Goal: Information Seeking & Learning: Learn about a topic

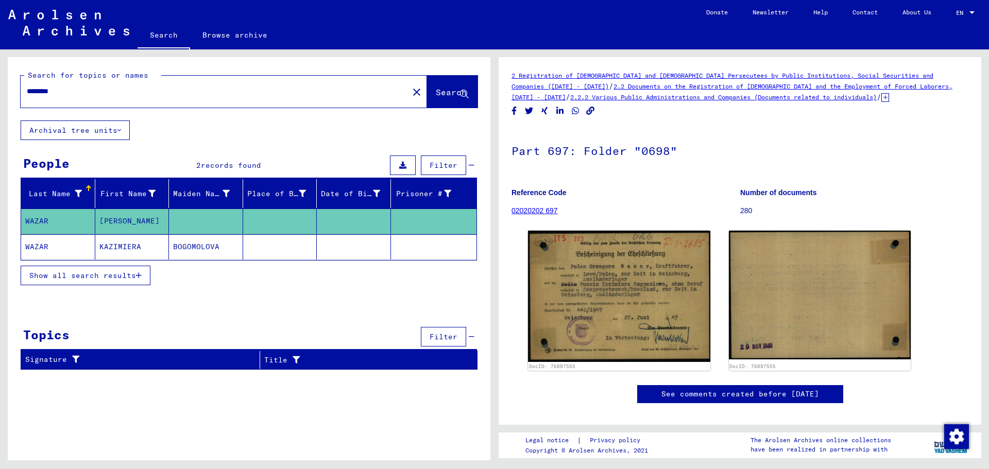
click at [266, 248] on mat-cell at bounding box center [280, 246] width 74 height 25
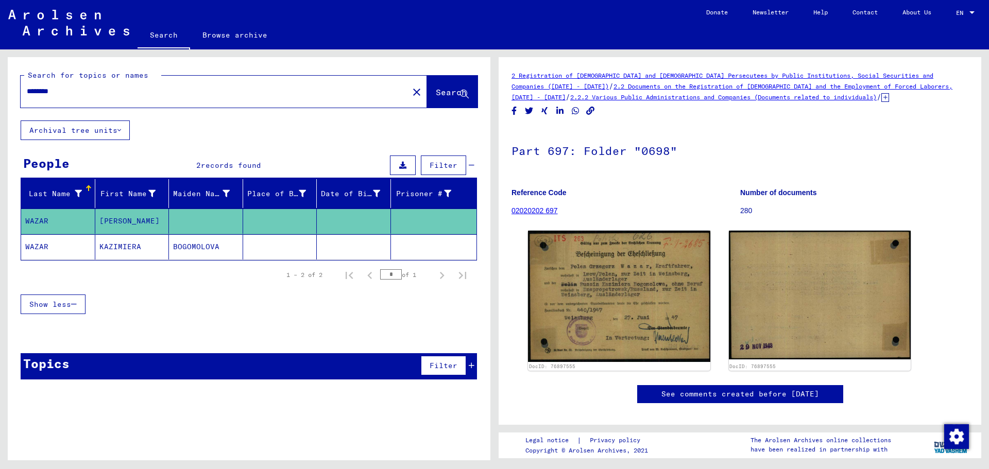
click at [411, 93] on mat-icon "close" at bounding box center [417, 92] width 12 height 12
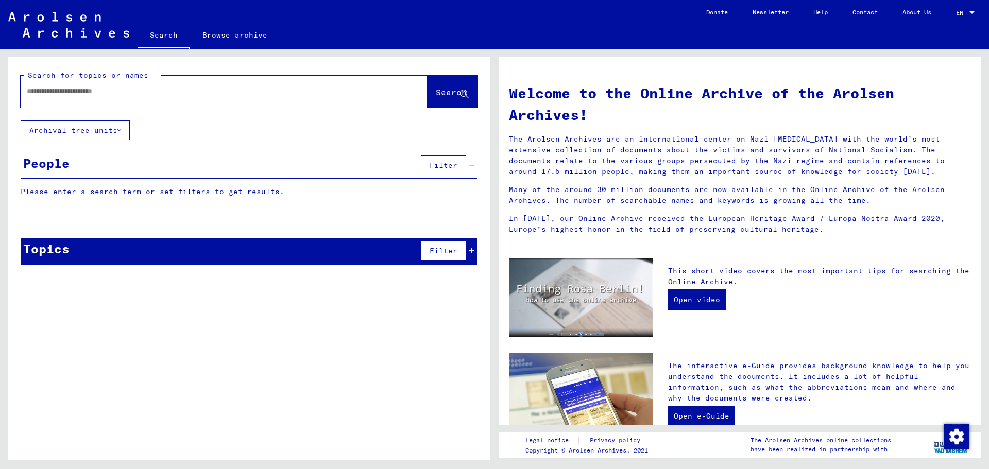
click at [316, 100] on div at bounding box center [209, 91] width 376 height 23
click at [313, 85] on div at bounding box center [209, 91] width 376 height 23
click at [315, 87] on input "text" at bounding box center [211, 91] width 369 height 11
type input "*****"
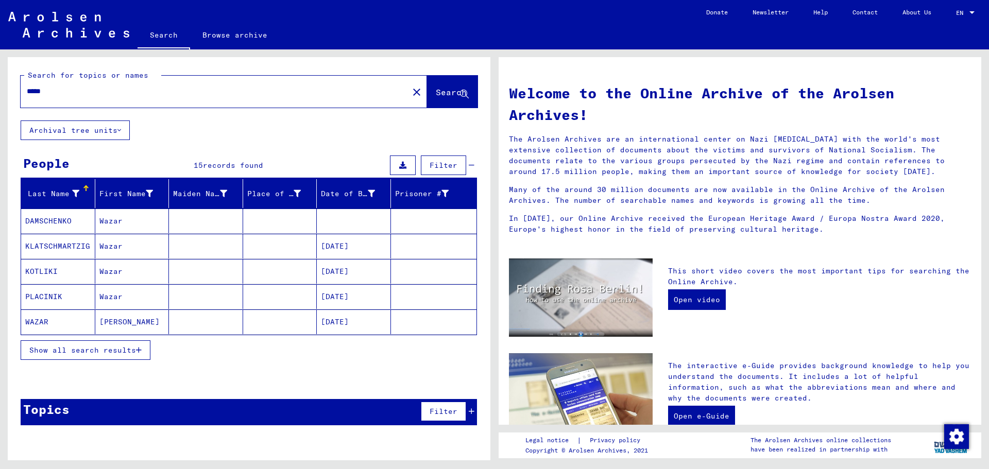
click at [129, 346] on span "Show all search results" at bounding box center [82, 350] width 107 height 9
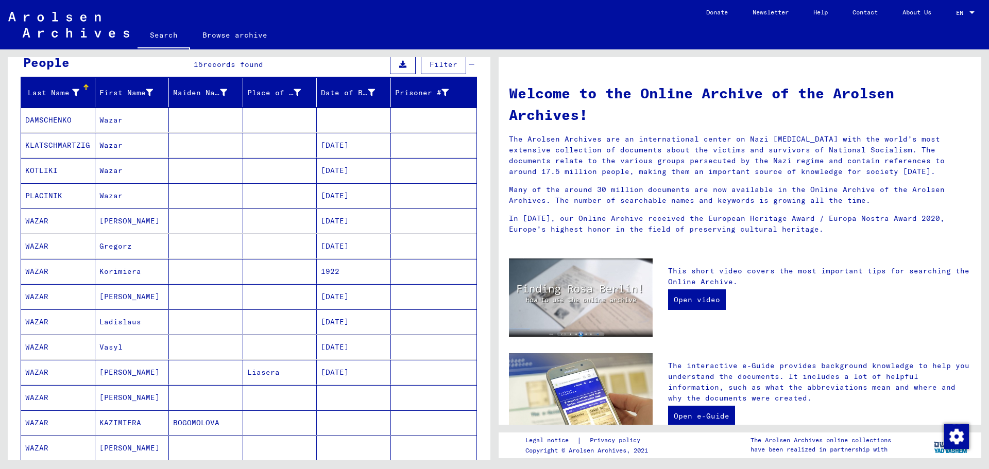
scroll to position [103, 0]
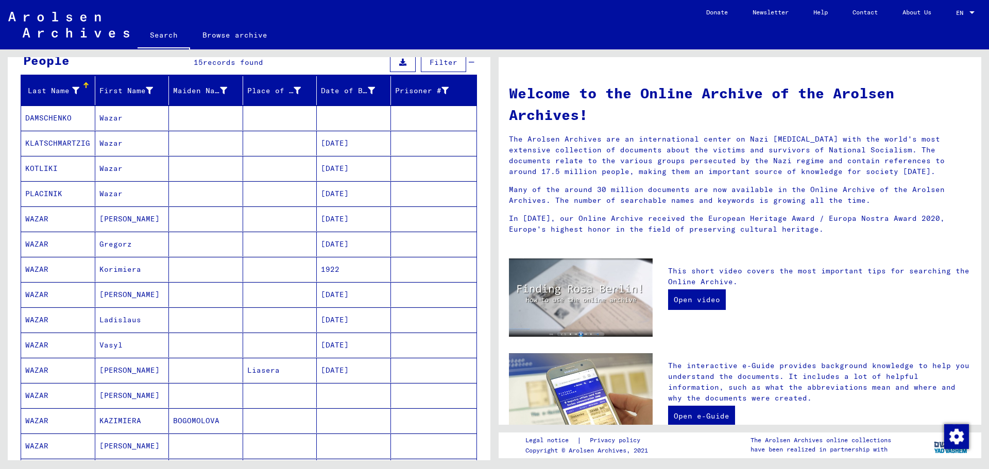
click at [178, 221] on mat-cell at bounding box center [206, 219] width 74 height 25
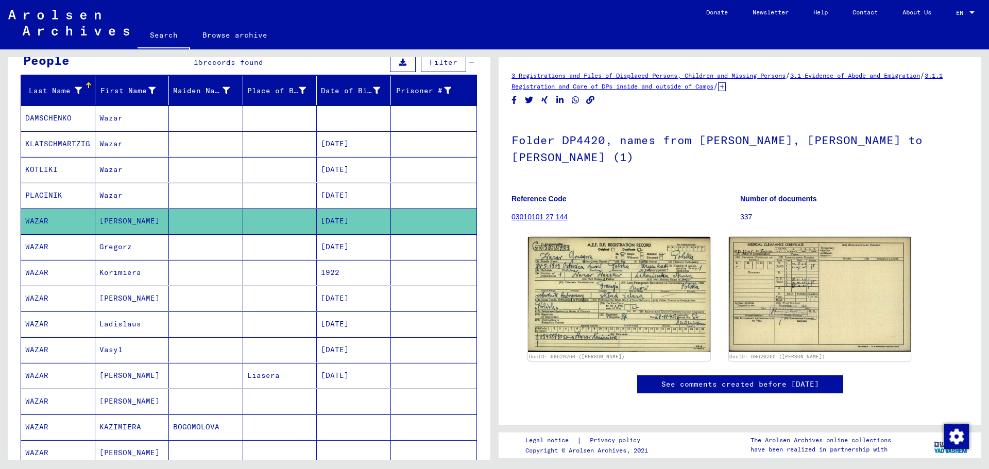
click at [552, 215] on link "03010101 27 144" at bounding box center [539, 217] width 56 height 8
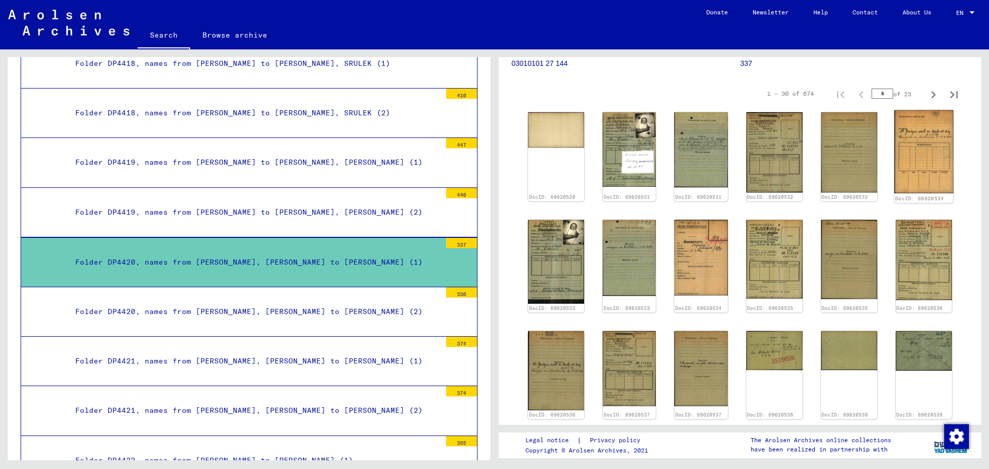
scroll to position [155, 0]
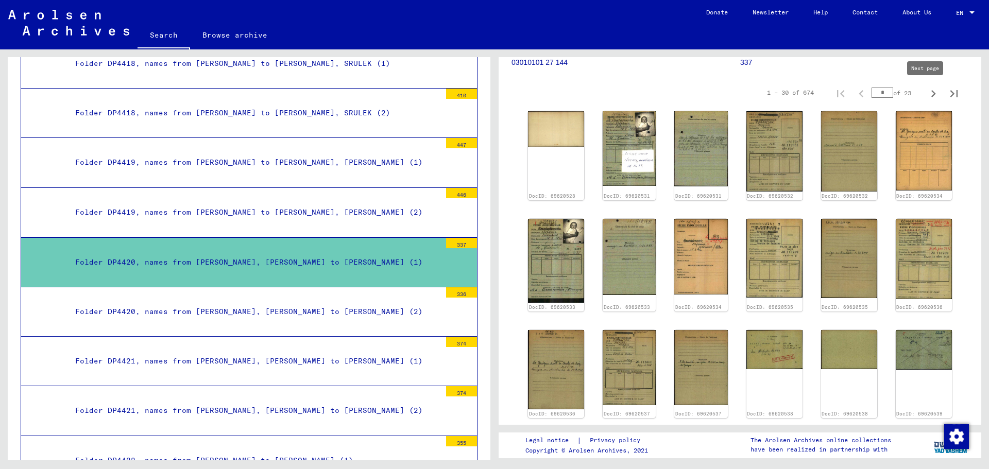
click at [926, 92] on icon "Next page" at bounding box center [933, 94] width 14 height 14
type input "*"
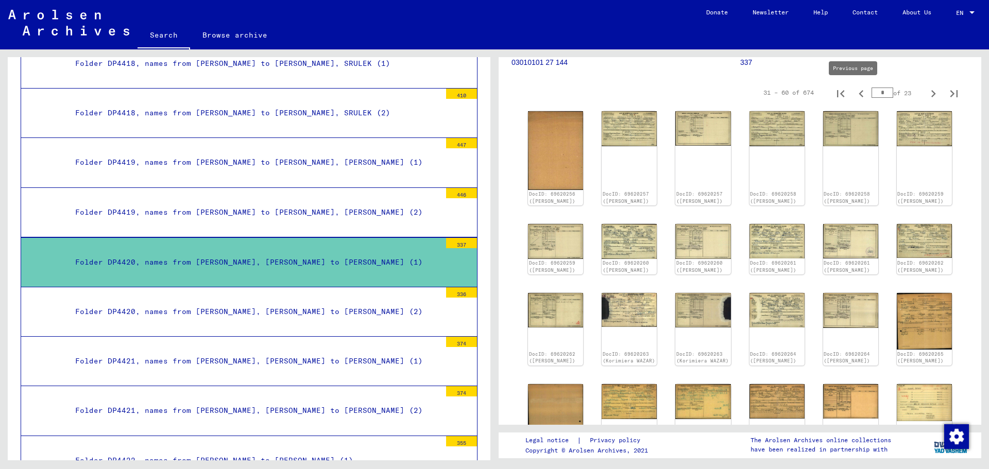
drag, startPoint x: 882, startPoint y: 97, endPoint x: 845, endPoint y: 90, distance: 37.7
click at [845, 90] on div "31 – 60 of 674 * of 23" at bounding box center [857, 92] width 213 height 21
type input "**"
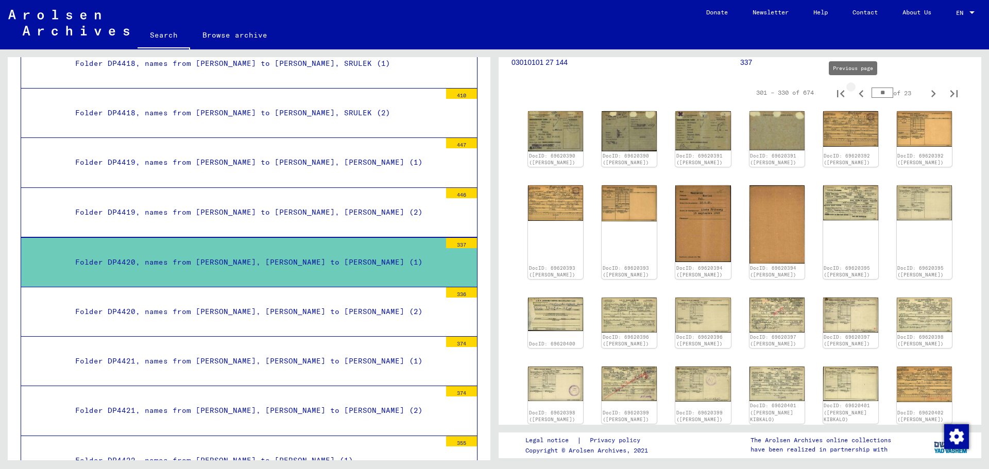
click at [858, 94] on icon "Previous page" at bounding box center [861, 94] width 14 height 14
type input "**"
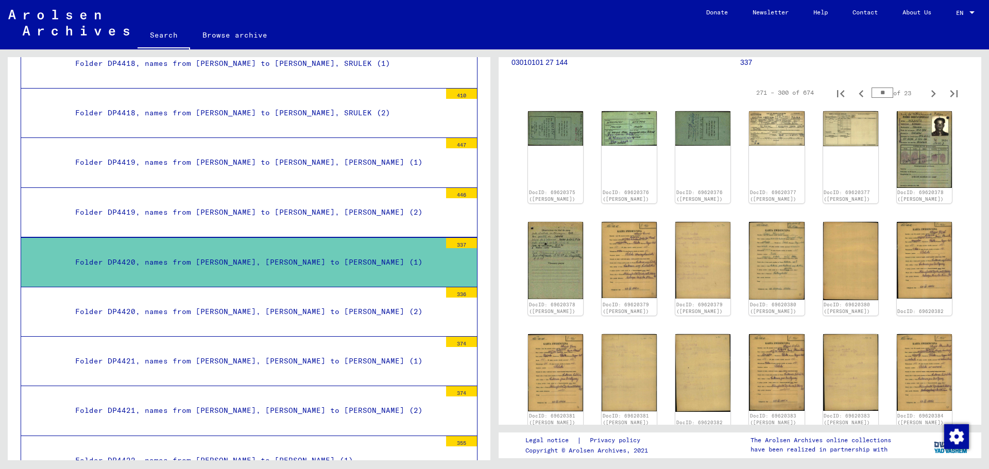
click at [856, 94] on icon "Previous page" at bounding box center [861, 94] width 14 height 14
type input "*"
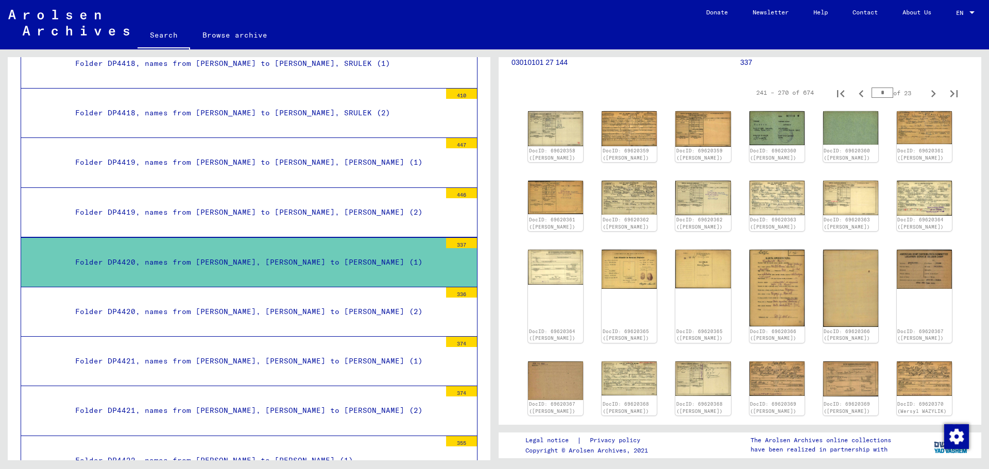
click at [855, 94] on icon "Previous page" at bounding box center [861, 94] width 14 height 14
type input "*"
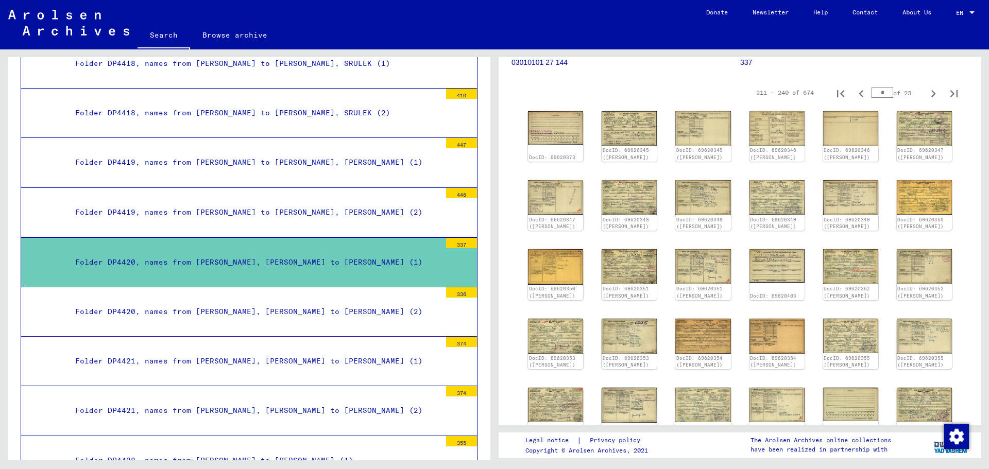
click at [855, 94] on icon "Previous page" at bounding box center [861, 94] width 14 height 14
type input "*"
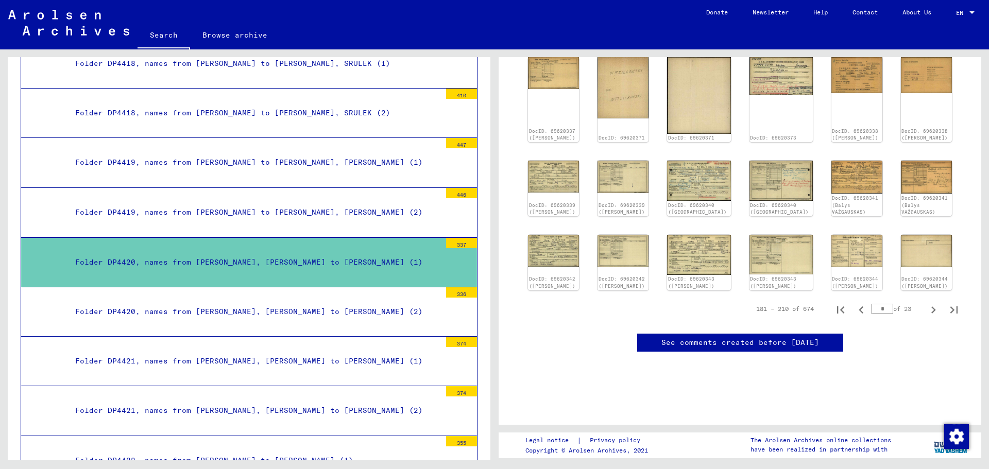
scroll to position [412, 0]
click at [929, 303] on icon "Next page" at bounding box center [933, 309] width 14 height 14
type input "*"
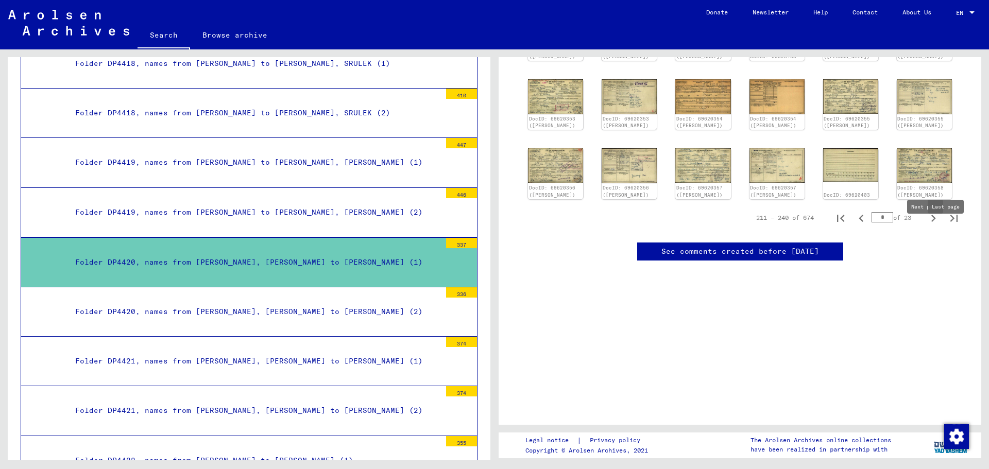
click at [947, 226] on icon "Last page" at bounding box center [954, 218] width 14 height 14
type input "**"
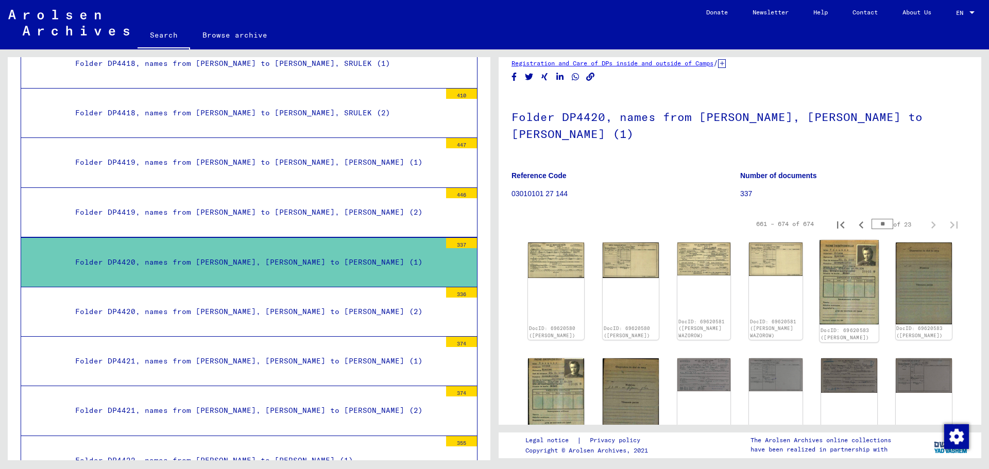
scroll to position [0, 0]
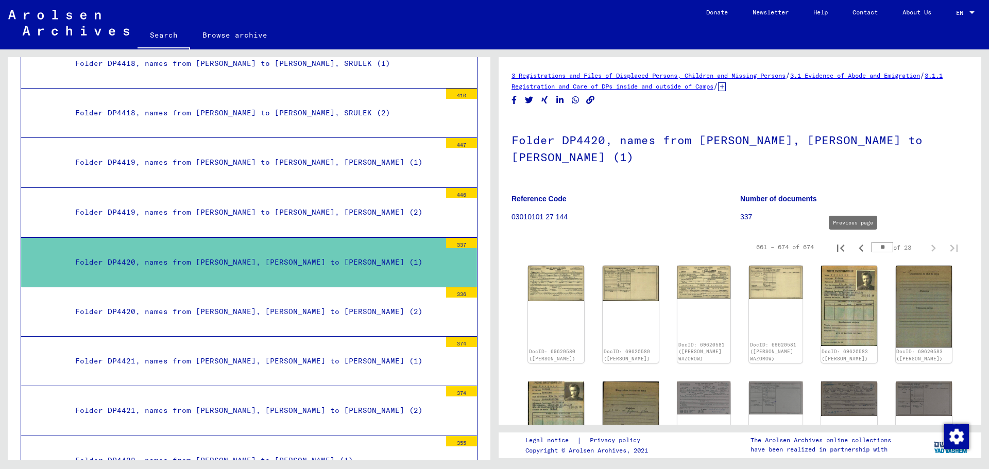
click at [854, 245] on icon "Previous page" at bounding box center [861, 248] width 14 height 14
type input "**"
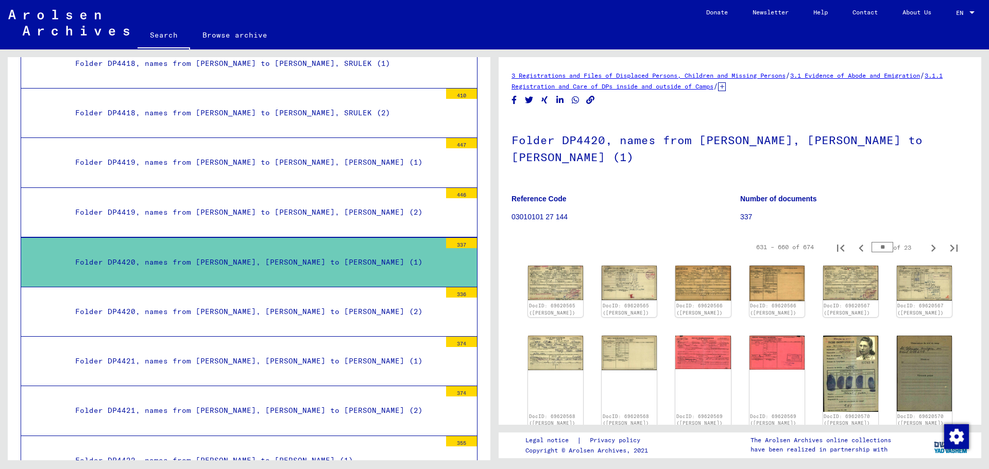
click at [854, 245] on icon "Previous page" at bounding box center [861, 248] width 14 height 14
type input "**"
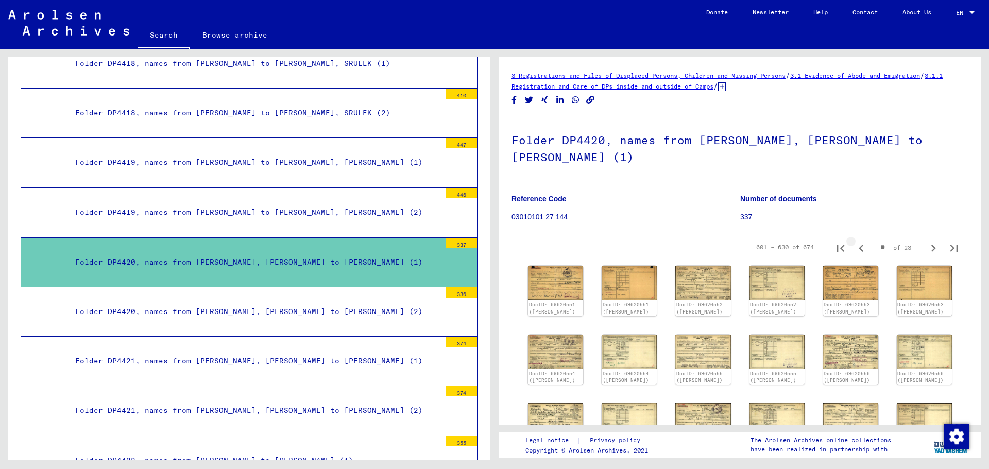
click at [854, 245] on icon "Previous page" at bounding box center [861, 248] width 14 height 14
type input "**"
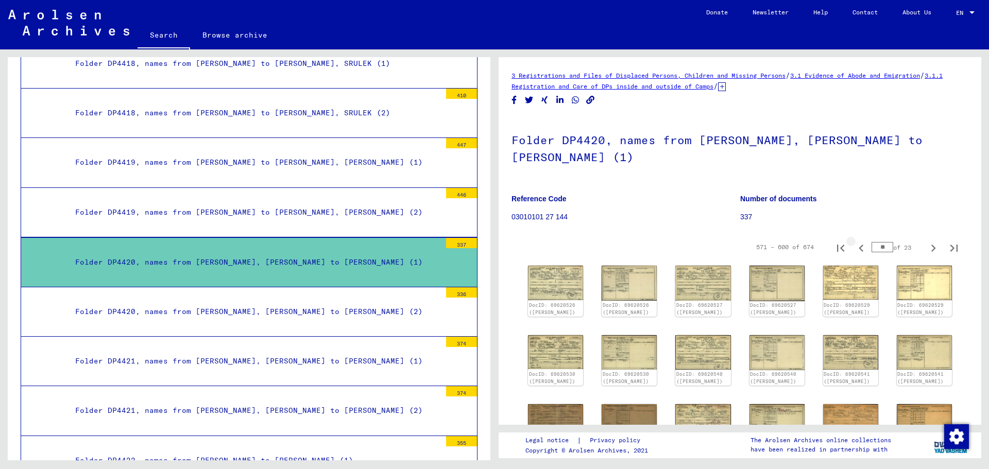
click at [854, 245] on icon "Previous page" at bounding box center [861, 248] width 14 height 14
type input "**"
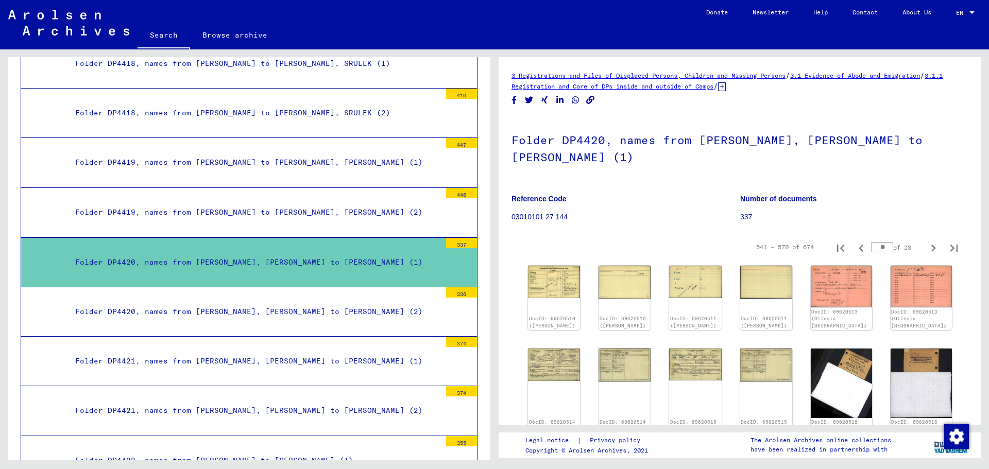
click at [854, 245] on icon "Previous page" at bounding box center [861, 248] width 14 height 14
type input "**"
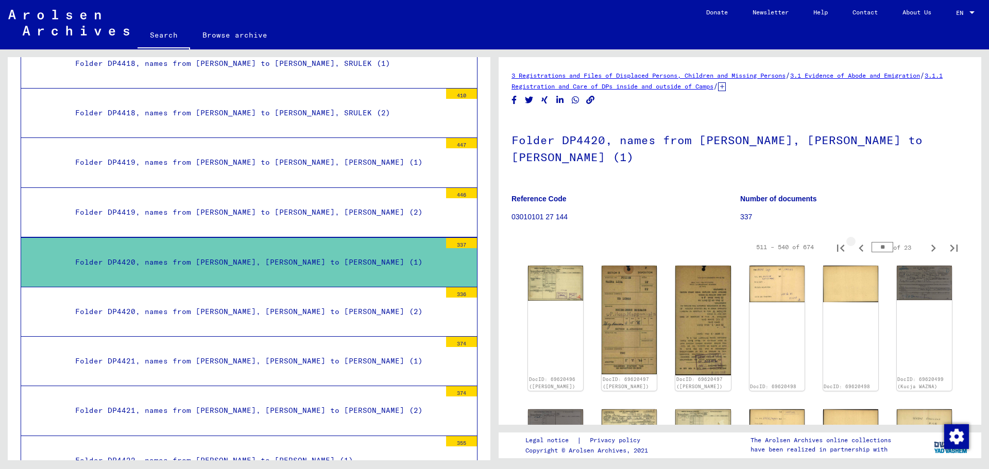
click at [854, 245] on icon "Previous page" at bounding box center [861, 248] width 14 height 14
type input "**"
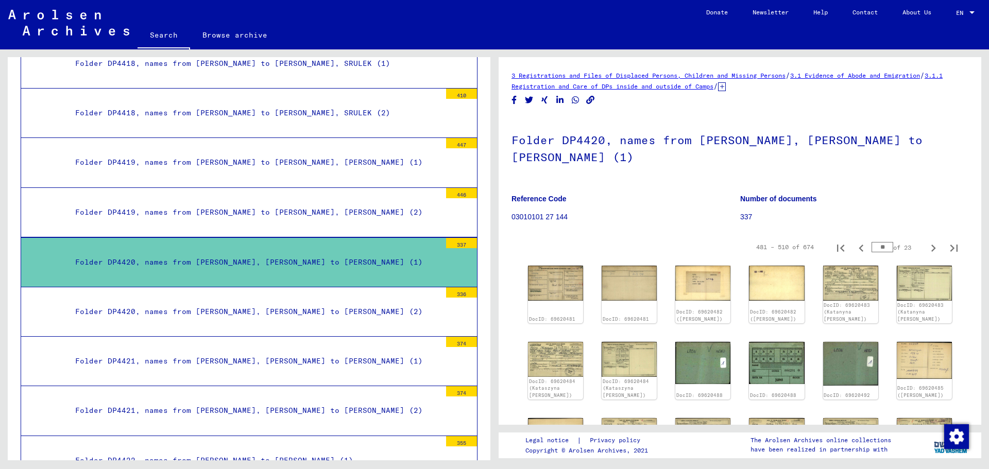
click at [854, 245] on icon "Previous page" at bounding box center [861, 248] width 14 height 14
type input "**"
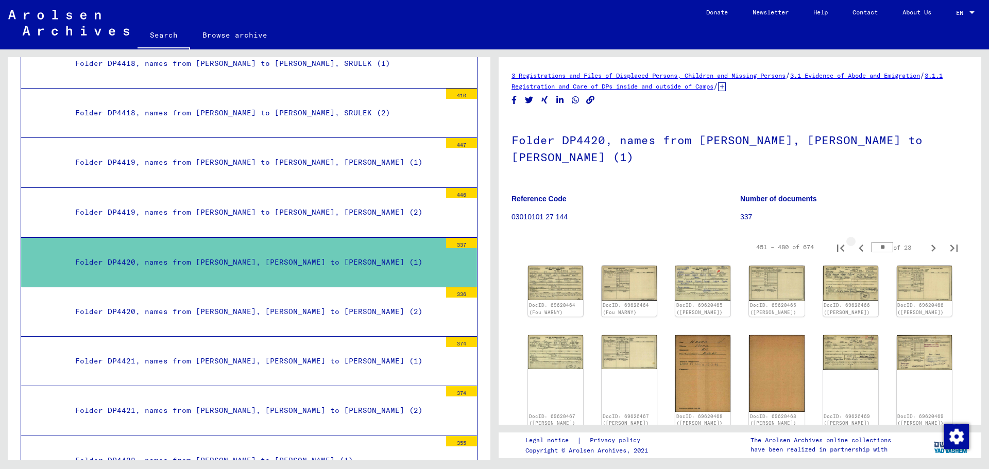
click at [854, 245] on icon "Previous page" at bounding box center [861, 248] width 14 height 14
type input "**"
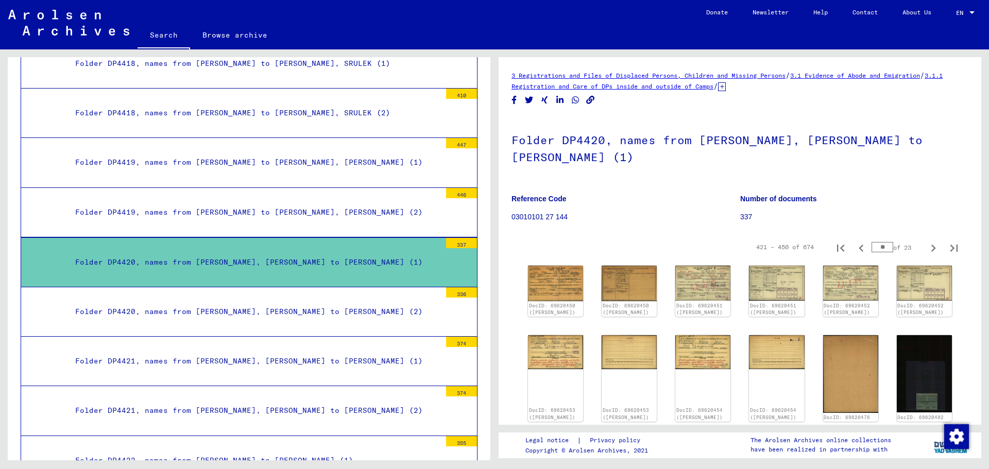
click at [854, 245] on icon "Previous page" at bounding box center [861, 248] width 14 height 14
type input "**"
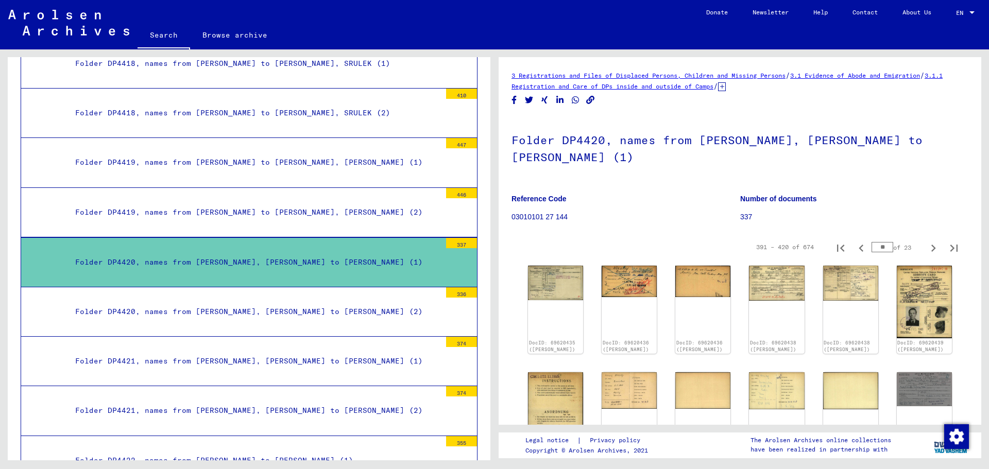
click at [854, 245] on icon "Previous page" at bounding box center [861, 248] width 14 height 14
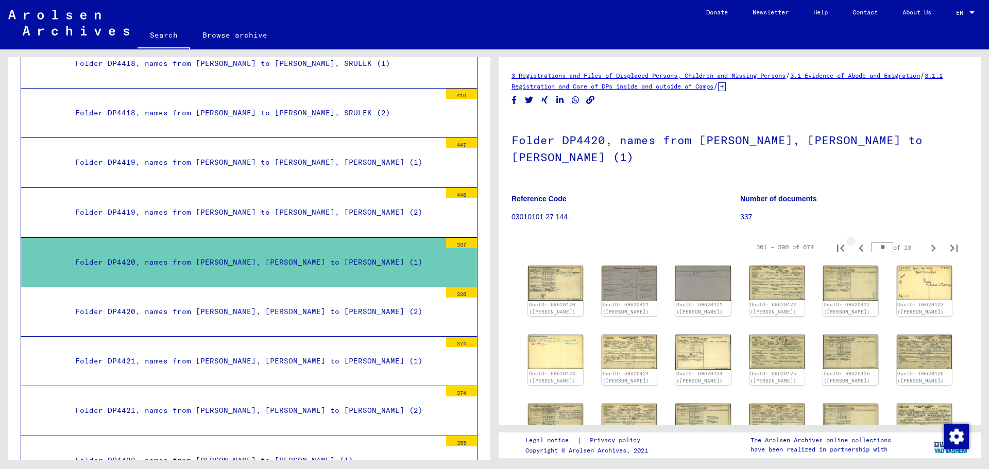
type input "**"
click at [854, 245] on icon "Previous page" at bounding box center [861, 248] width 14 height 14
type input "**"
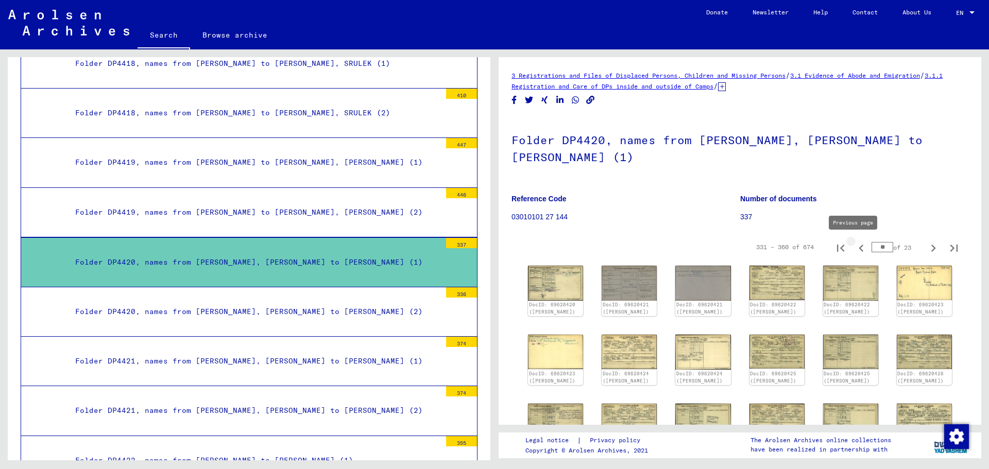
click at [854, 246] on icon "Previous page" at bounding box center [861, 248] width 14 height 14
type input "**"
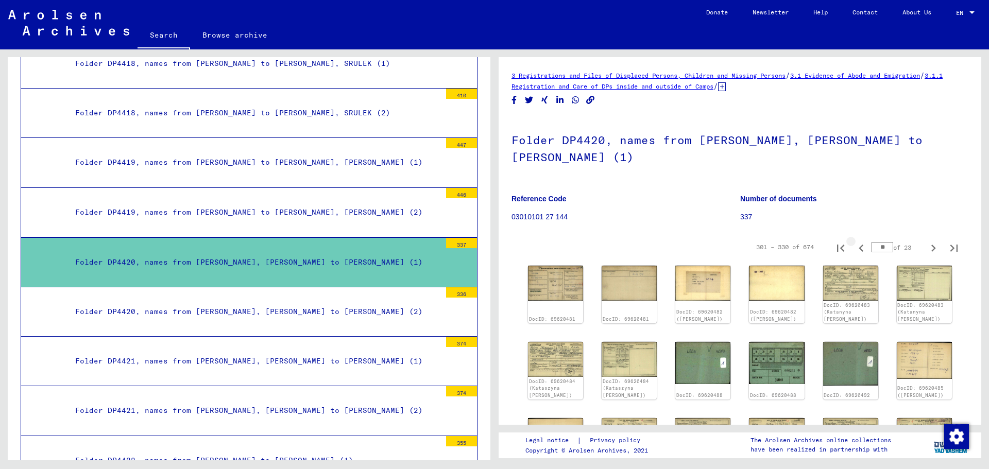
click at [854, 247] on icon "Previous page" at bounding box center [861, 248] width 14 height 14
type input "**"
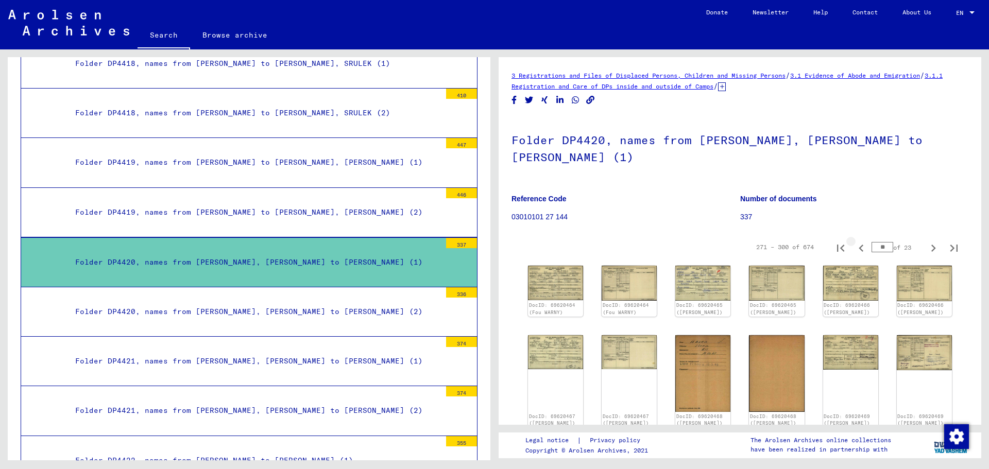
click at [854, 247] on icon "Previous page" at bounding box center [861, 248] width 14 height 14
type input "*"
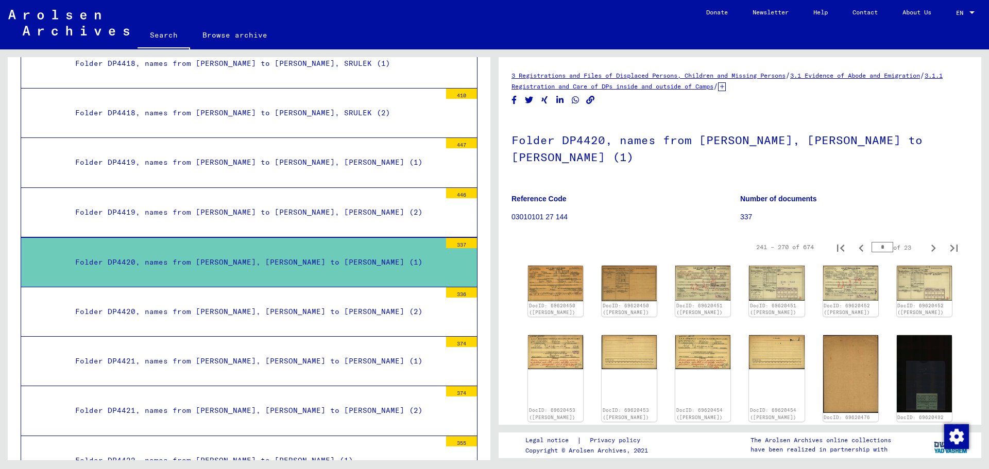
click at [854, 247] on icon "Previous page" at bounding box center [861, 248] width 14 height 14
type input "*"
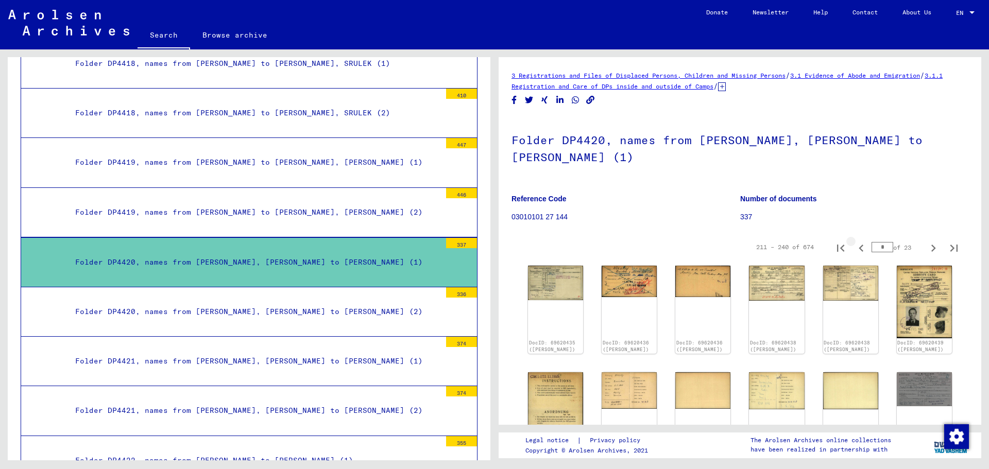
click at [854, 247] on icon "Previous page" at bounding box center [861, 248] width 14 height 14
type input "*"
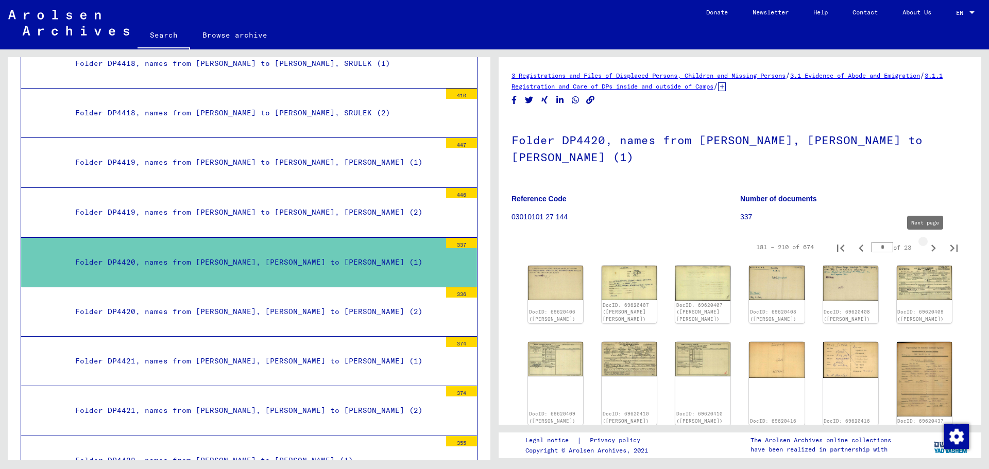
click at [926, 250] on icon "Next page" at bounding box center [933, 248] width 14 height 14
type input "*"
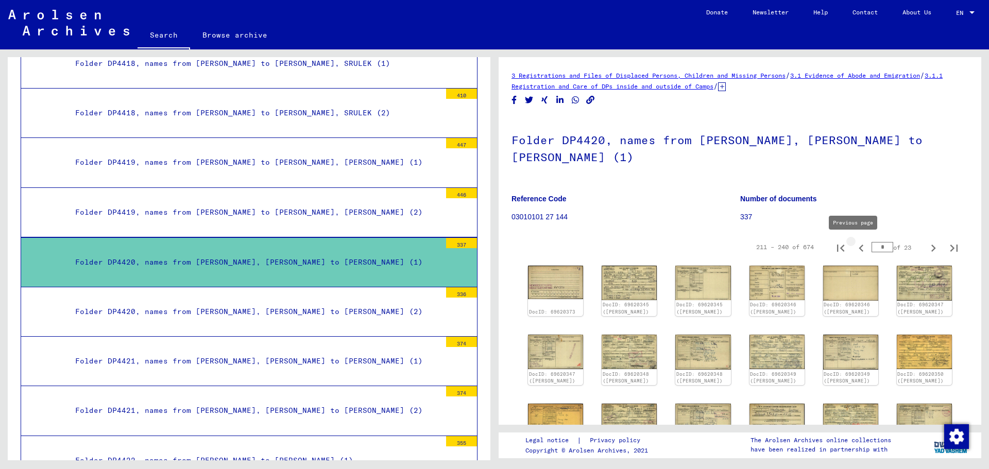
click at [854, 244] on icon "Previous page" at bounding box center [861, 248] width 14 height 14
type input "*"
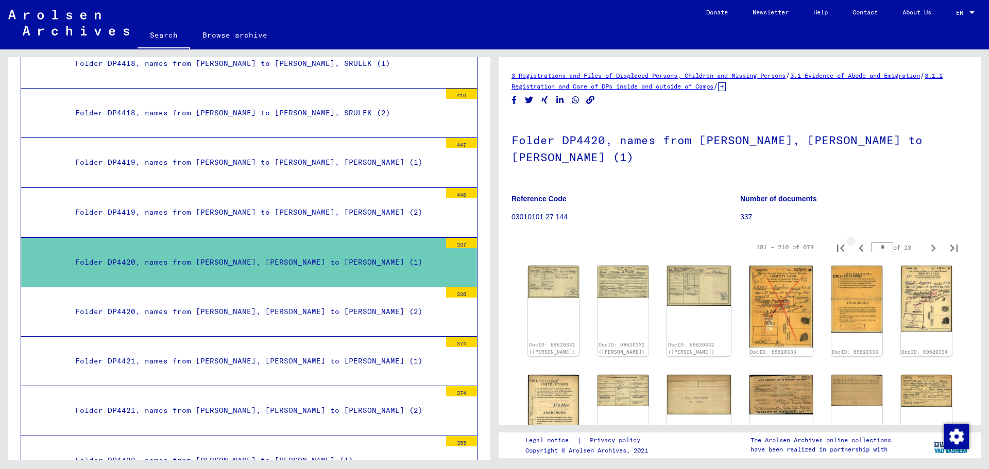
click at [854, 244] on icon "Previous page" at bounding box center [861, 248] width 14 height 14
type input "*"
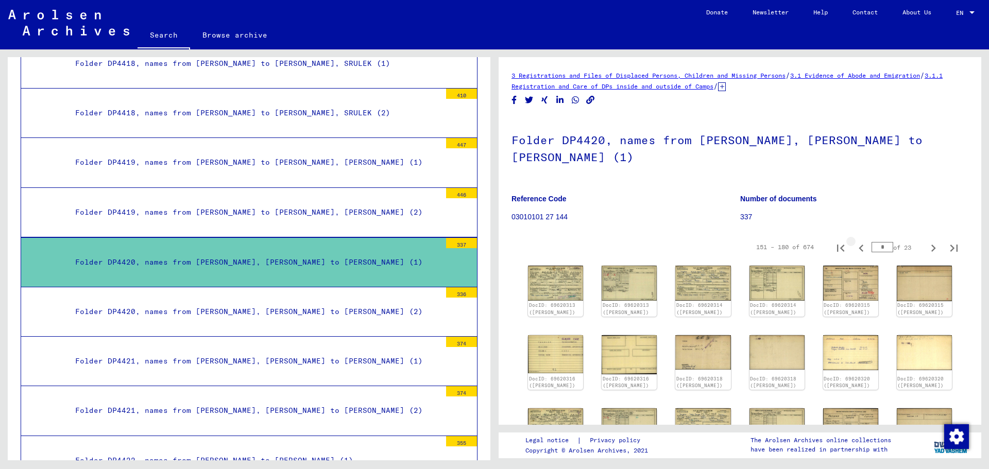
click at [854, 244] on icon "Previous page" at bounding box center [861, 248] width 14 height 14
type input "*"
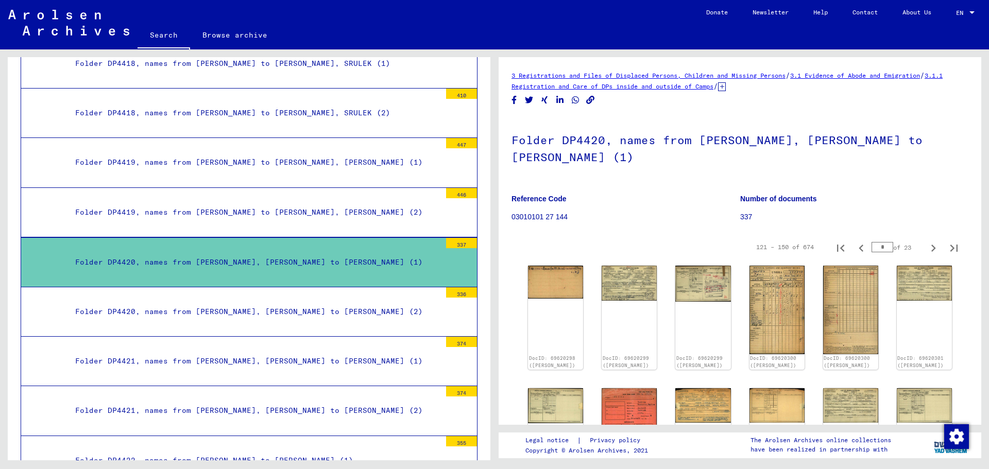
click at [854, 244] on icon "Previous page" at bounding box center [861, 248] width 14 height 14
type input "*"
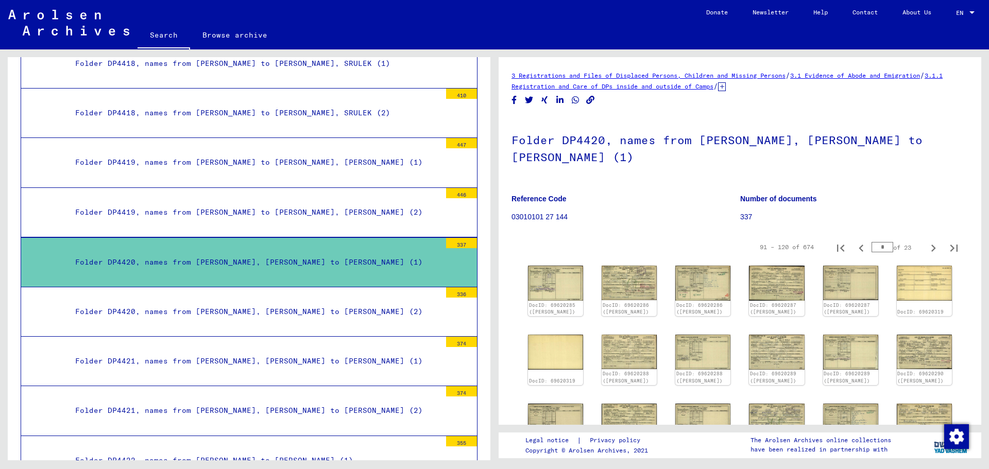
click at [854, 244] on icon "Previous page" at bounding box center [861, 248] width 14 height 14
type input "*"
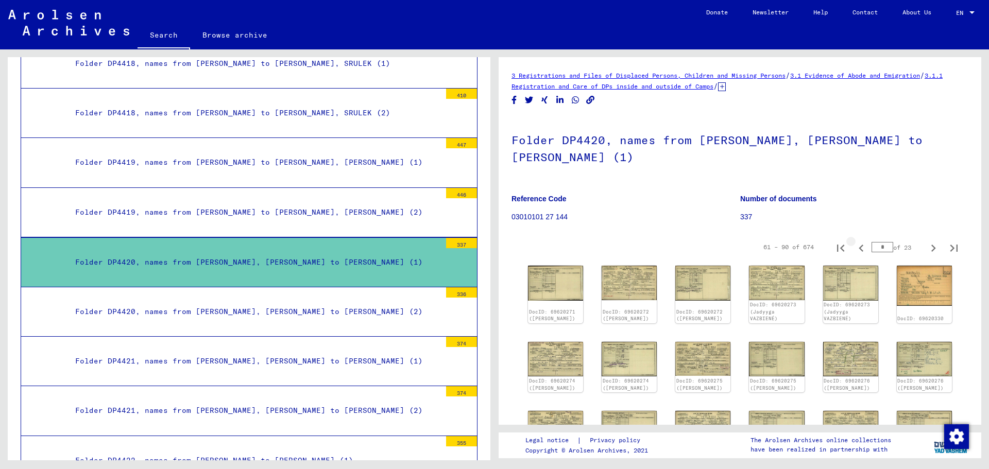
click at [854, 244] on icon "Previous page" at bounding box center [861, 248] width 14 height 14
type input "*"
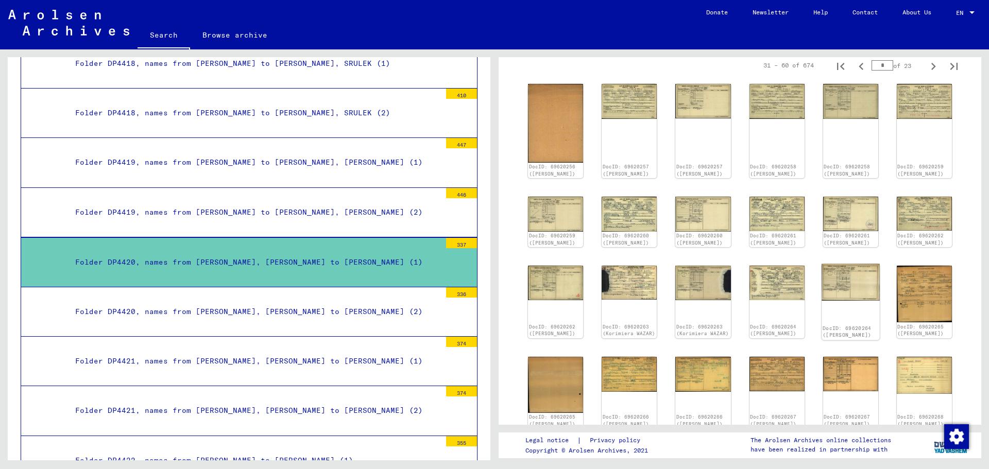
scroll to position [206, 0]
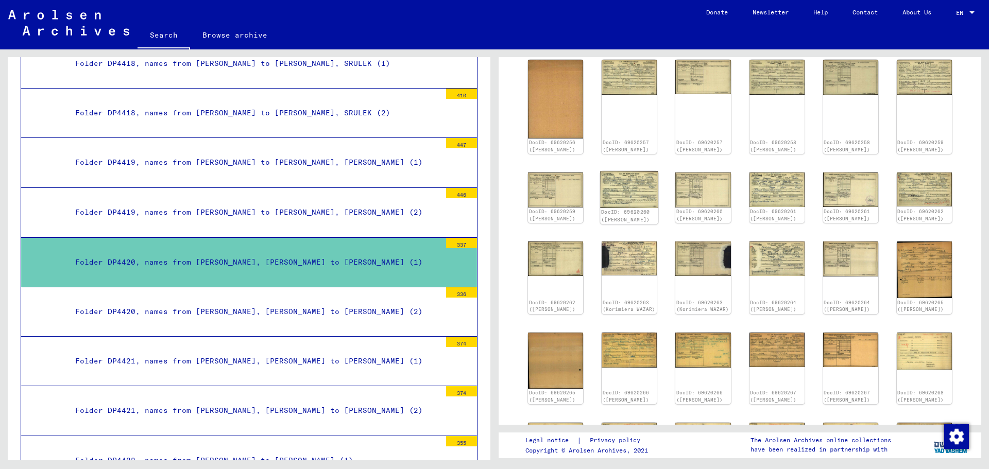
click at [628, 174] on img at bounding box center [629, 189] width 58 height 37
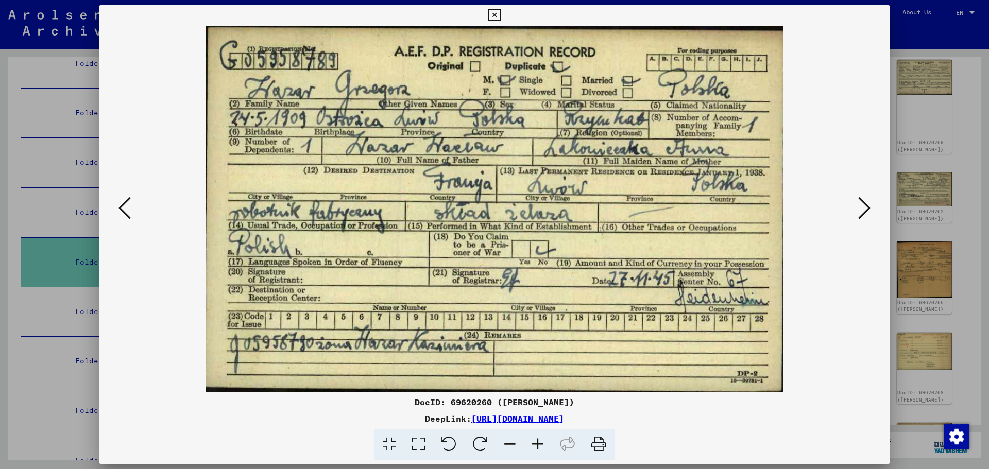
click at [862, 202] on icon at bounding box center [864, 208] width 12 height 25
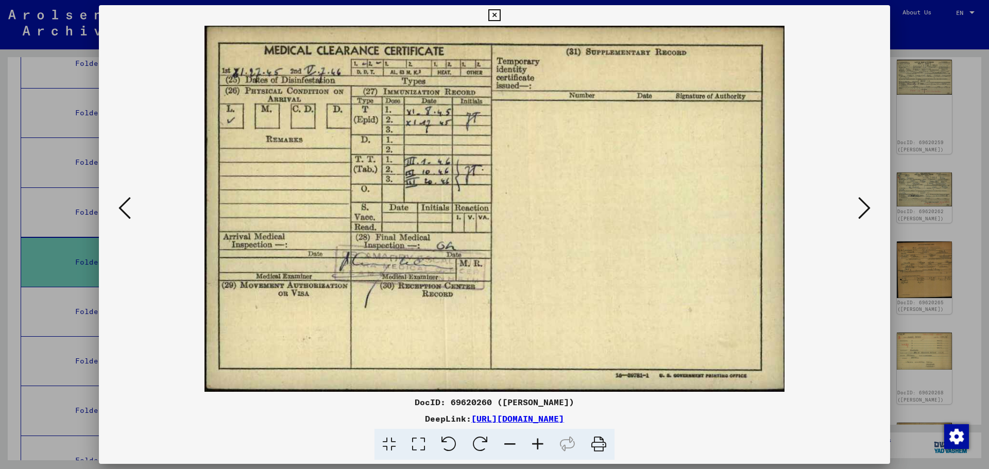
click at [862, 202] on icon at bounding box center [864, 208] width 12 height 25
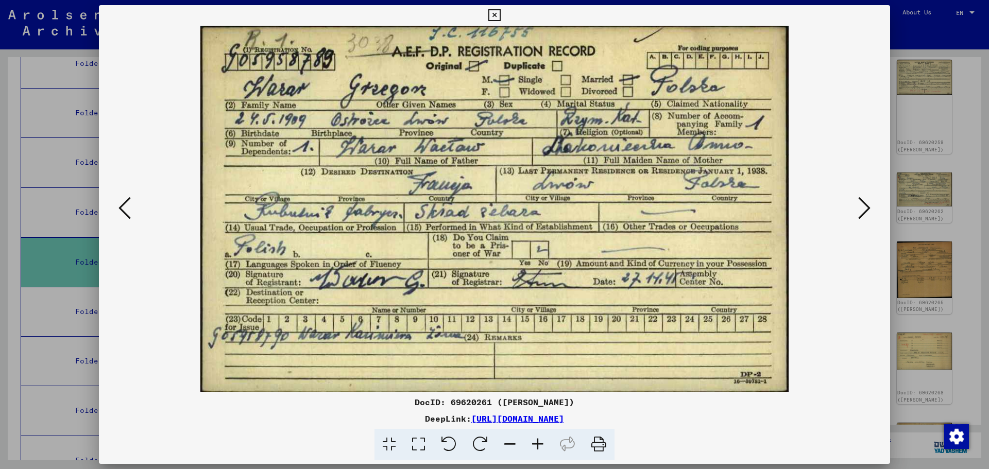
click at [129, 208] on icon at bounding box center [124, 208] width 12 height 25
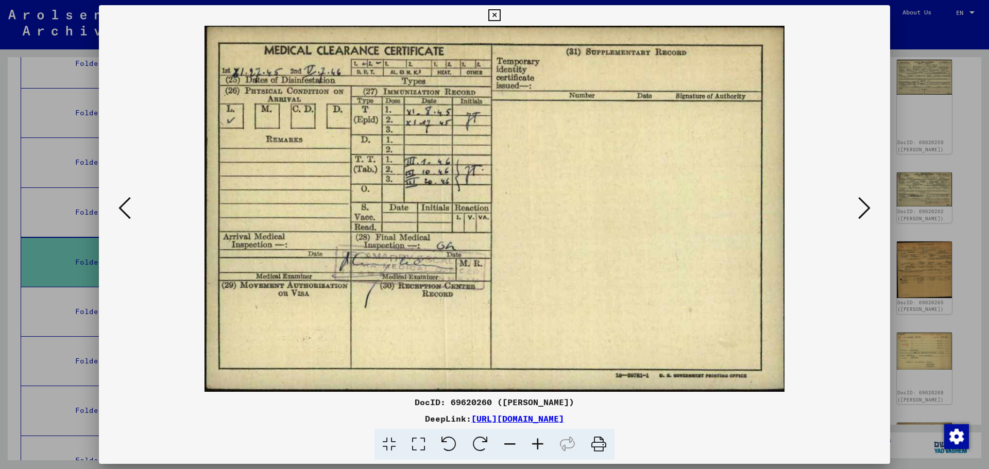
click at [129, 208] on icon at bounding box center [124, 208] width 12 height 25
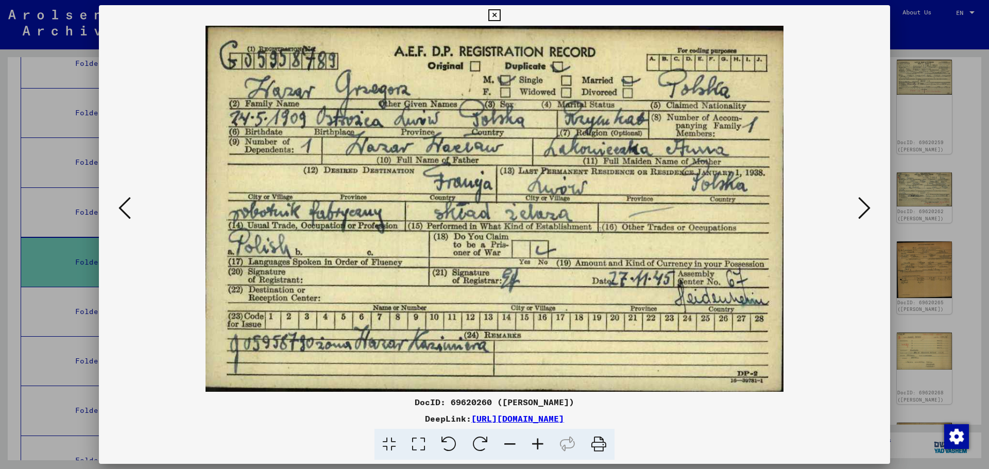
click at [866, 211] on icon at bounding box center [864, 208] width 12 height 25
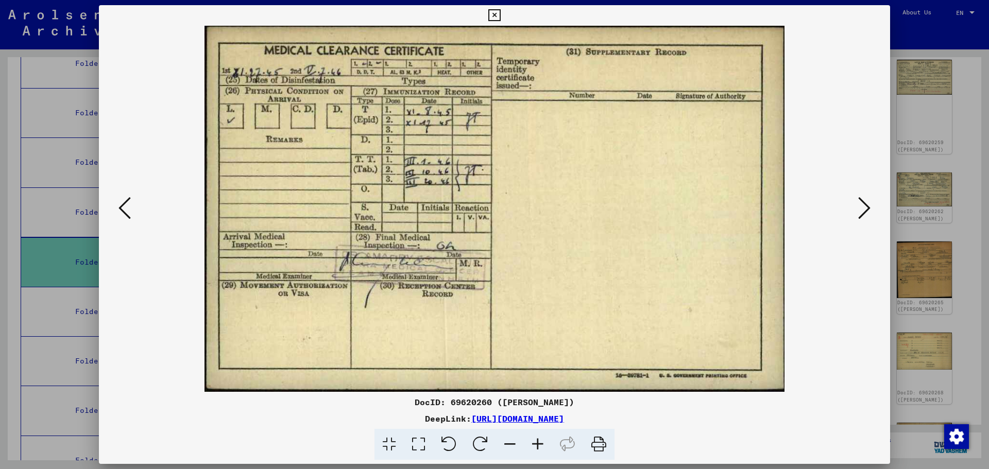
click at [866, 211] on icon at bounding box center [864, 208] width 12 height 25
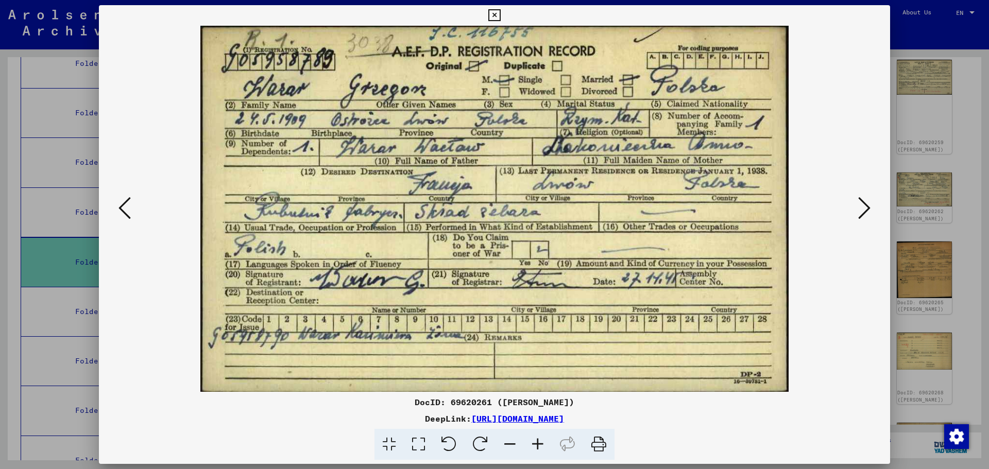
click at [133, 209] on button at bounding box center [124, 208] width 19 height 29
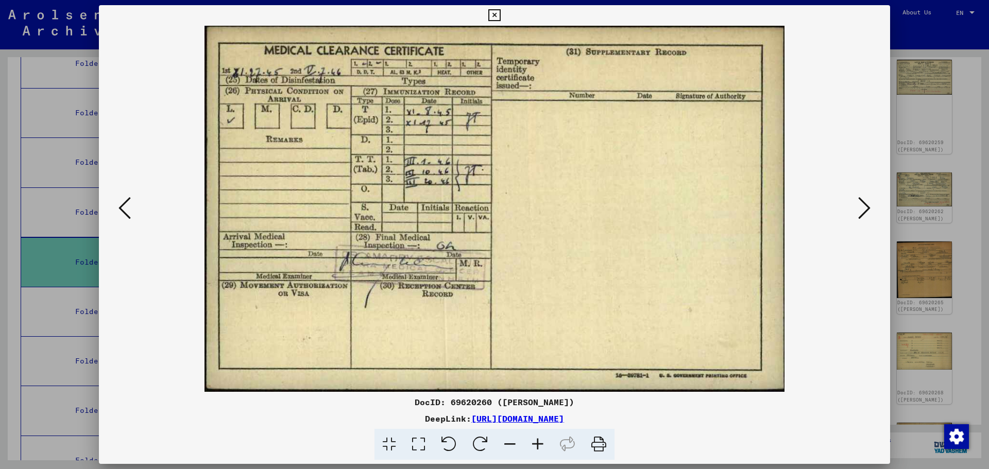
click at [133, 209] on button at bounding box center [124, 208] width 19 height 29
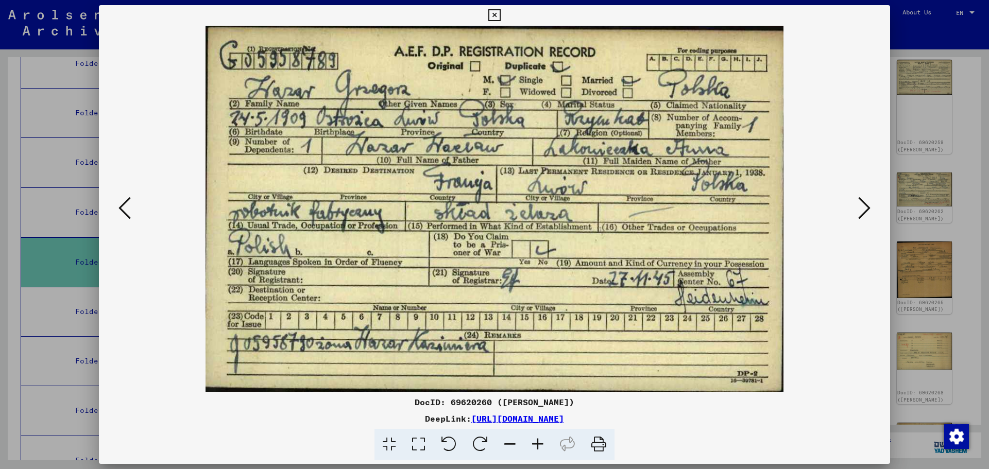
click at [862, 203] on icon at bounding box center [864, 208] width 12 height 25
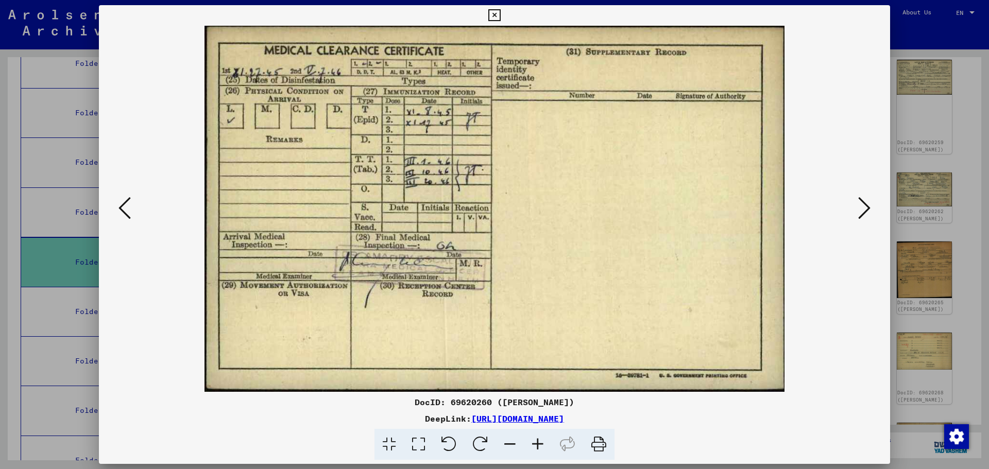
click at [863, 204] on icon at bounding box center [864, 208] width 12 height 25
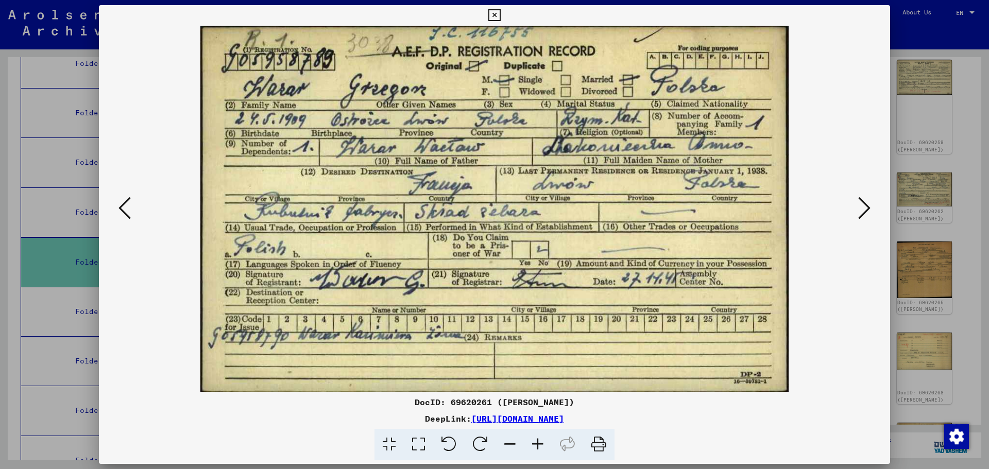
click at [863, 204] on icon at bounding box center [864, 208] width 12 height 25
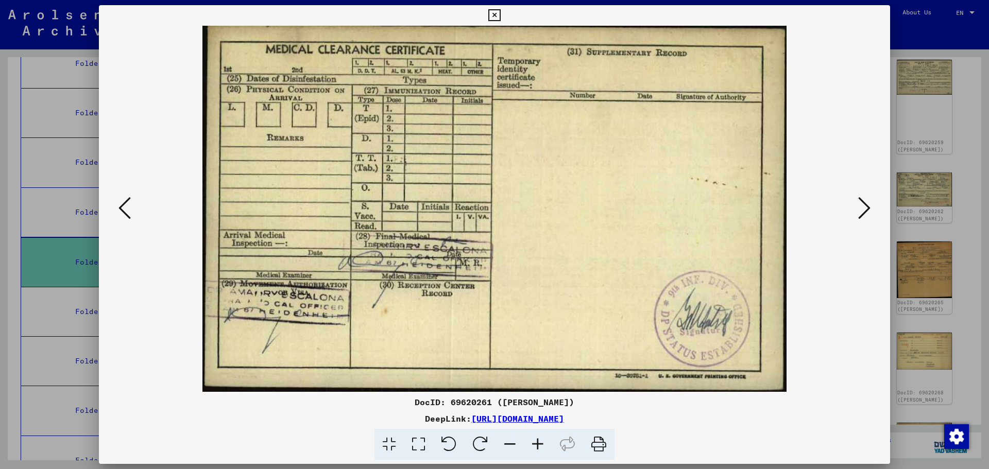
click at [863, 204] on icon at bounding box center [864, 208] width 12 height 25
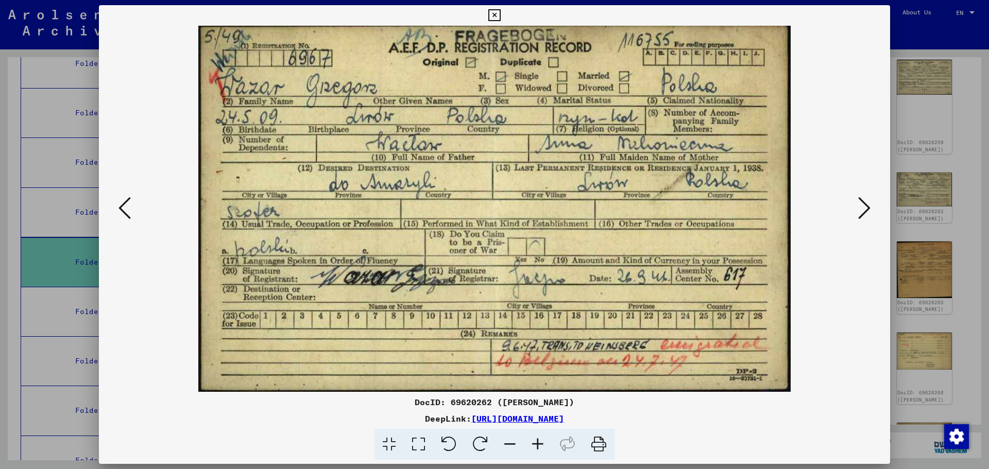
click at [125, 212] on icon at bounding box center [124, 208] width 12 height 25
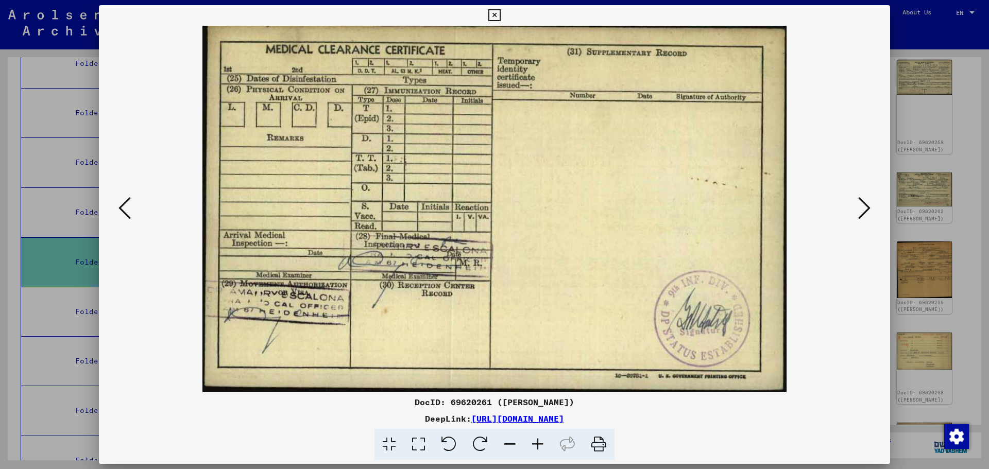
click at [125, 212] on icon at bounding box center [124, 208] width 12 height 25
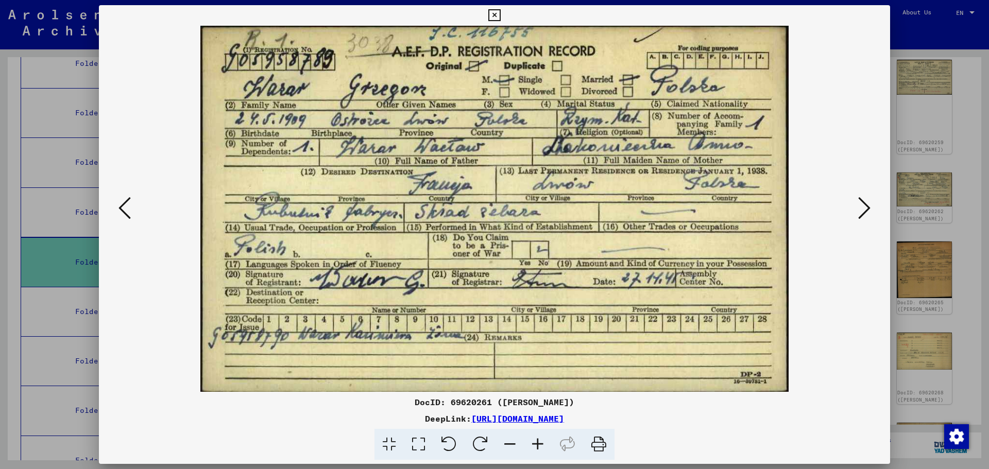
click at [125, 212] on icon at bounding box center [124, 208] width 12 height 25
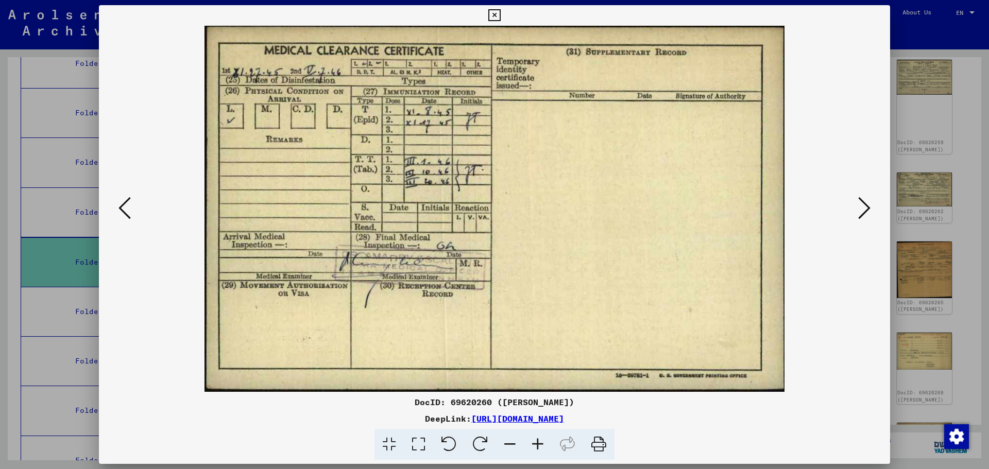
click at [125, 212] on icon at bounding box center [124, 208] width 12 height 25
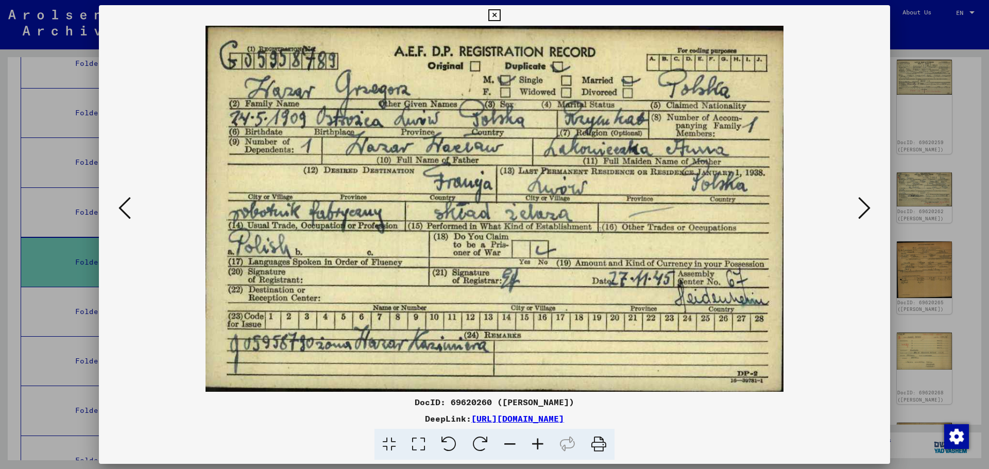
click at [125, 212] on icon at bounding box center [124, 208] width 12 height 25
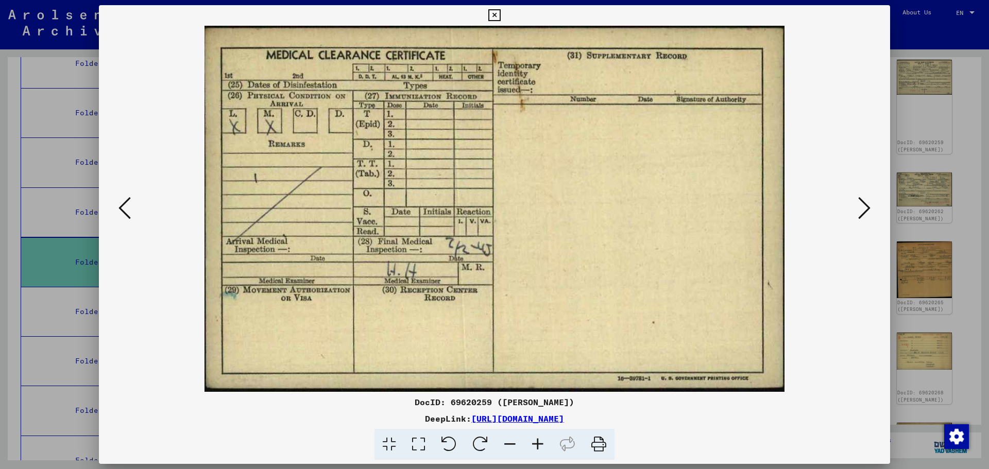
click at [125, 212] on icon at bounding box center [124, 208] width 12 height 25
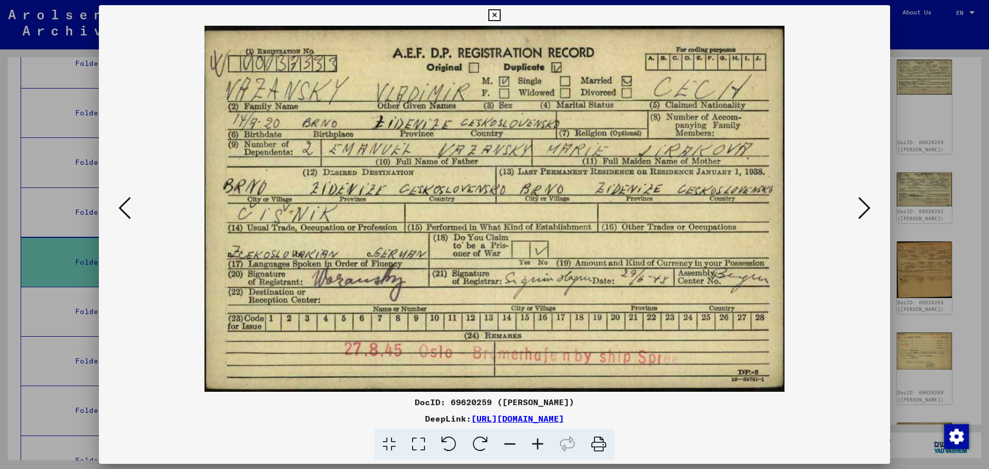
click at [872, 204] on button at bounding box center [864, 208] width 19 height 29
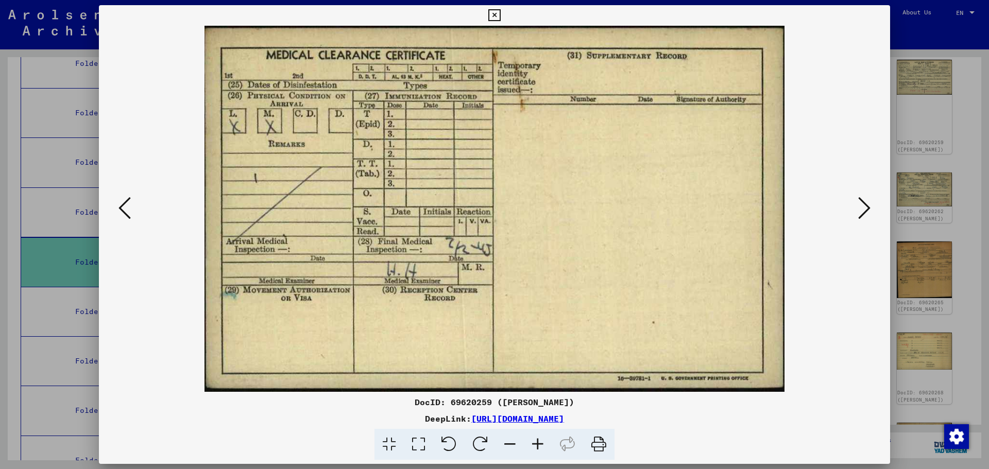
click at [872, 204] on button at bounding box center [864, 208] width 19 height 29
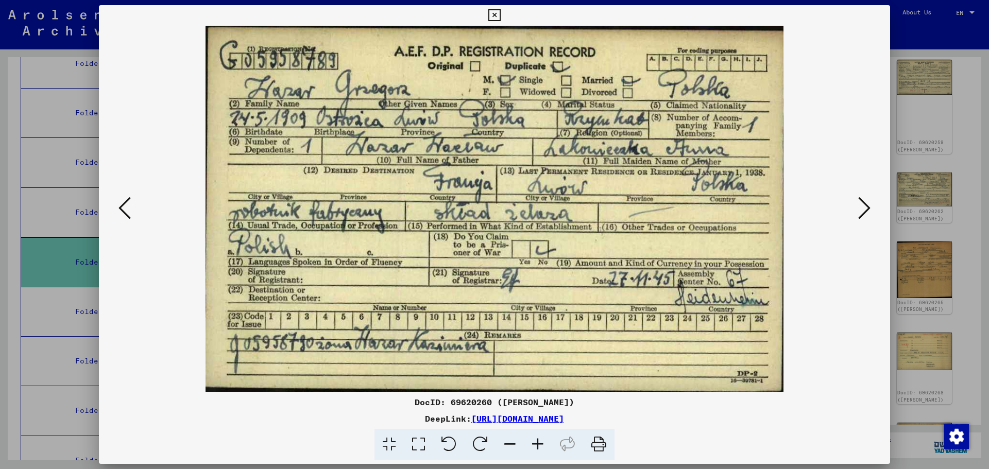
click at [871, 206] on button at bounding box center [864, 208] width 19 height 29
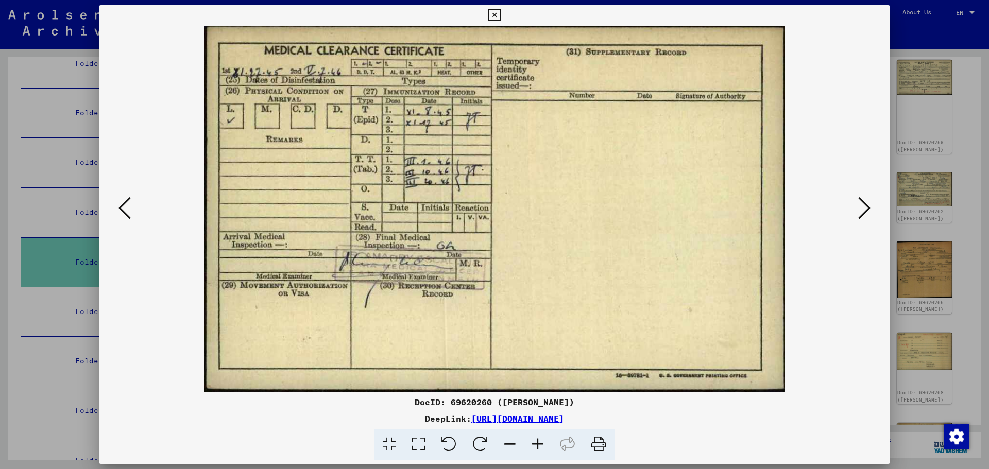
click at [871, 206] on button at bounding box center [864, 208] width 19 height 29
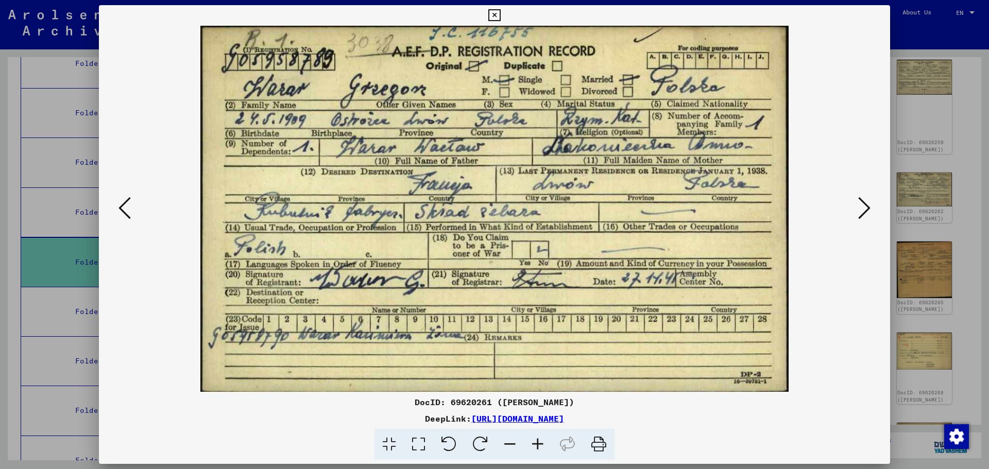
click at [871, 206] on button at bounding box center [864, 208] width 19 height 29
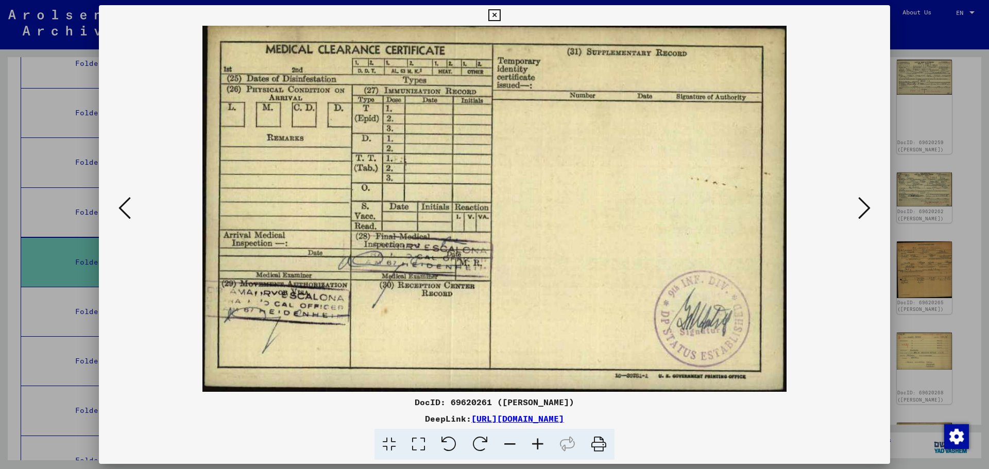
click at [871, 206] on button at bounding box center [864, 208] width 19 height 29
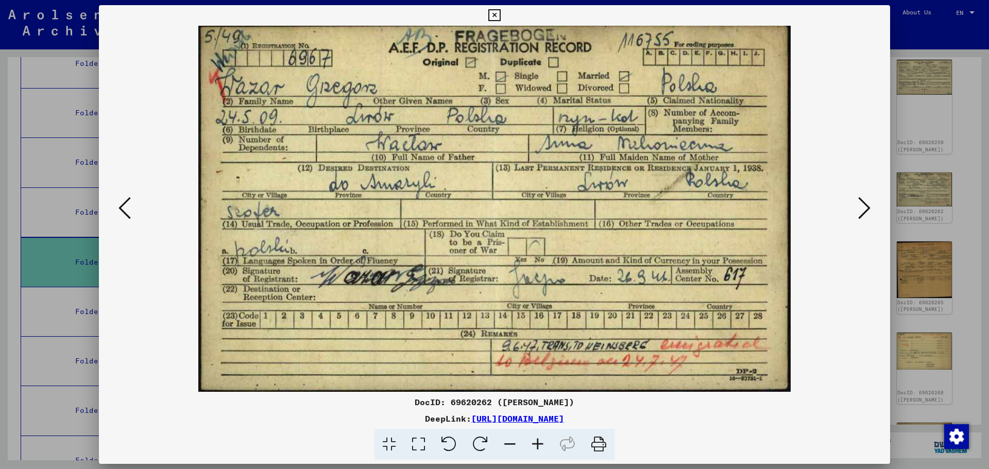
click at [122, 209] on icon at bounding box center [124, 208] width 12 height 25
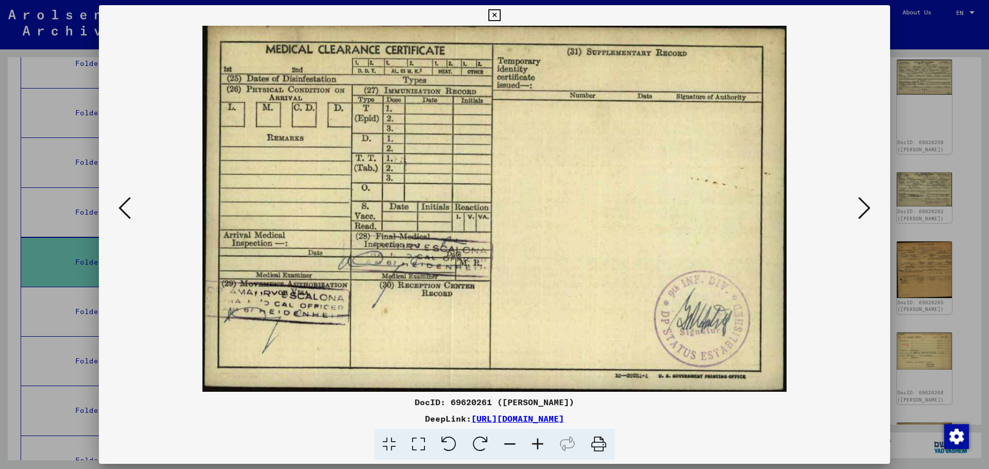
click at [122, 209] on icon at bounding box center [124, 208] width 12 height 25
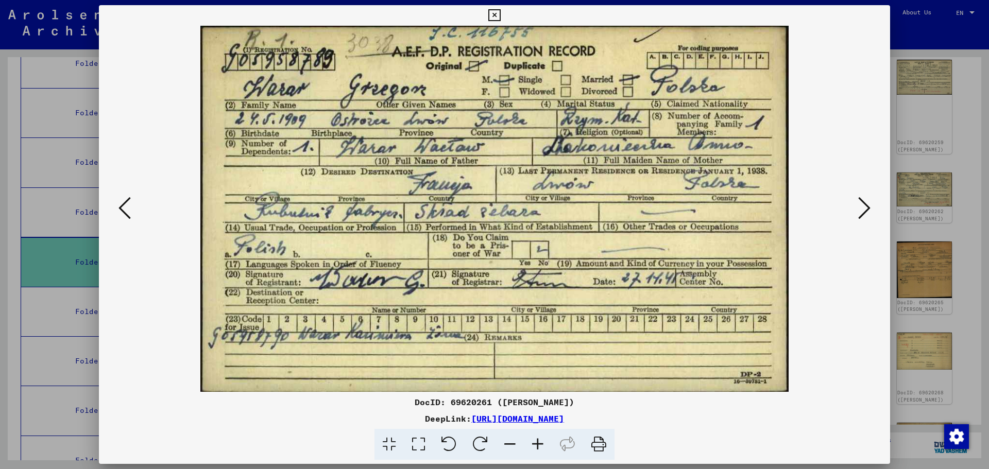
click at [537, 441] on icon at bounding box center [538, 444] width 28 height 31
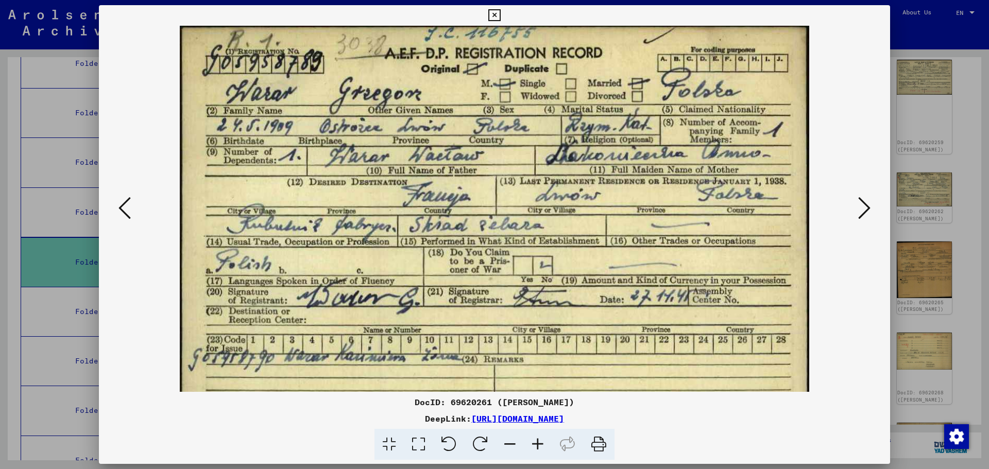
click at [537, 441] on icon at bounding box center [538, 444] width 28 height 31
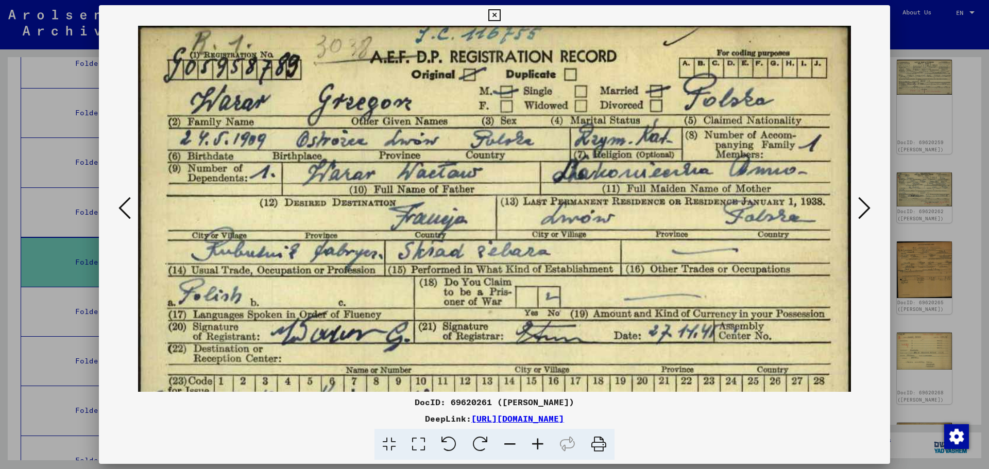
click at [537, 441] on icon at bounding box center [538, 444] width 28 height 31
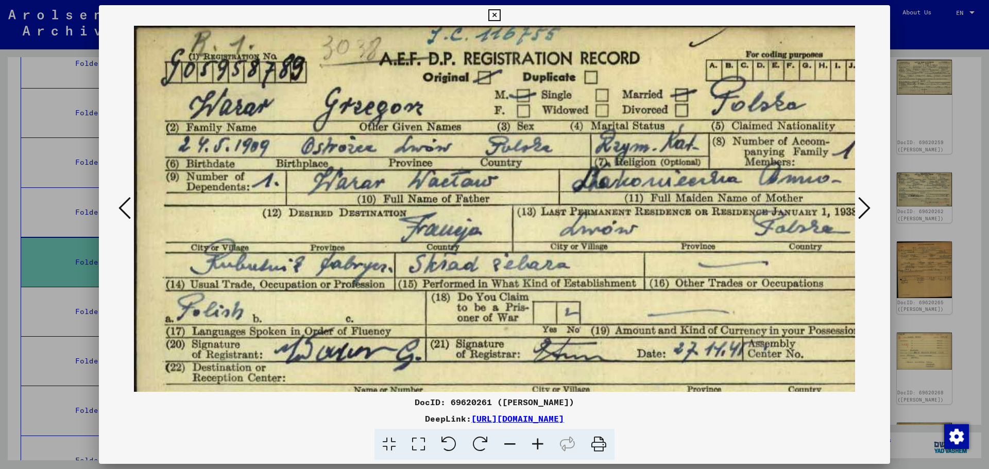
click at [537, 441] on icon at bounding box center [538, 444] width 28 height 31
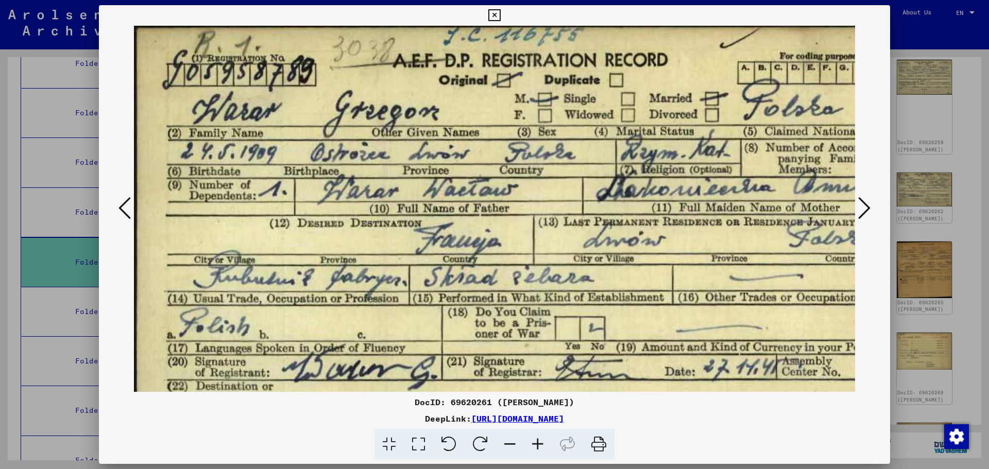
click at [537, 441] on icon at bounding box center [538, 444] width 28 height 31
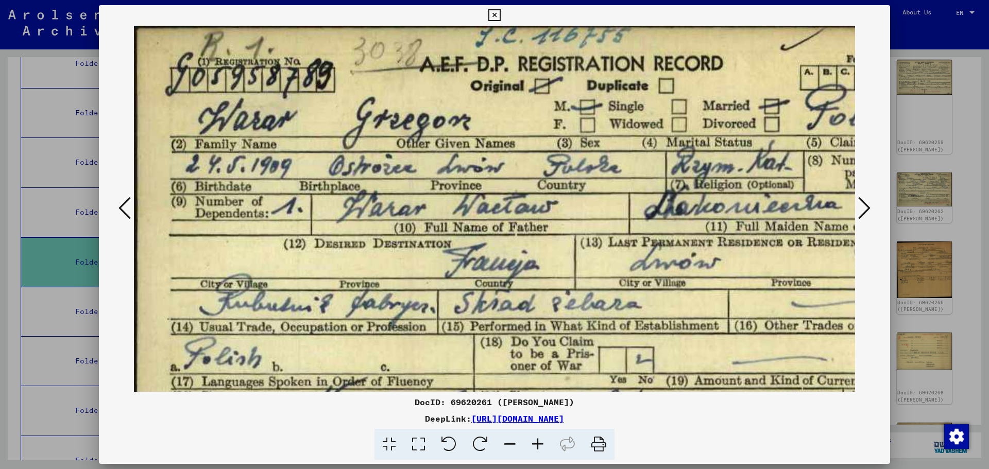
click at [537, 441] on icon at bounding box center [538, 444] width 28 height 31
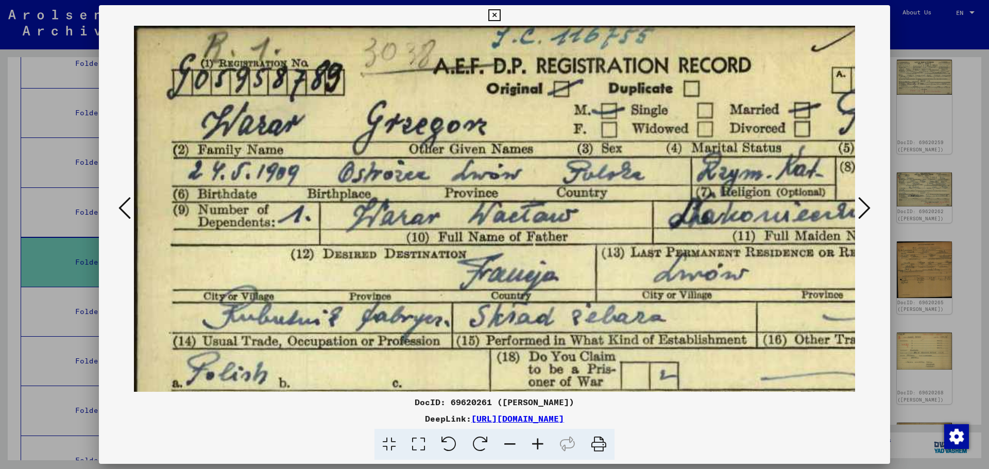
click at [537, 441] on icon at bounding box center [538, 444] width 28 height 31
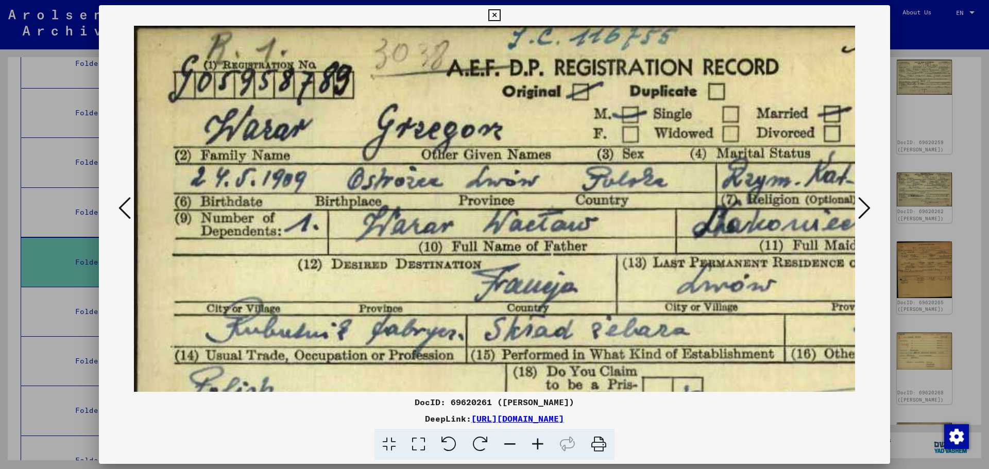
click at [537, 441] on icon at bounding box center [538, 444] width 28 height 31
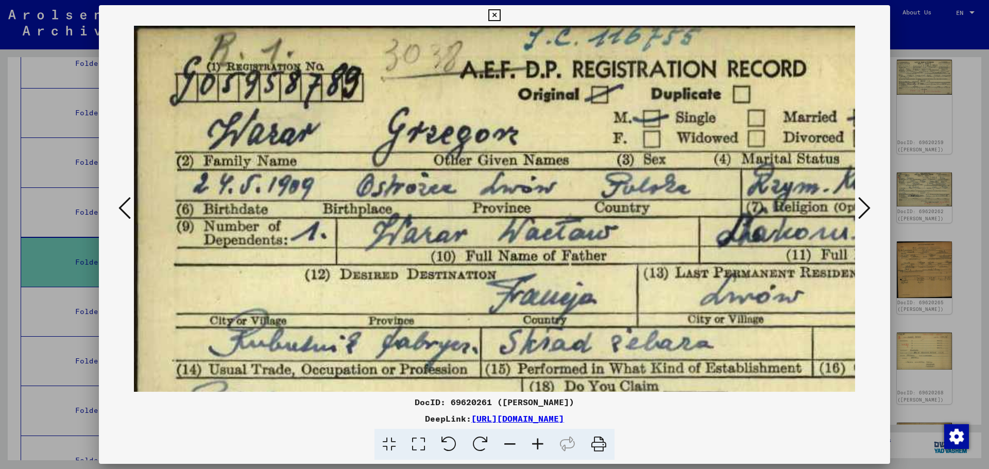
click at [537, 441] on icon at bounding box center [538, 444] width 28 height 31
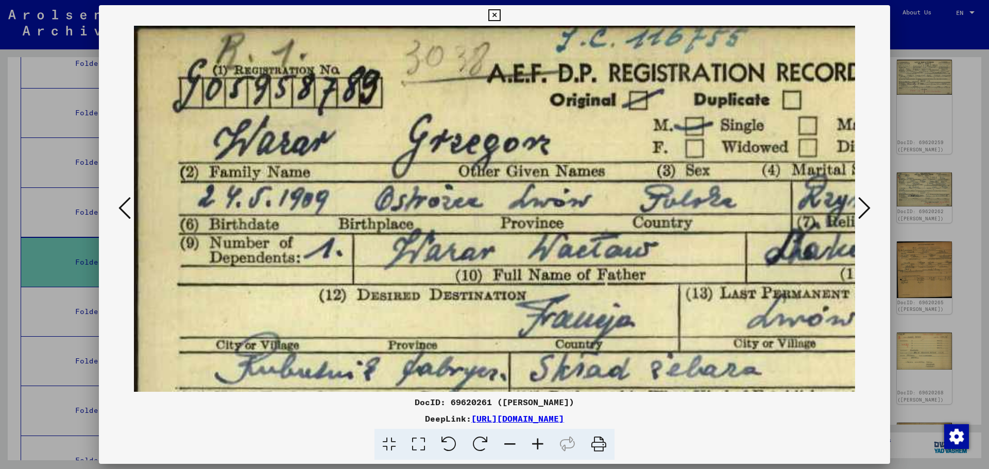
click at [537, 441] on icon at bounding box center [538, 444] width 28 height 31
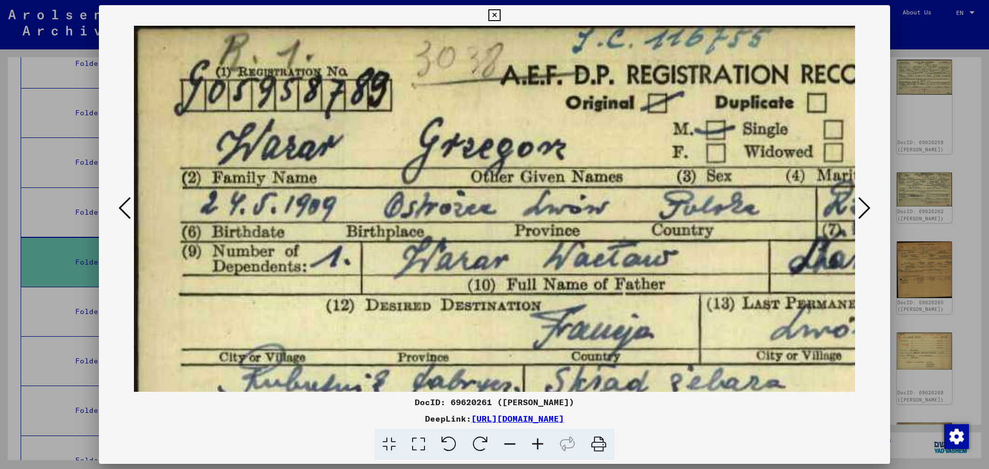
click at [537, 441] on icon at bounding box center [538, 444] width 28 height 31
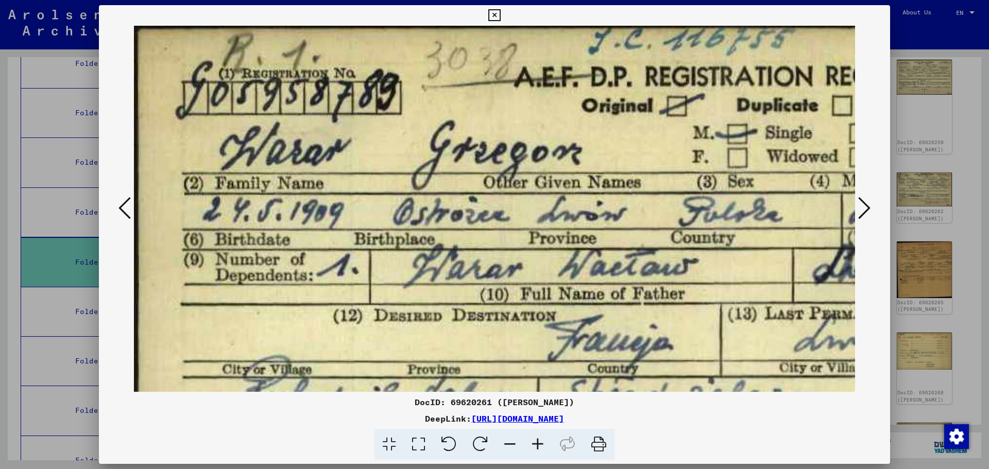
click at [537, 441] on icon at bounding box center [538, 444] width 28 height 31
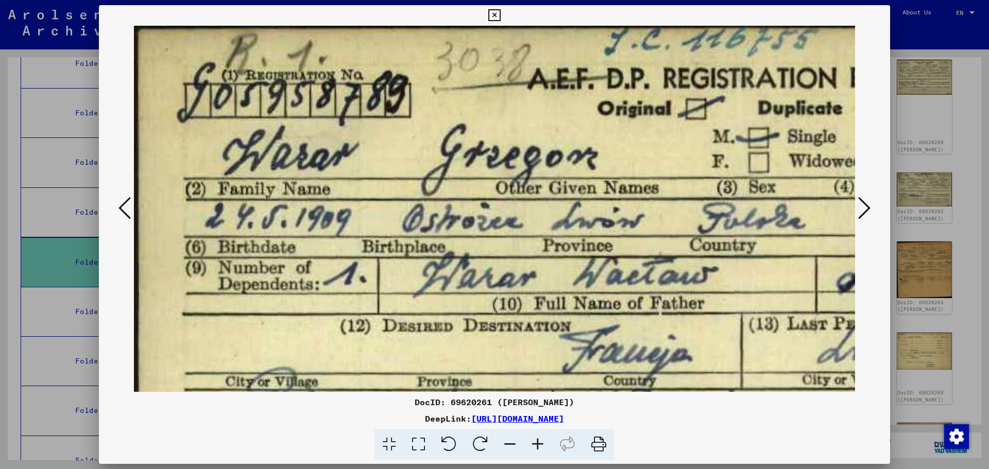
click at [537, 441] on icon at bounding box center [538, 444] width 28 height 31
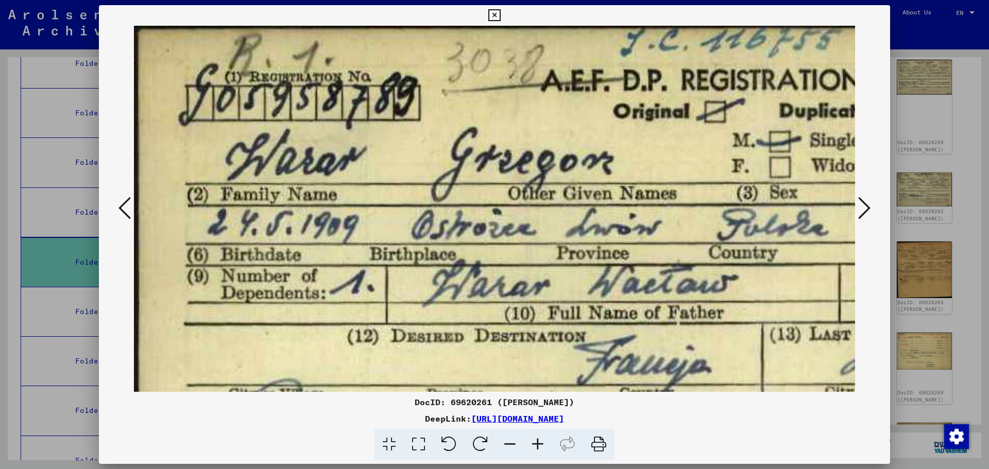
click at [537, 441] on icon at bounding box center [538, 444] width 28 height 31
click at [512, 447] on icon at bounding box center [510, 444] width 28 height 31
click at [509, 447] on icon at bounding box center [510, 444] width 28 height 31
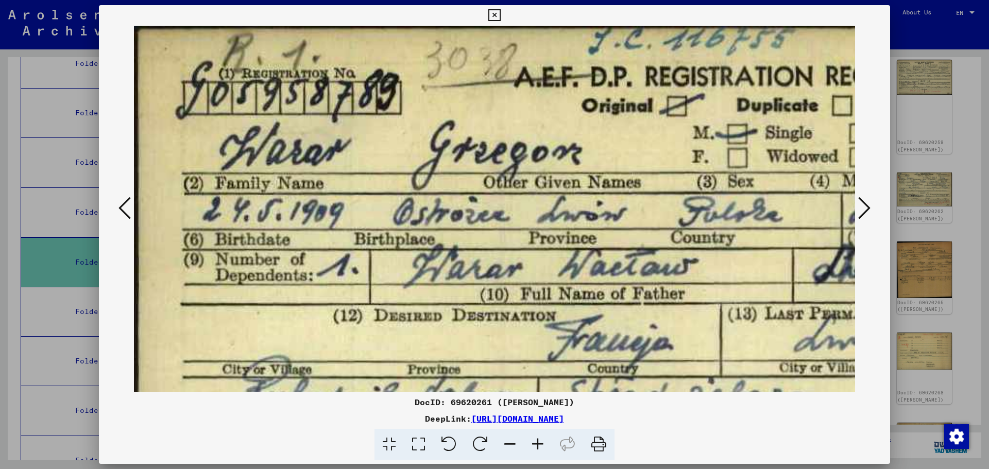
click at [509, 447] on icon at bounding box center [510, 444] width 28 height 31
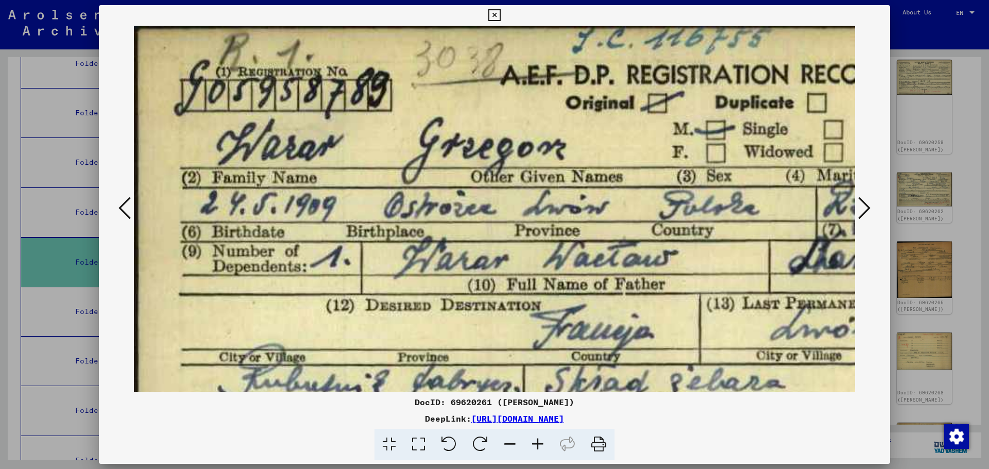
click at [509, 447] on icon at bounding box center [510, 444] width 28 height 31
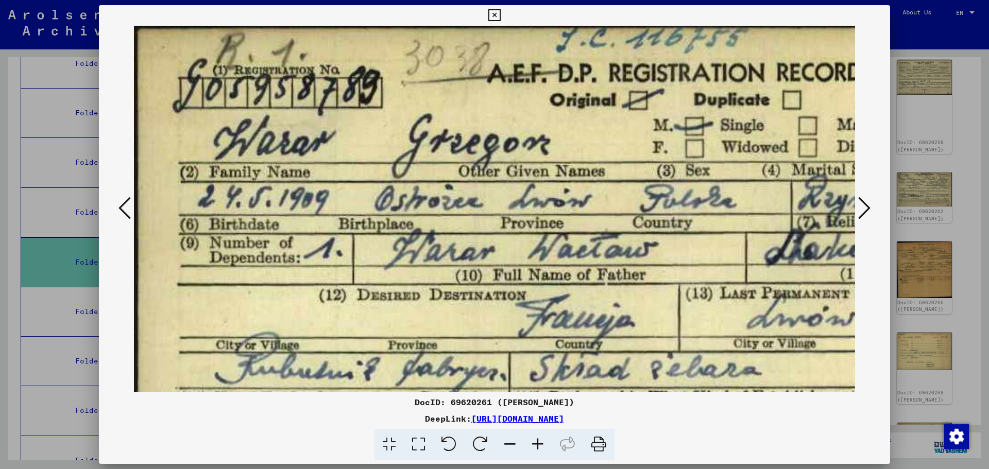
click at [509, 447] on icon at bounding box center [510, 444] width 28 height 31
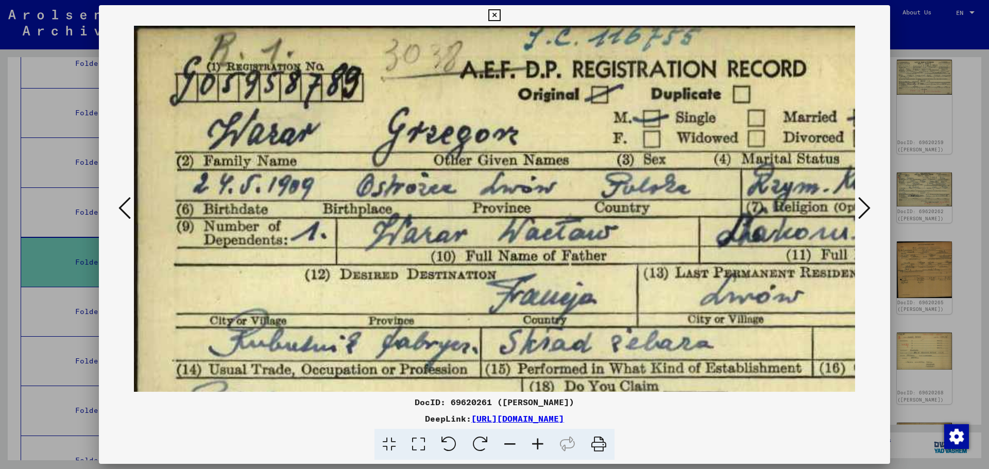
click at [509, 447] on icon at bounding box center [510, 444] width 28 height 31
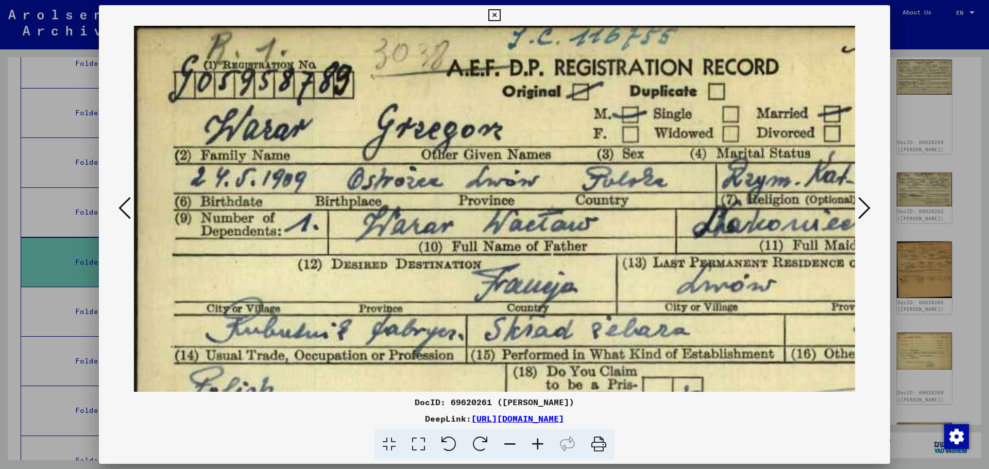
click at [509, 447] on icon at bounding box center [510, 444] width 28 height 31
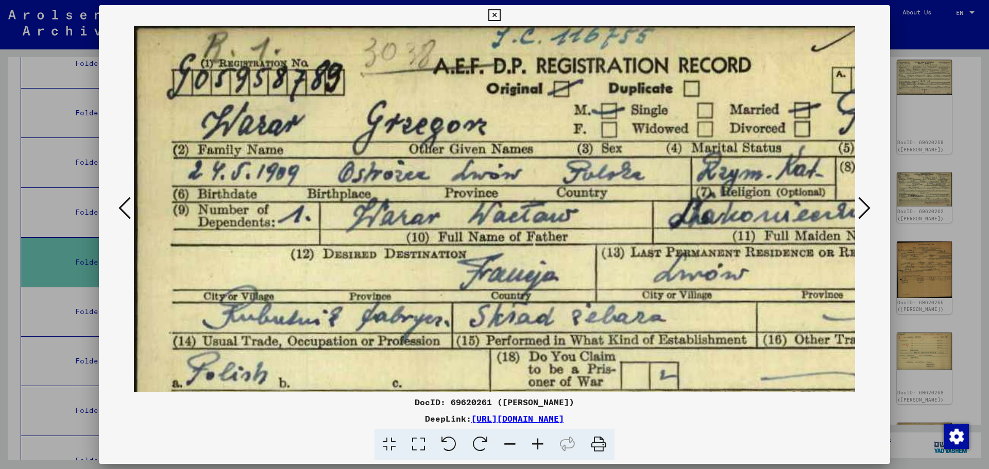
click at [509, 447] on icon at bounding box center [510, 444] width 28 height 31
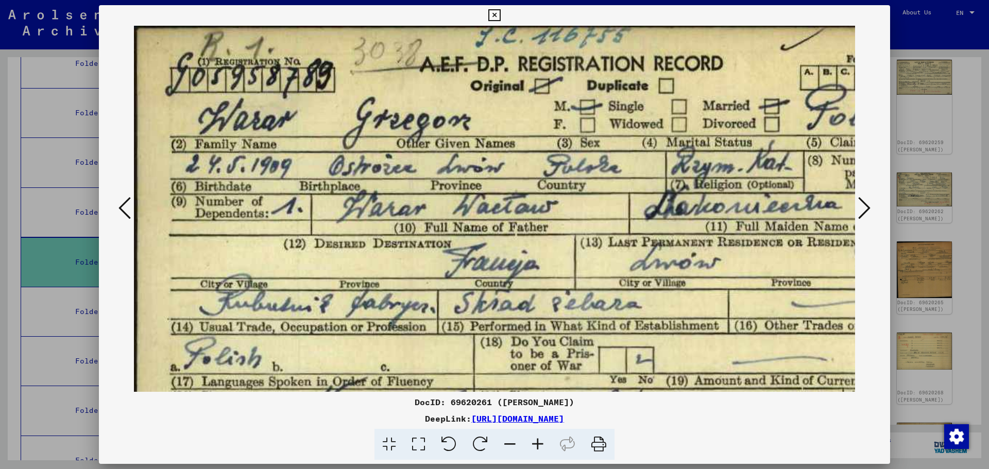
click at [509, 447] on icon at bounding box center [510, 444] width 28 height 31
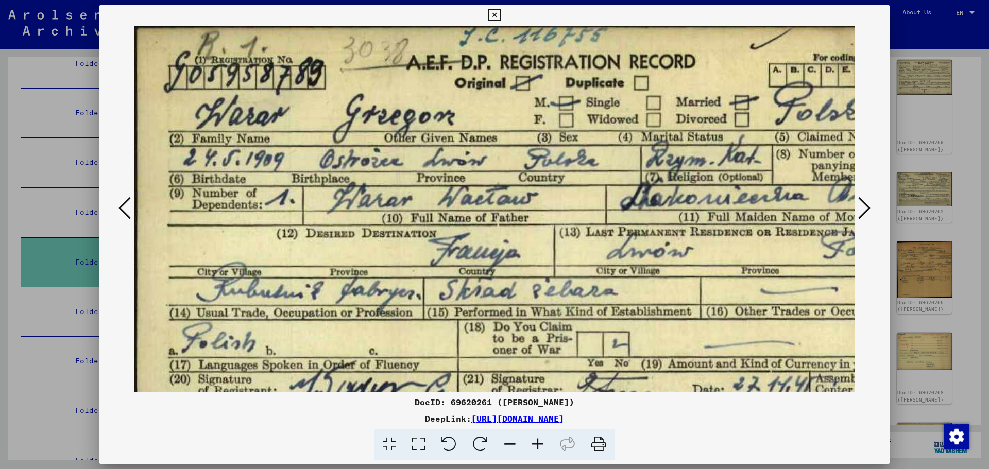
click at [509, 447] on icon at bounding box center [510, 444] width 28 height 31
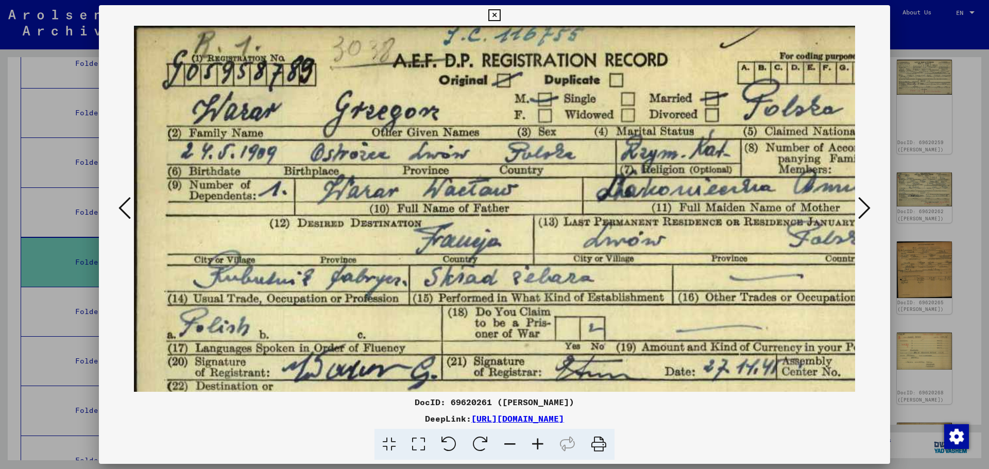
click at [509, 447] on icon at bounding box center [510, 444] width 28 height 31
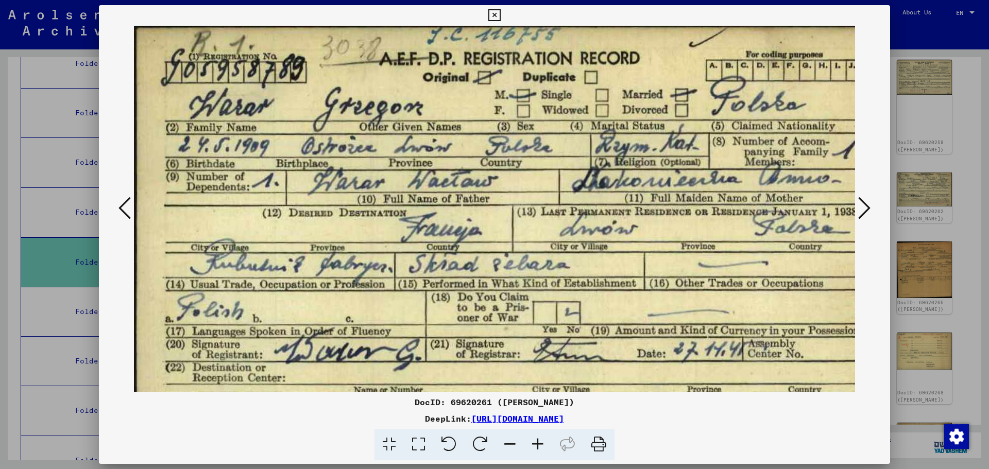
click at [509, 447] on icon at bounding box center [510, 444] width 28 height 31
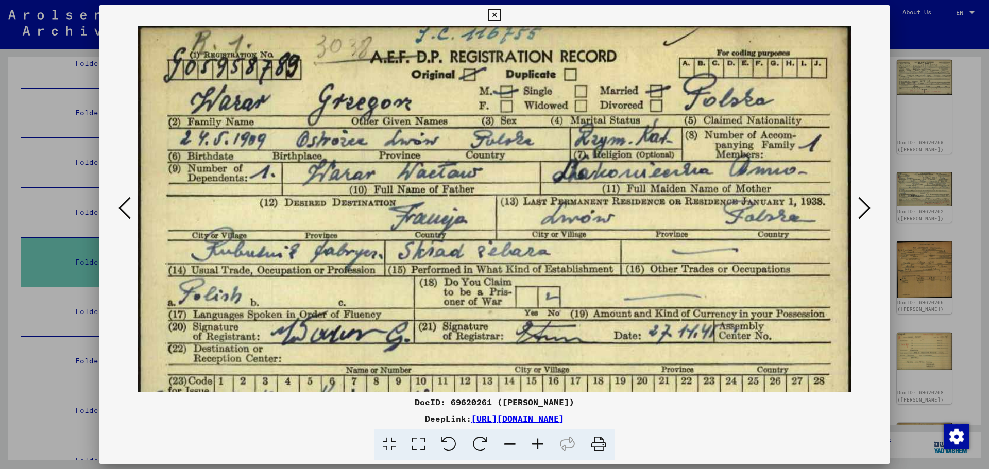
click at [509, 447] on icon at bounding box center [510, 444] width 28 height 31
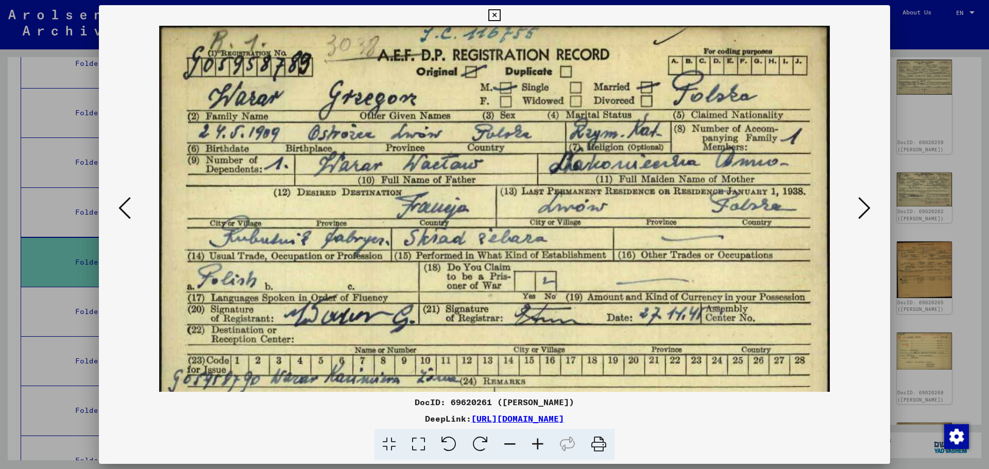
click at [509, 447] on icon at bounding box center [510, 444] width 28 height 31
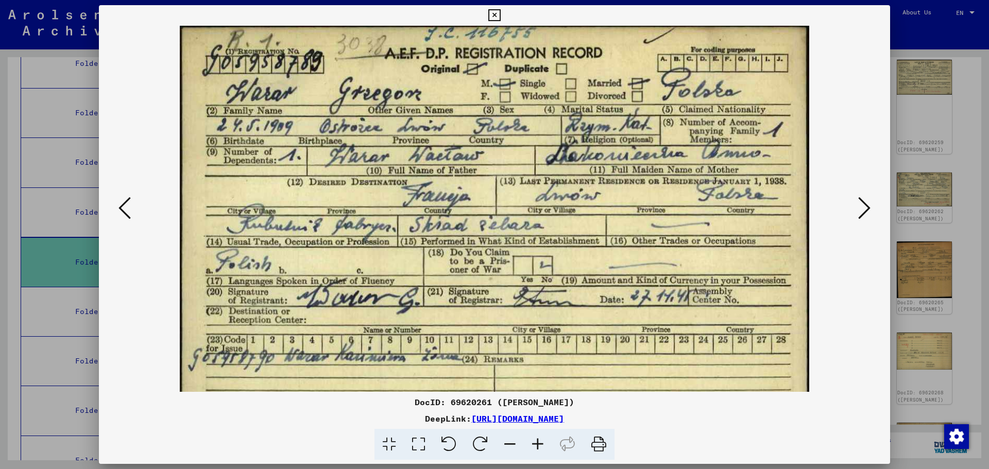
click at [509, 447] on icon at bounding box center [510, 444] width 28 height 31
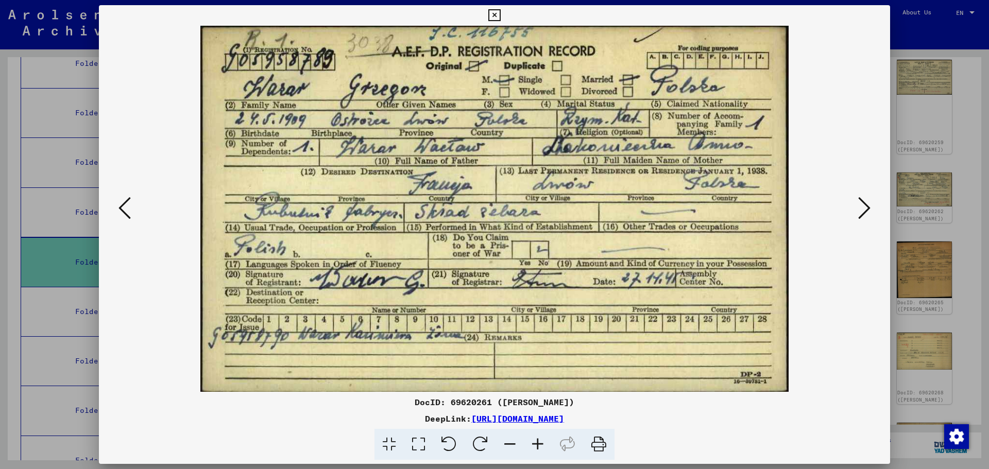
click at [864, 201] on icon at bounding box center [864, 208] width 12 height 25
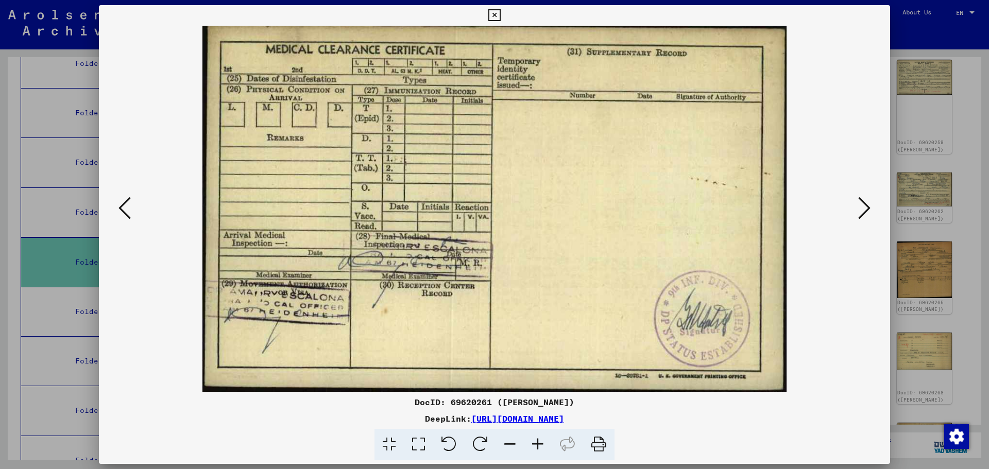
click at [133, 201] on button at bounding box center [124, 208] width 19 height 29
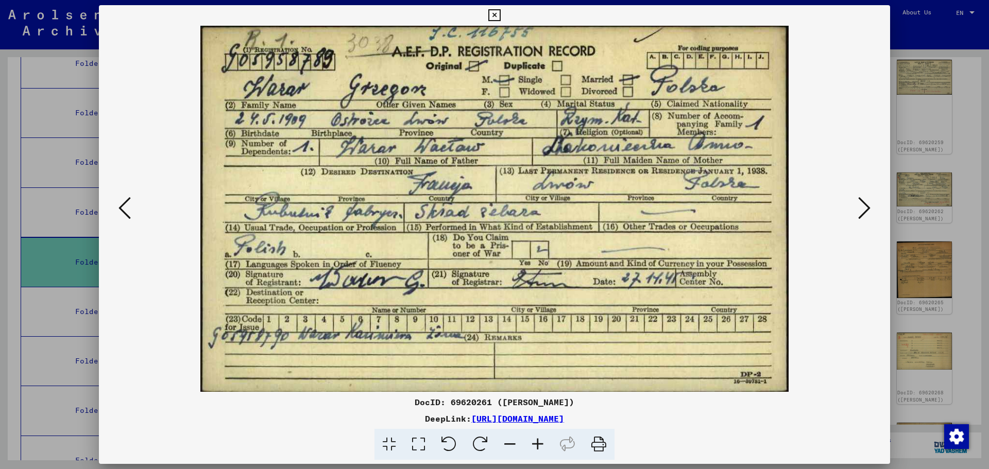
click at [127, 207] on icon at bounding box center [124, 208] width 12 height 25
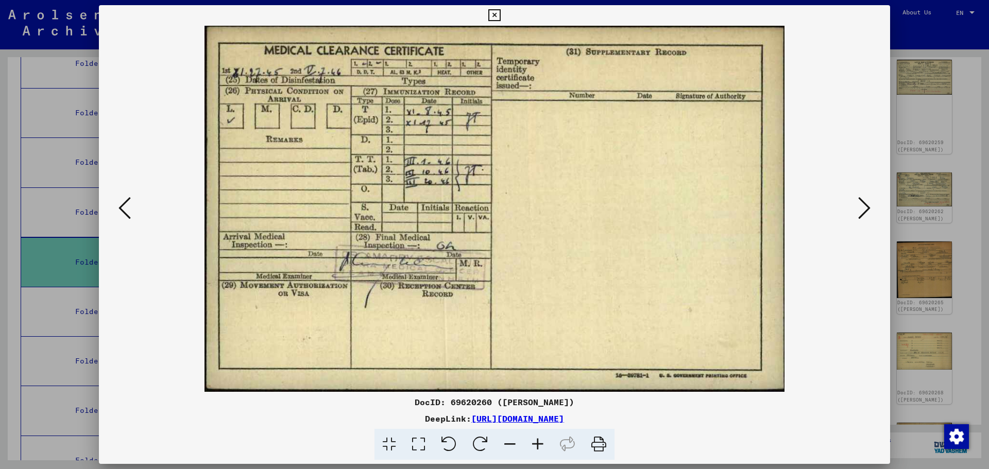
click at [127, 207] on icon at bounding box center [124, 208] width 12 height 25
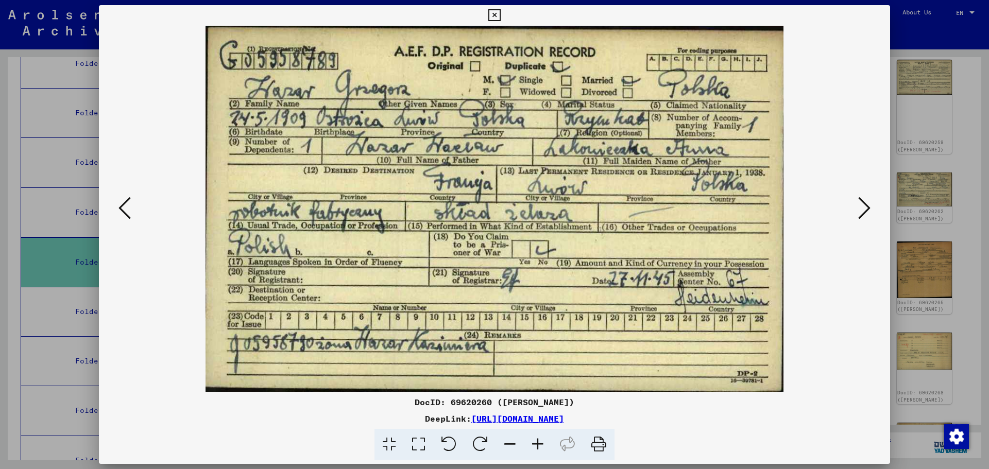
click at [863, 214] on icon at bounding box center [864, 208] width 12 height 25
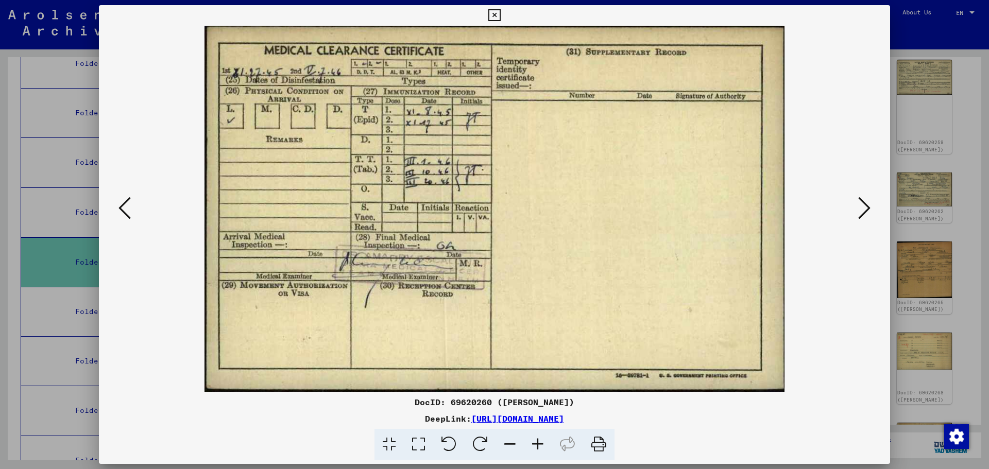
click at [863, 214] on icon at bounding box center [864, 208] width 12 height 25
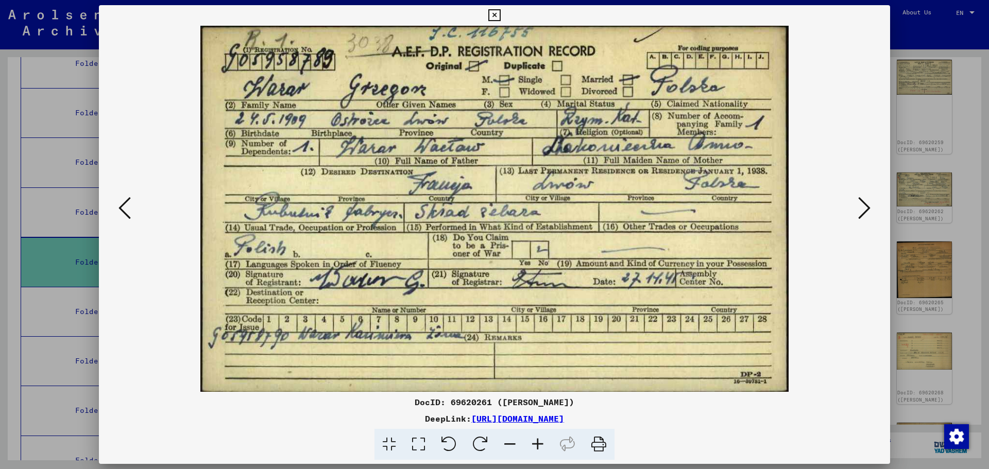
click at [125, 207] on icon at bounding box center [124, 208] width 12 height 25
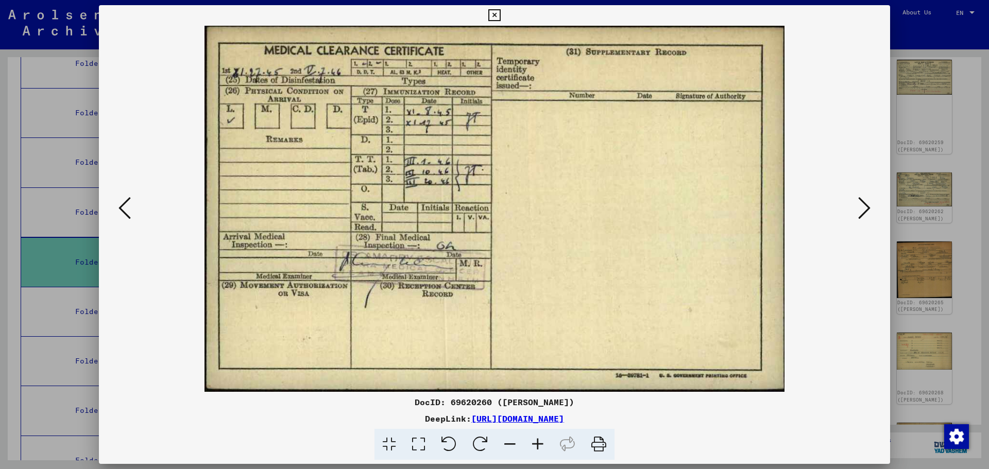
click at [125, 207] on icon at bounding box center [124, 208] width 12 height 25
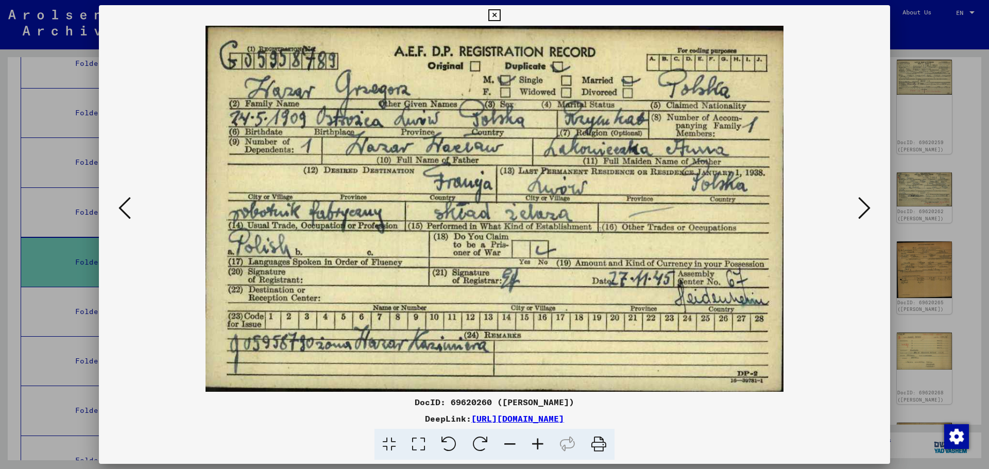
click at [867, 213] on icon at bounding box center [864, 208] width 12 height 25
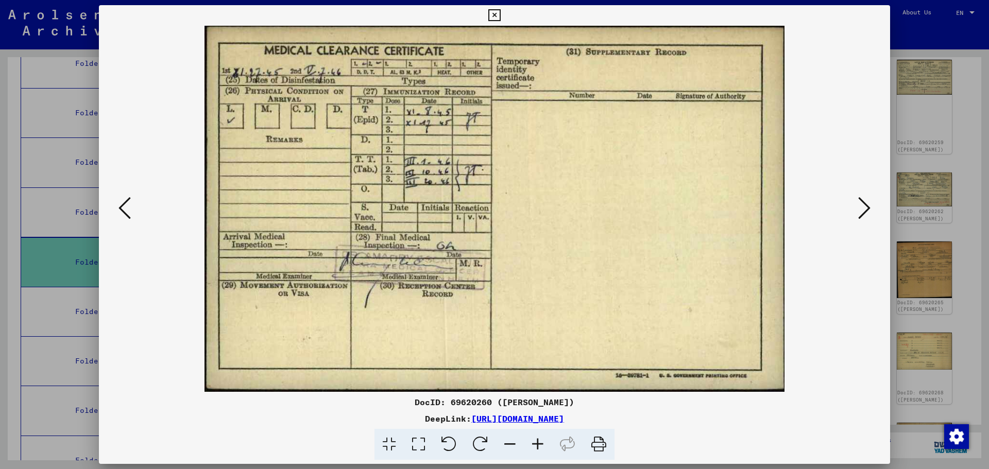
click at [867, 213] on icon at bounding box center [864, 208] width 12 height 25
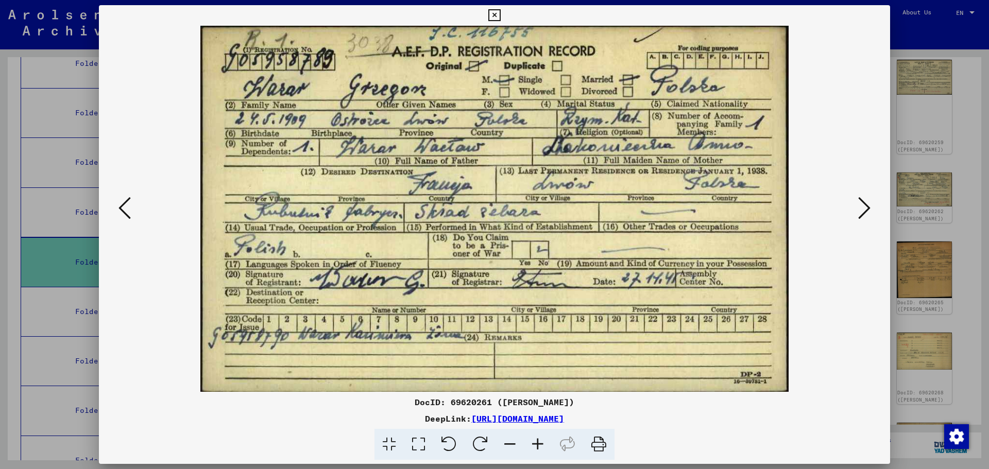
click at [867, 213] on icon at bounding box center [864, 208] width 12 height 25
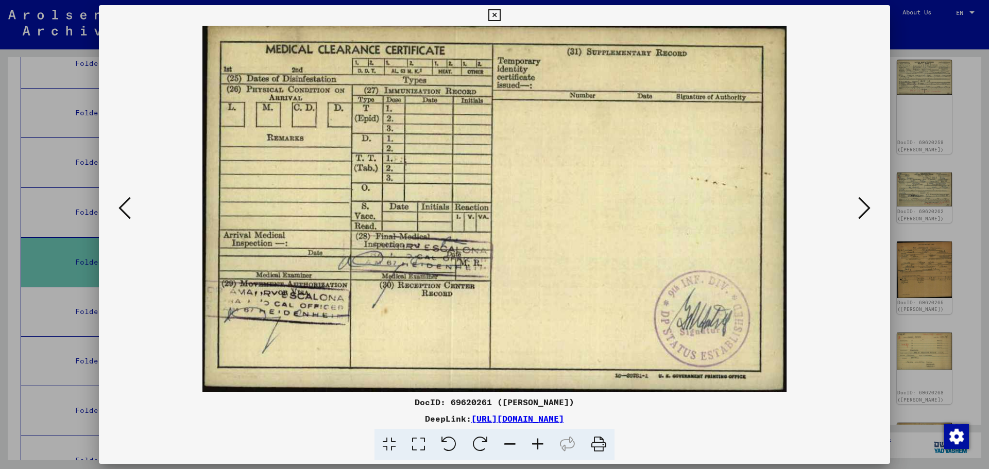
click at [125, 206] on icon at bounding box center [124, 208] width 12 height 25
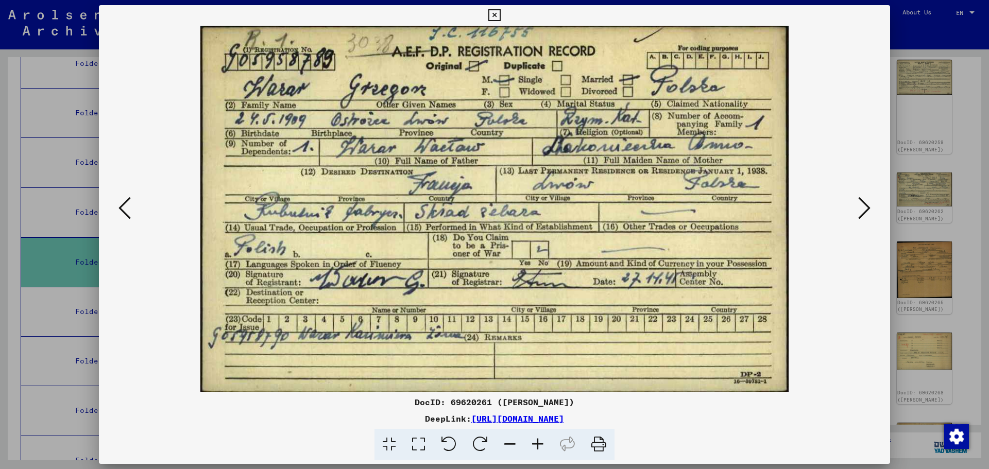
click at [126, 206] on icon at bounding box center [124, 208] width 12 height 25
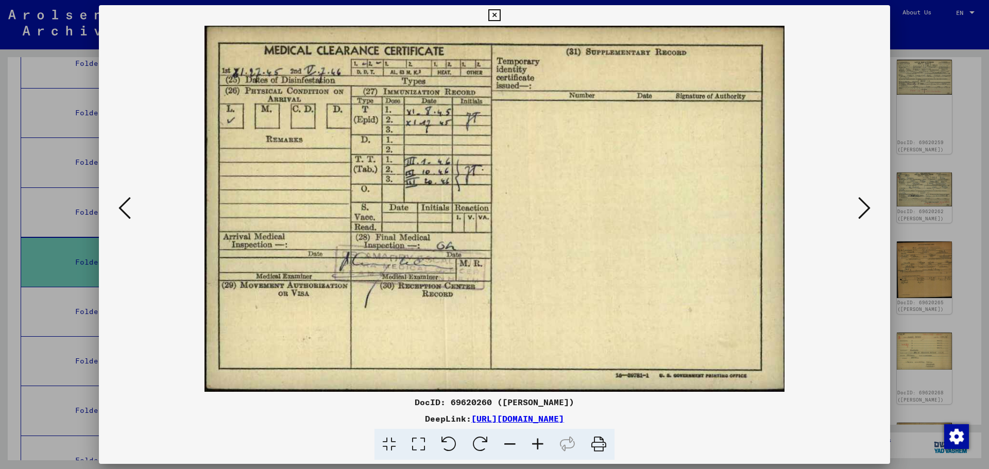
click at [126, 206] on icon at bounding box center [124, 208] width 12 height 25
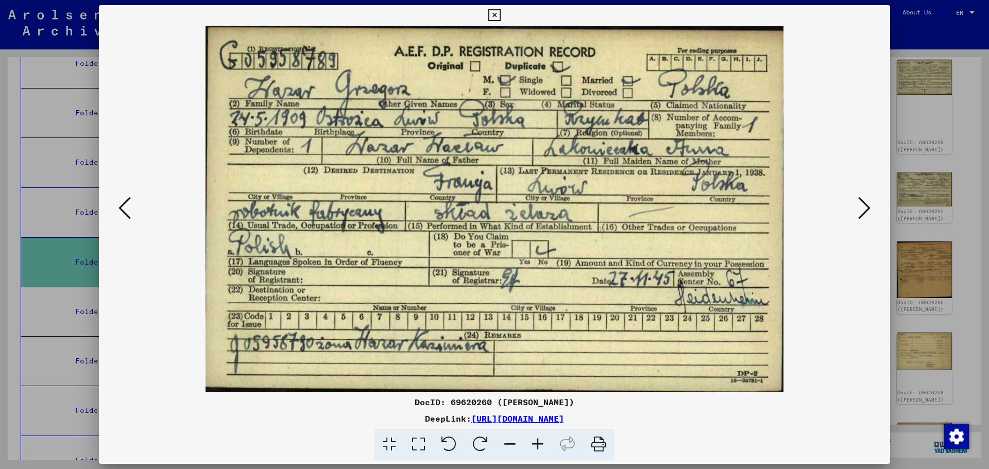
click at [126, 206] on icon at bounding box center [124, 208] width 12 height 25
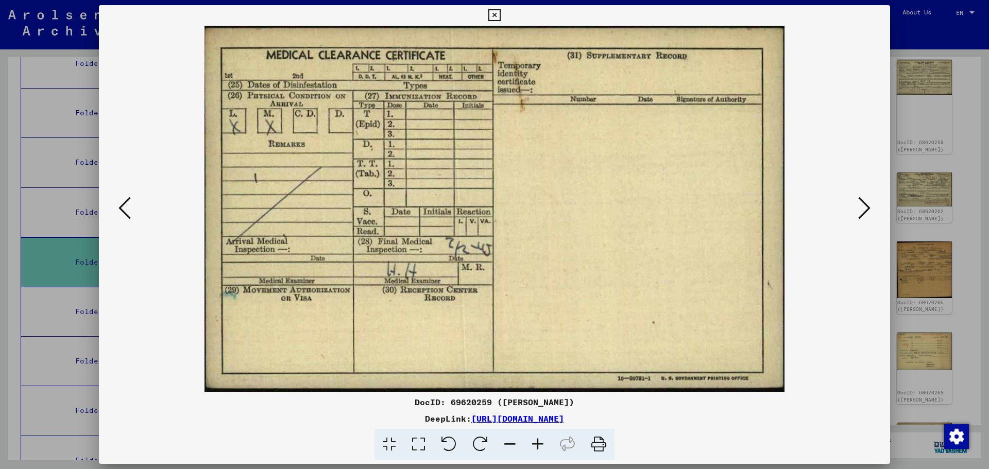
click at [866, 207] on icon at bounding box center [864, 208] width 12 height 25
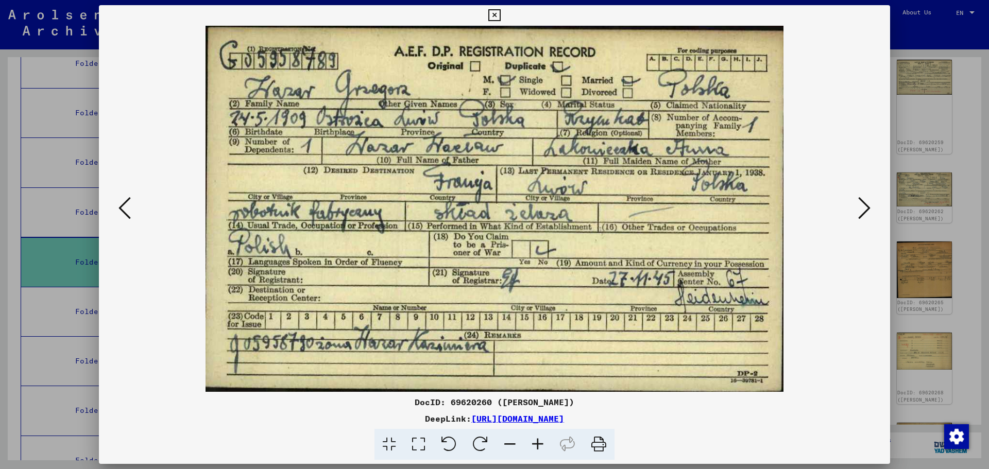
click at [868, 208] on icon at bounding box center [864, 208] width 12 height 25
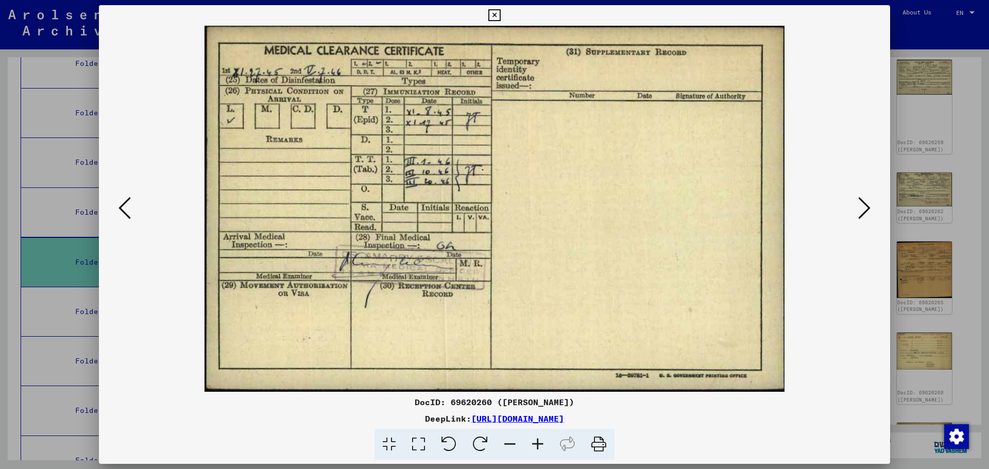
click at [868, 208] on icon at bounding box center [864, 208] width 12 height 25
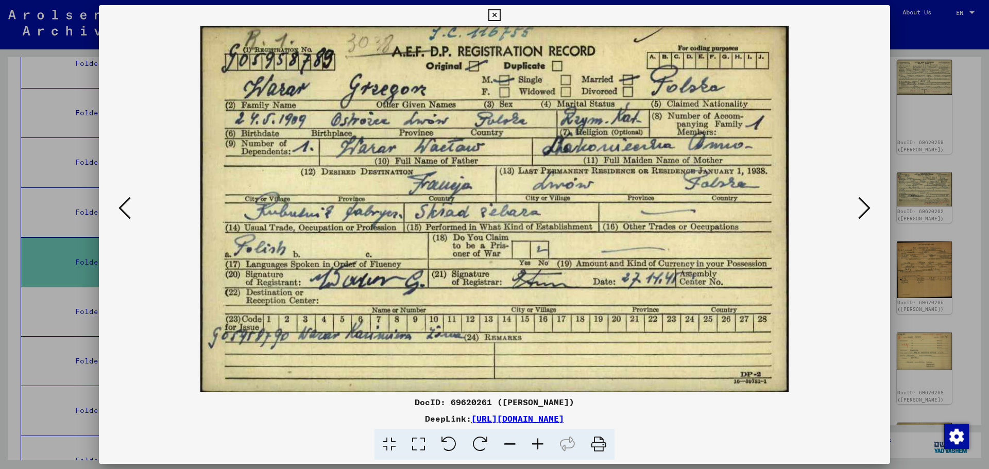
click at [868, 208] on icon at bounding box center [864, 208] width 12 height 25
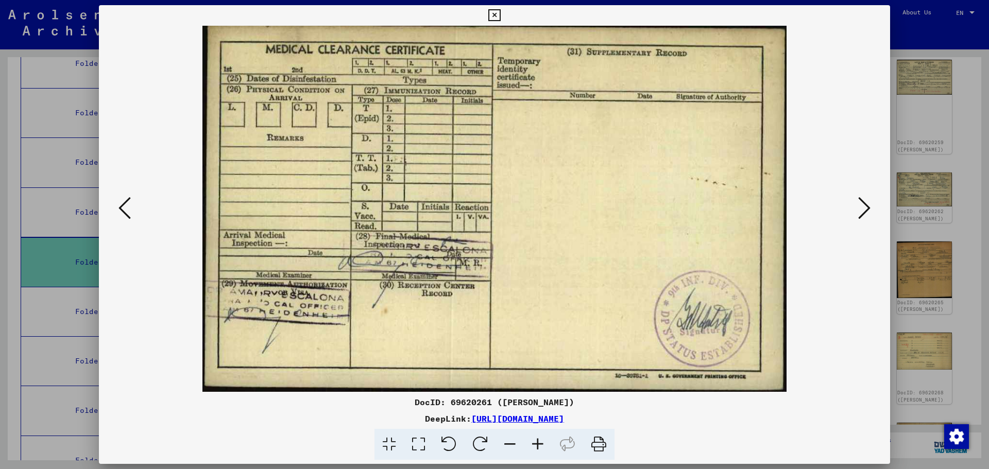
click at [868, 208] on icon at bounding box center [864, 208] width 12 height 25
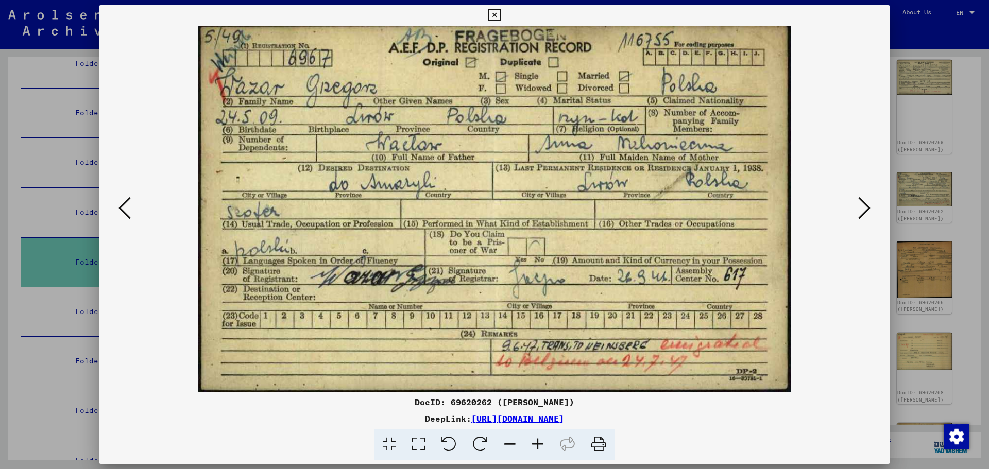
click at [121, 206] on icon at bounding box center [124, 208] width 12 height 25
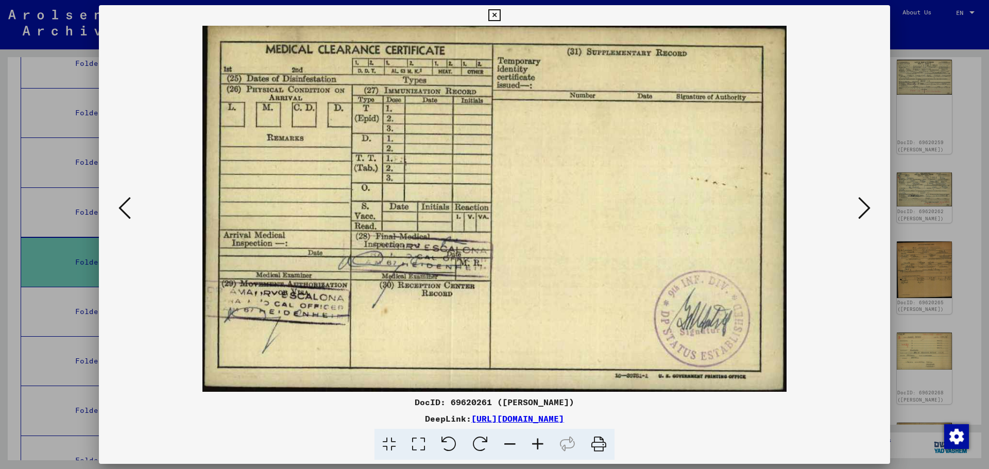
click at [121, 206] on icon at bounding box center [124, 208] width 12 height 25
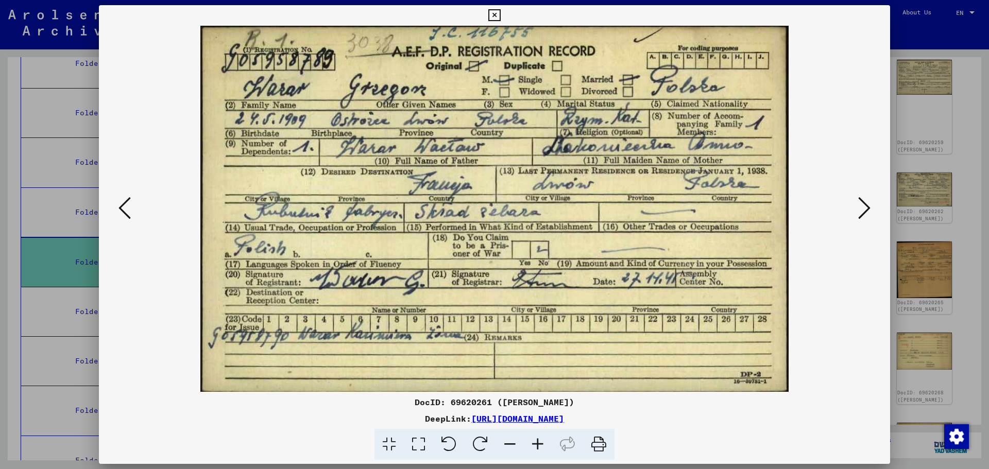
click at [121, 206] on icon at bounding box center [124, 208] width 12 height 25
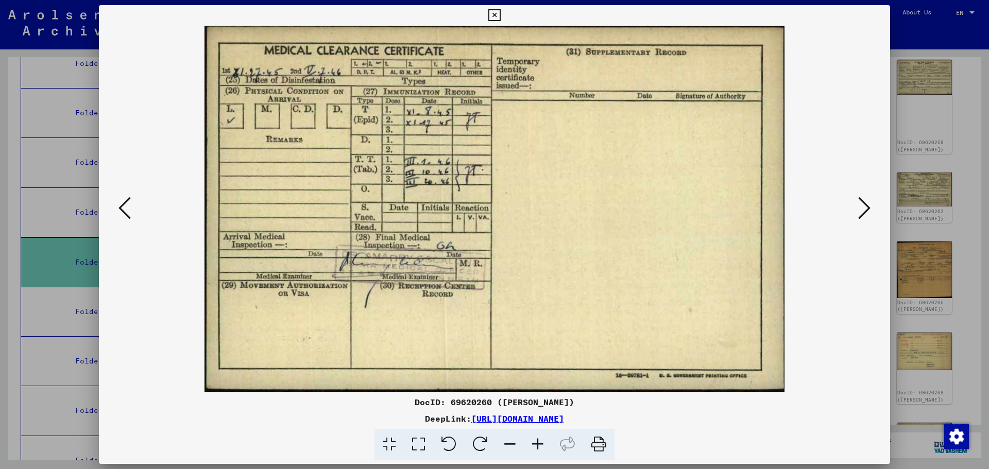
click at [121, 206] on icon at bounding box center [124, 208] width 12 height 25
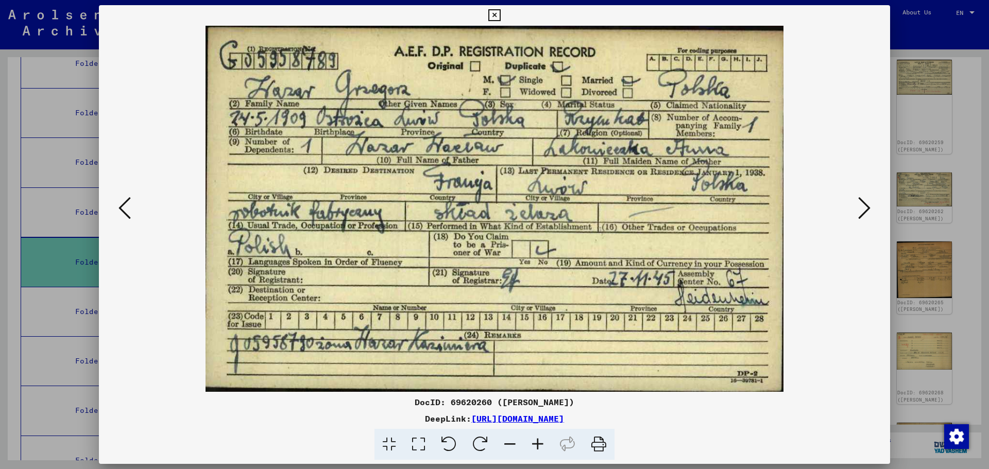
click at [862, 213] on icon at bounding box center [864, 208] width 12 height 25
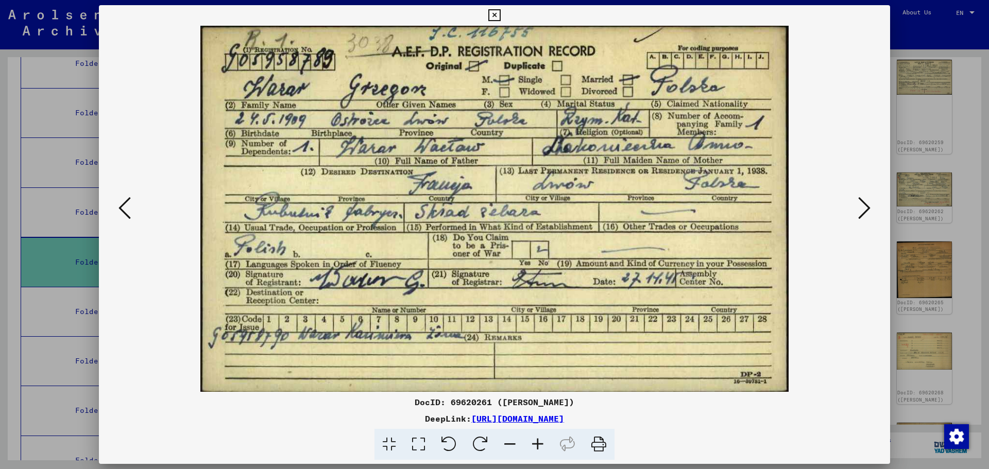
click at [862, 213] on icon at bounding box center [864, 208] width 12 height 25
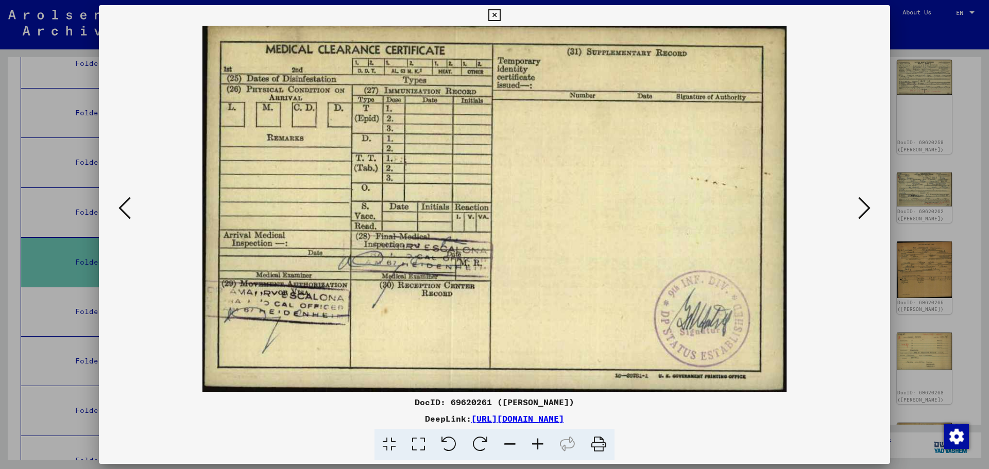
click at [862, 213] on icon at bounding box center [864, 208] width 12 height 25
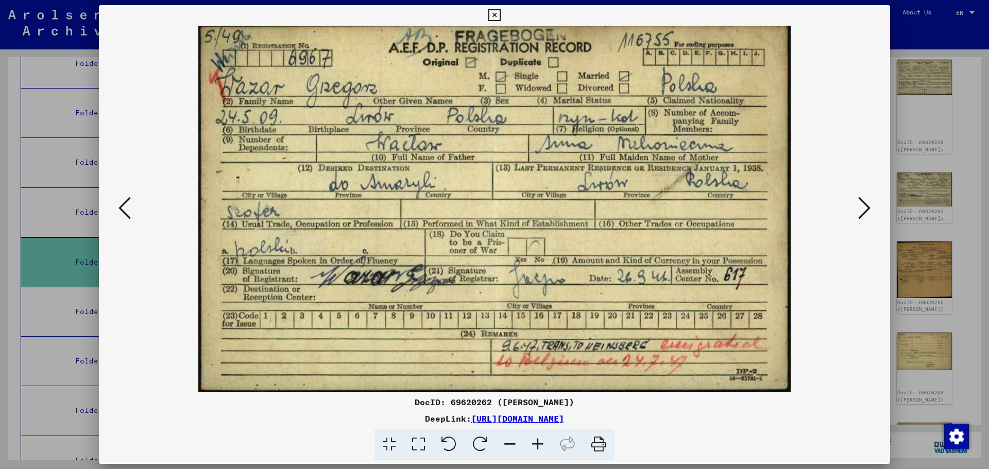
click at [129, 207] on icon at bounding box center [124, 208] width 12 height 25
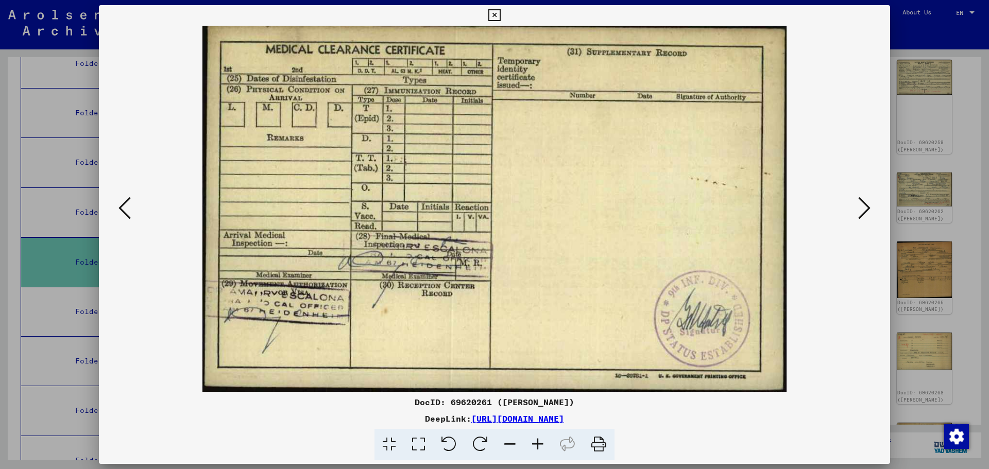
click at [129, 207] on icon at bounding box center [124, 208] width 12 height 25
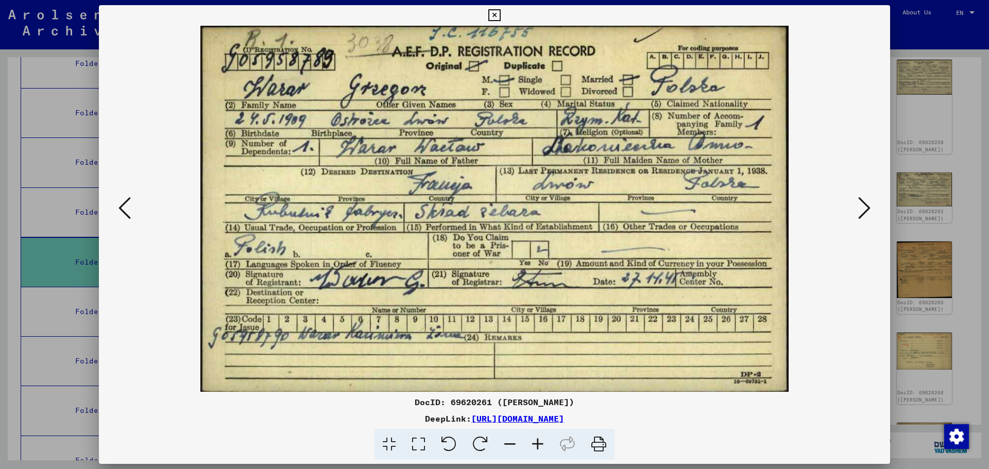
click at [129, 207] on icon at bounding box center [124, 208] width 12 height 25
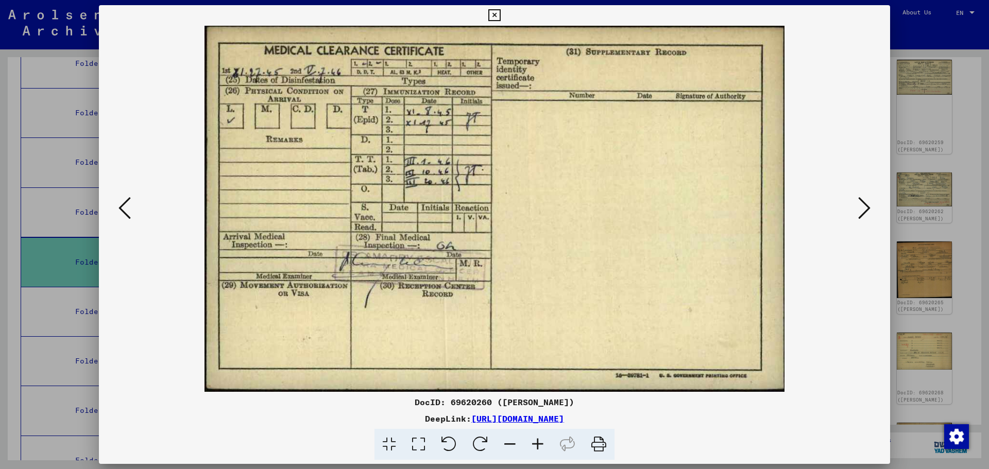
click at [129, 207] on icon at bounding box center [124, 208] width 12 height 25
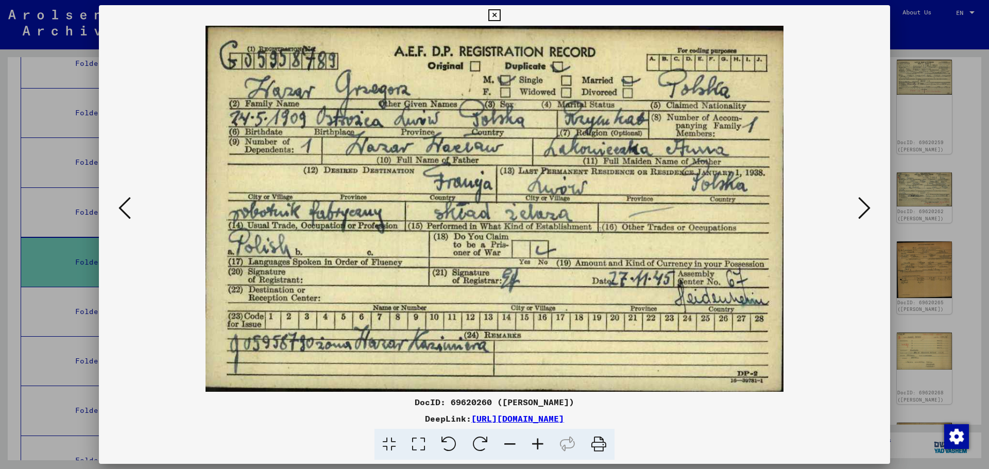
click at [861, 205] on icon at bounding box center [864, 208] width 12 height 25
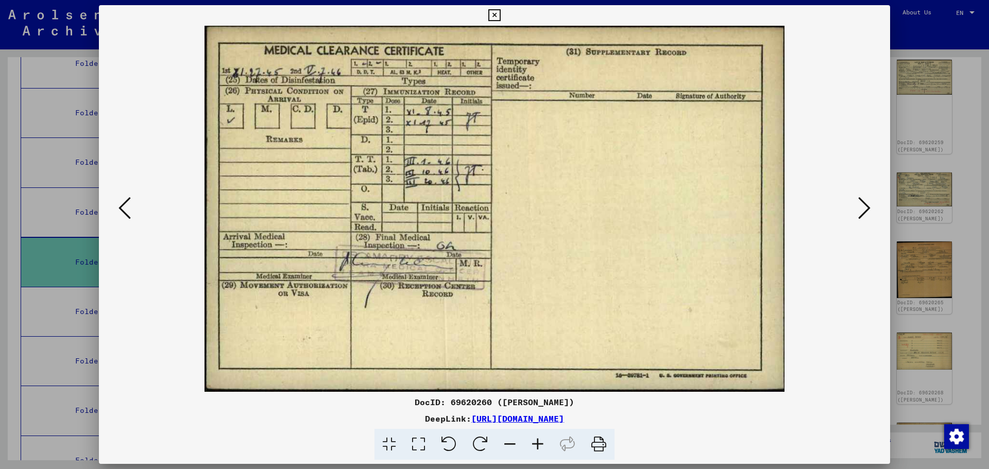
click at [861, 205] on icon at bounding box center [864, 208] width 12 height 25
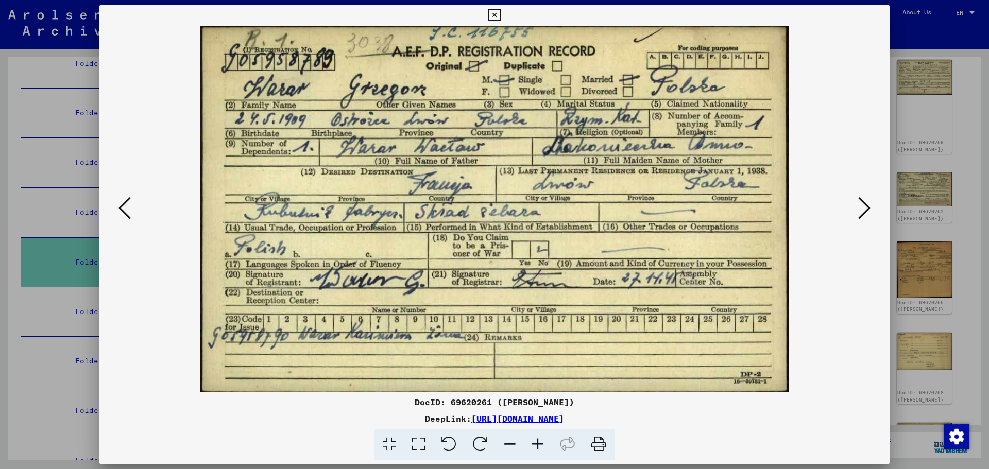
click at [861, 205] on icon at bounding box center [864, 208] width 12 height 25
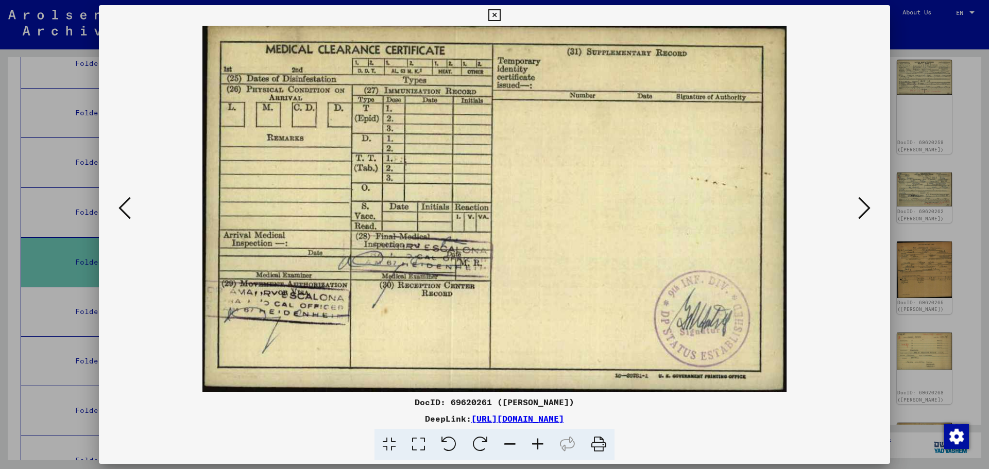
click at [861, 205] on icon at bounding box center [864, 208] width 12 height 25
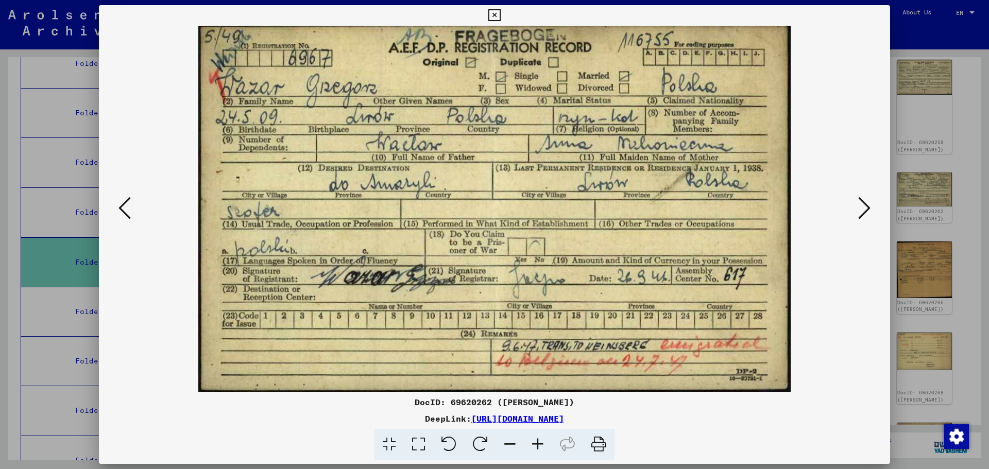
click at [132, 212] on button at bounding box center [124, 208] width 19 height 29
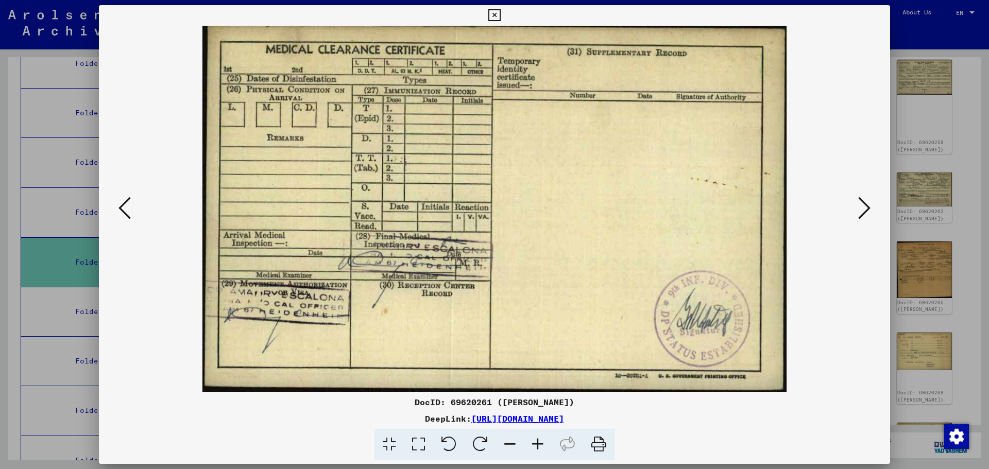
click at [132, 212] on button at bounding box center [124, 208] width 19 height 29
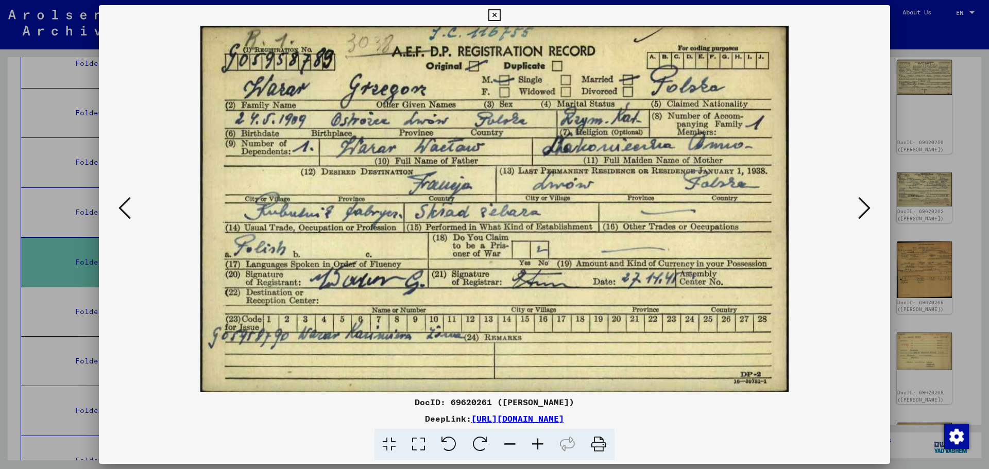
click at [132, 212] on button at bounding box center [124, 208] width 19 height 29
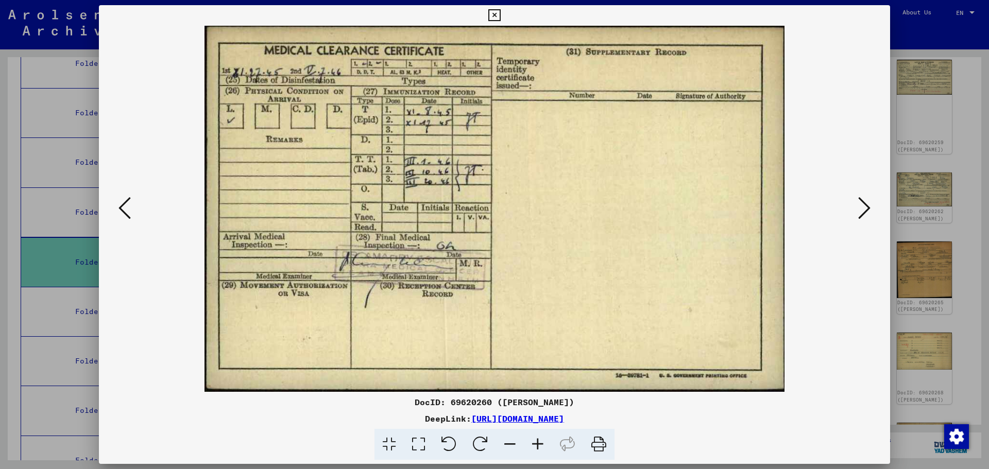
click at [132, 212] on button at bounding box center [124, 208] width 19 height 29
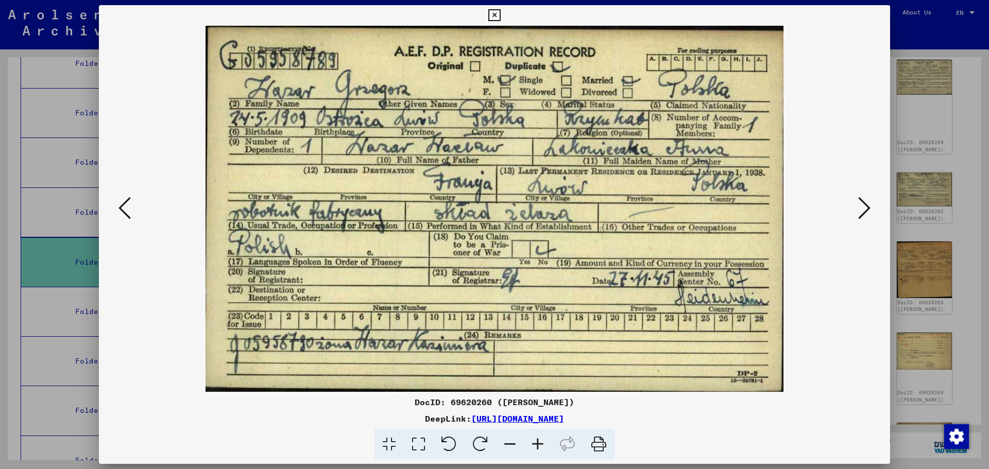
click at [862, 205] on icon at bounding box center [864, 208] width 12 height 25
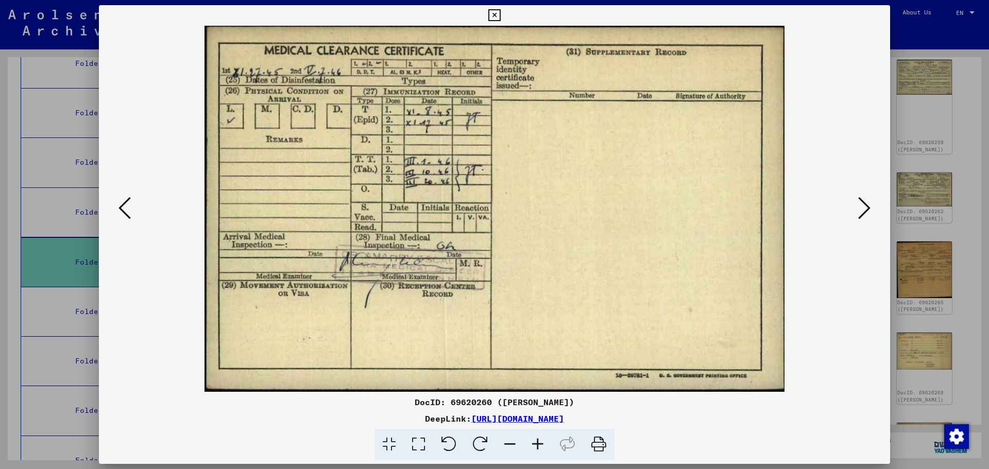
click at [865, 207] on icon at bounding box center [864, 208] width 12 height 25
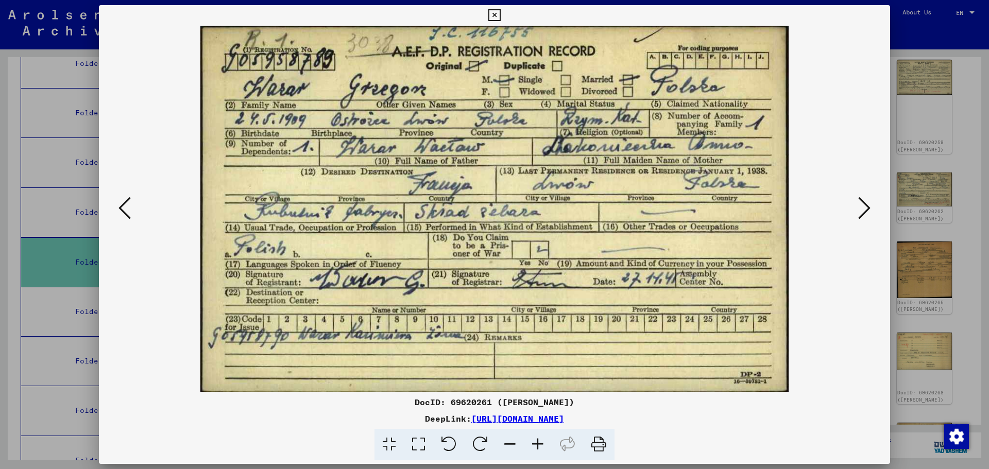
click at [865, 207] on icon at bounding box center [864, 208] width 12 height 25
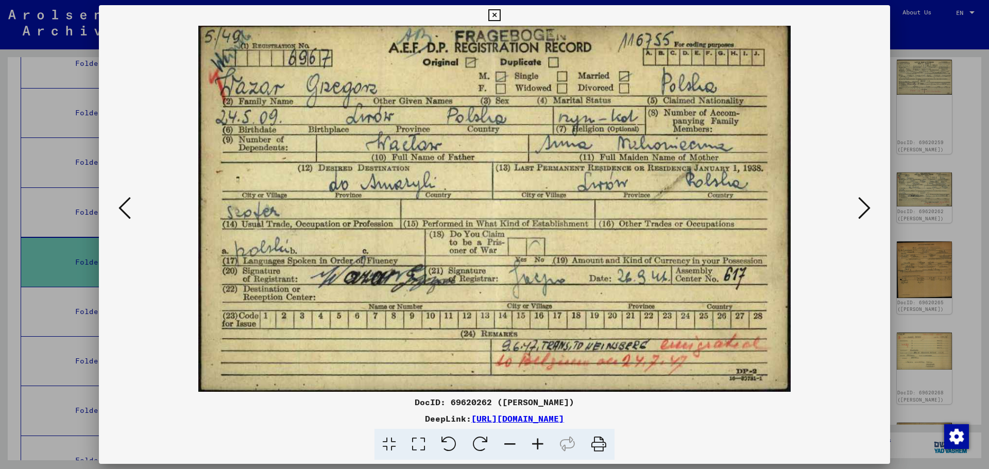
click at [124, 217] on icon at bounding box center [124, 208] width 12 height 25
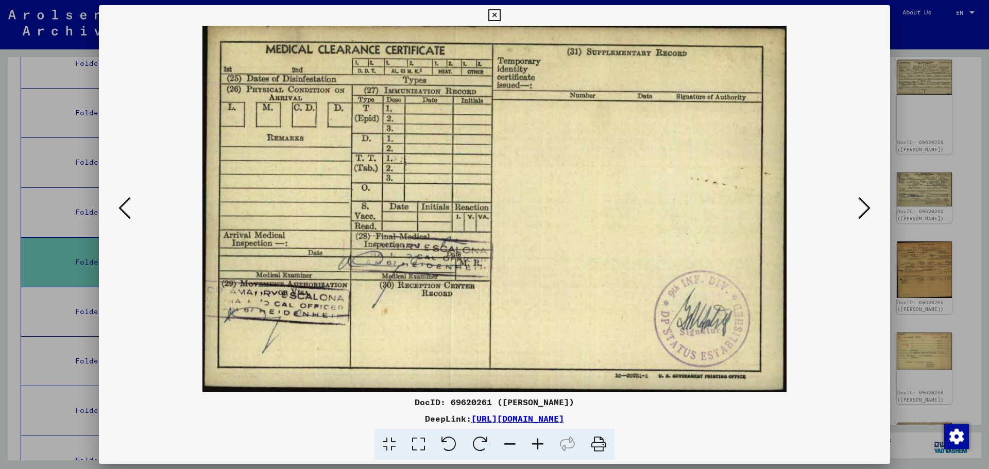
click at [124, 217] on icon at bounding box center [124, 208] width 12 height 25
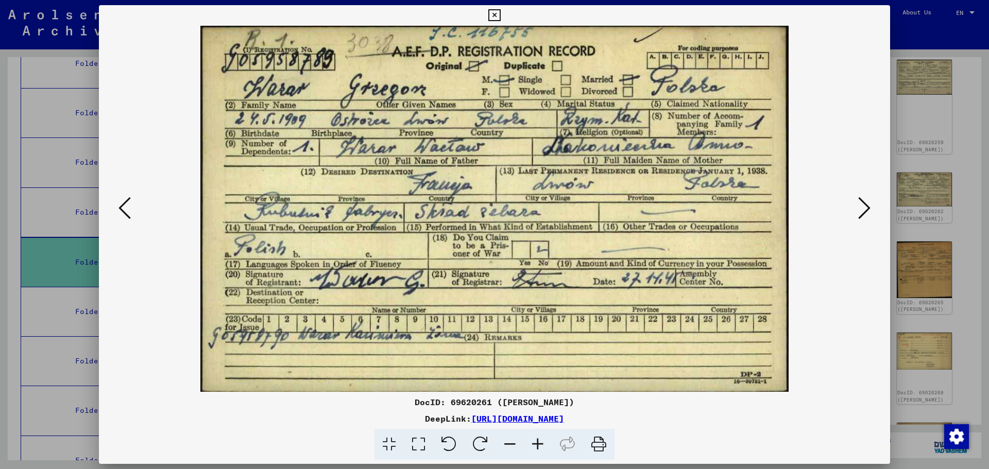
click at [124, 217] on icon at bounding box center [124, 208] width 12 height 25
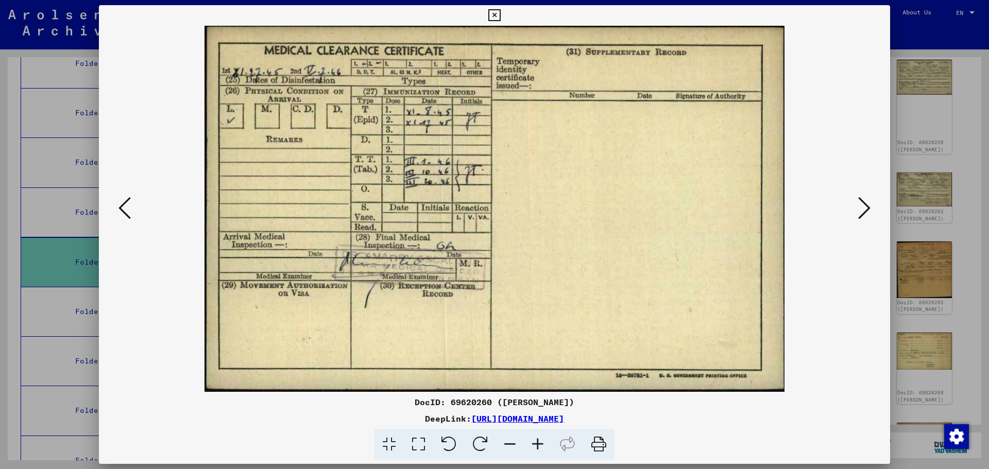
click at [124, 217] on icon at bounding box center [124, 208] width 12 height 25
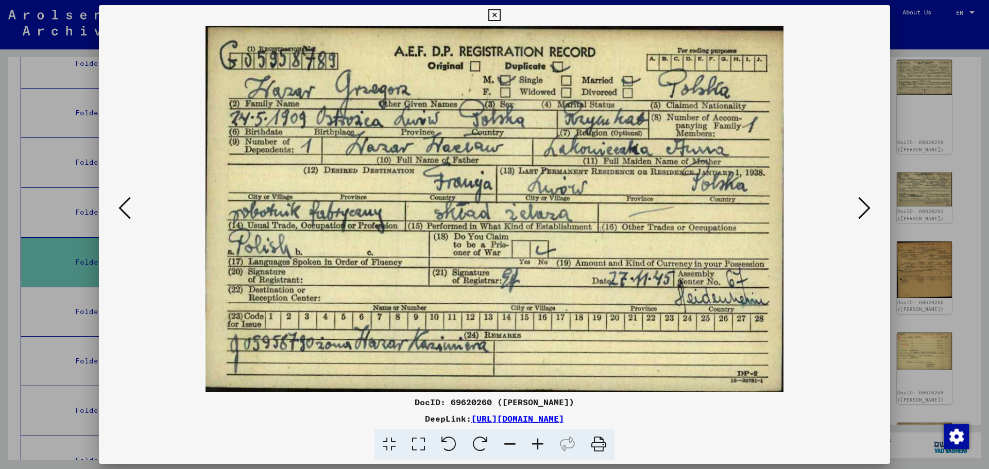
click at [123, 216] on icon at bounding box center [124, 208] width 12 height 25
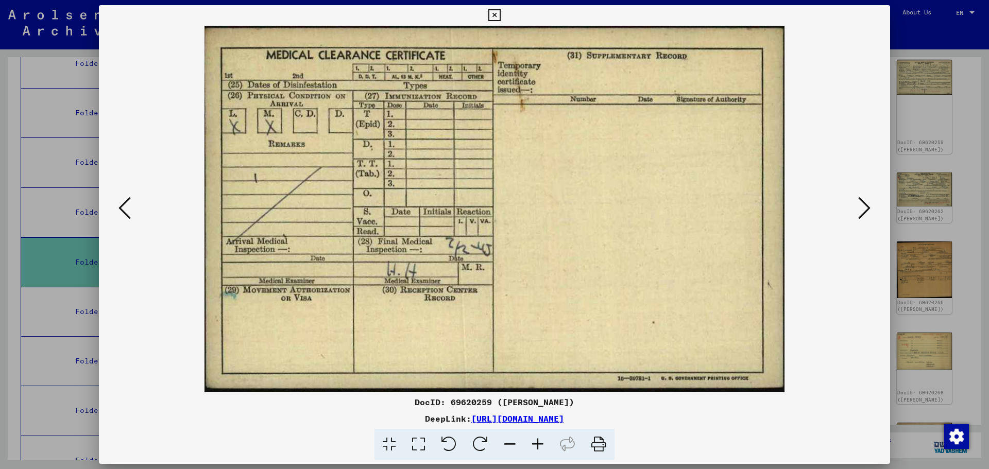
click at [123, 214] on icon at bounding box center [124, 208] width 12 height 25
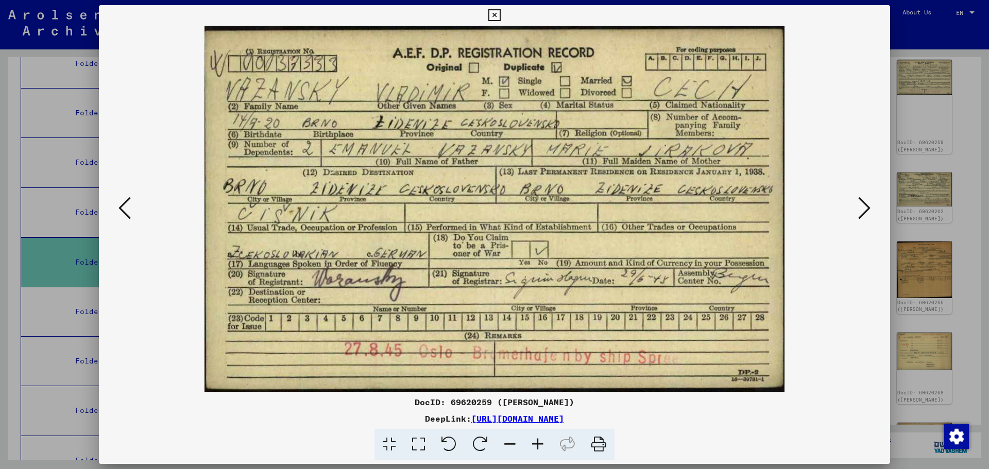
click at [863, 200] on icon at bounding box center [864, 208] width 12 height 25
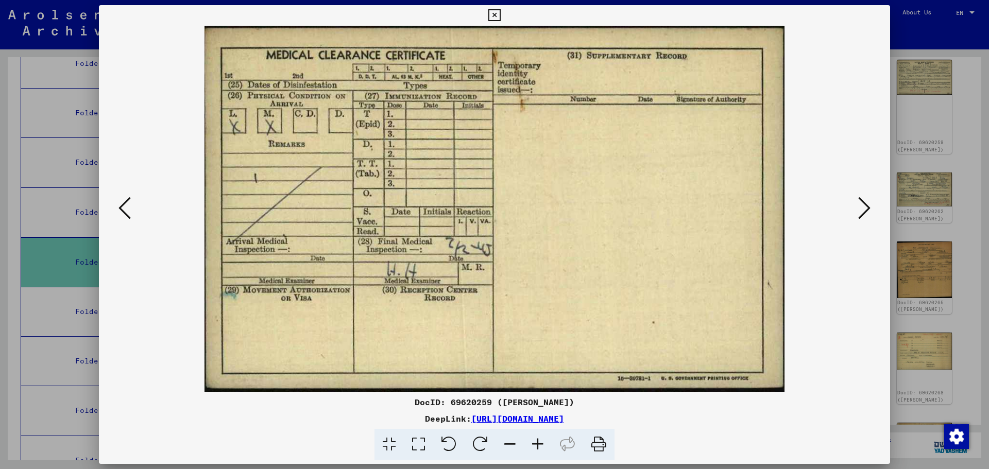
click at [863, 200] on icon at bounding box center [864, 208] width 12 height 25
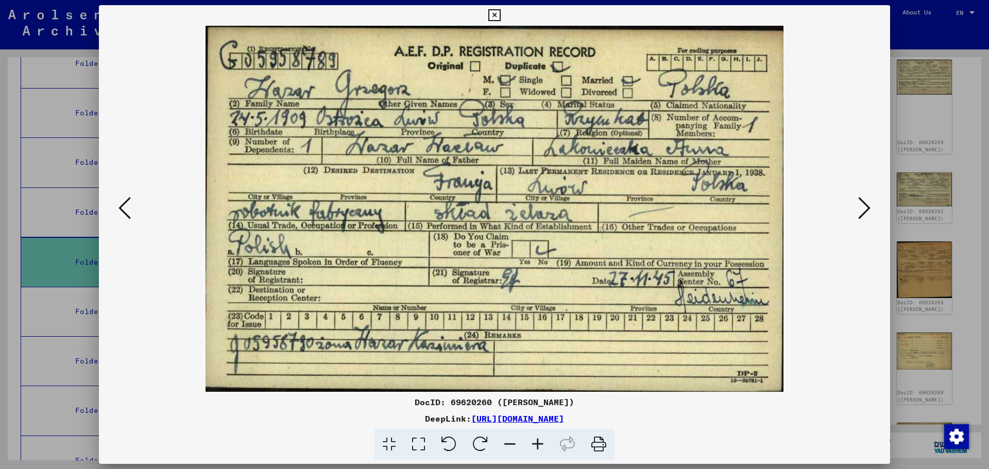
click at [863, 200] on icon at bounding box center [864, 208] width 12 height 25
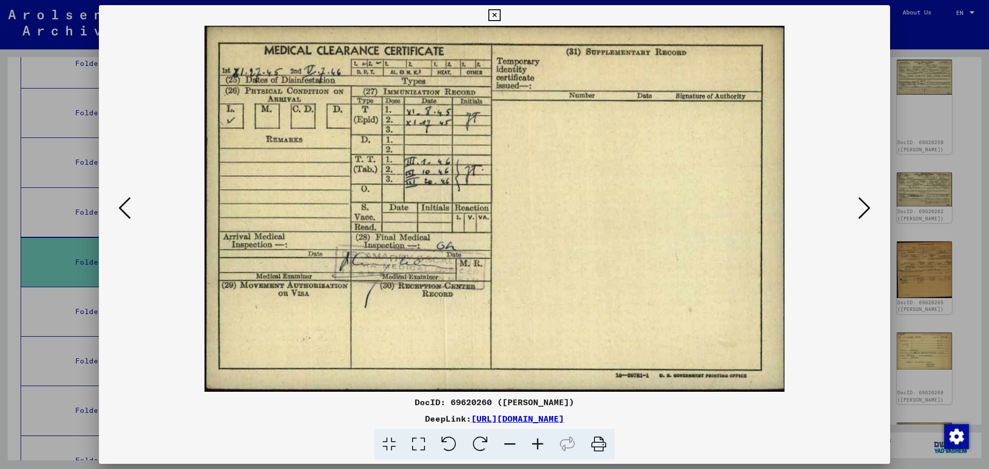
click at [863, 200] on icon at bounding box center [864, 208] width 12 height 25
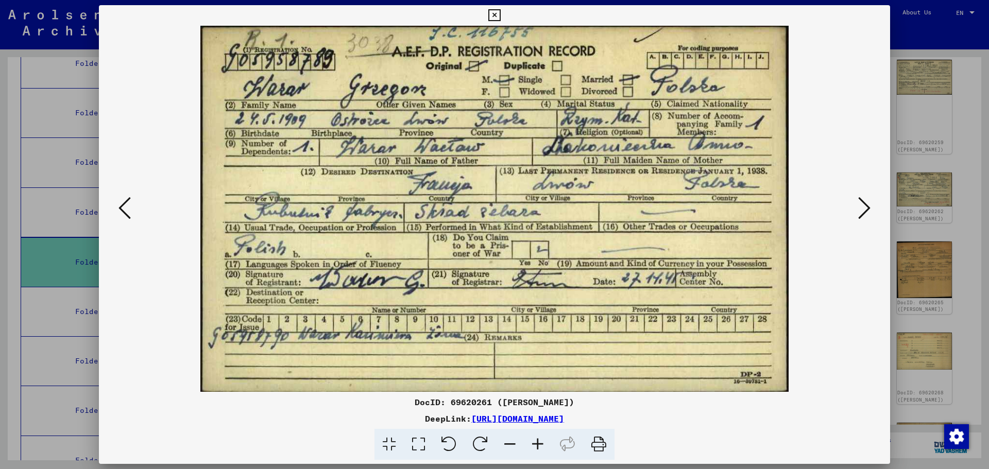
click at [863, 200] on icon at bounding box center [864, 208] width 12 height 25
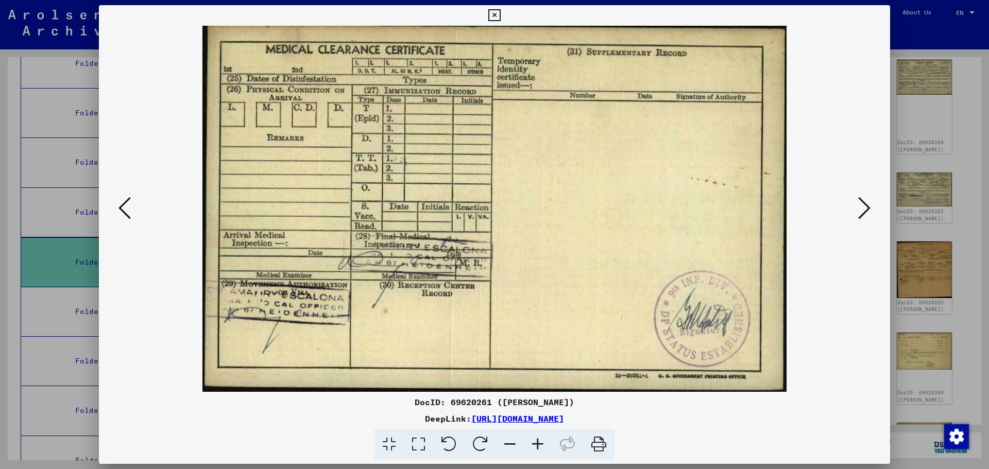
click at [863, 200] on icon at bounding box center [864, 208] width 12 height 25
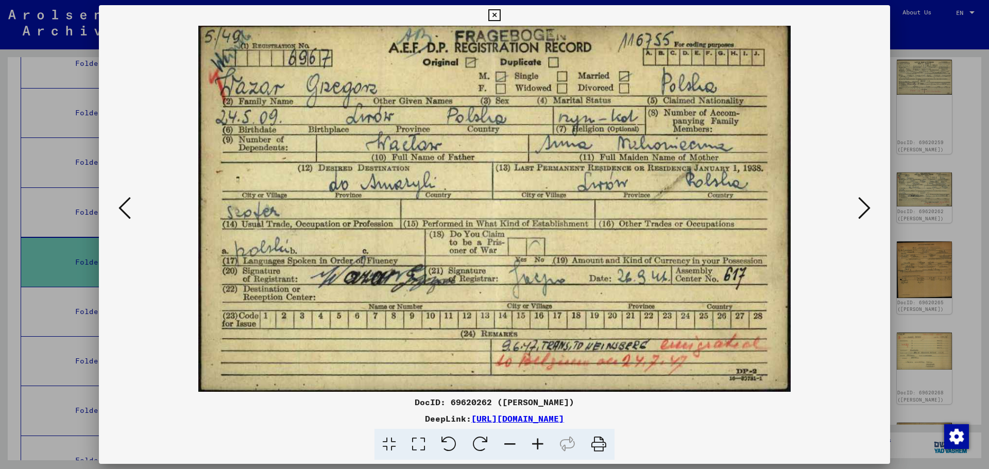
click at [135, 212] on viewer-one-image at bounding box center [494, 209] width 721 height 366
click at [133, 213] on button at bounding box center [124, 208] width 19 height 29
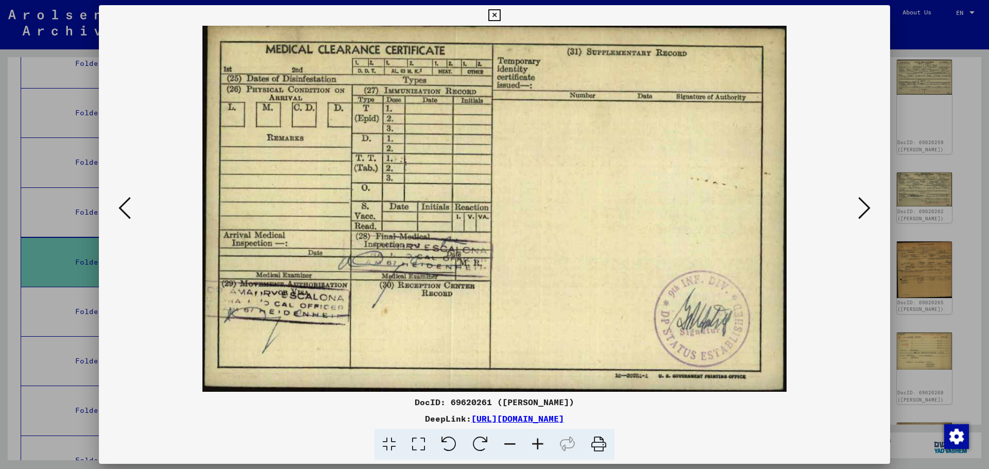
click at [170, 204] on viewer-one-image at bounding box center [494, 209] width 721 height 366
click at [132, 214] on button at bounding box center [124, 208] width 19 height 29
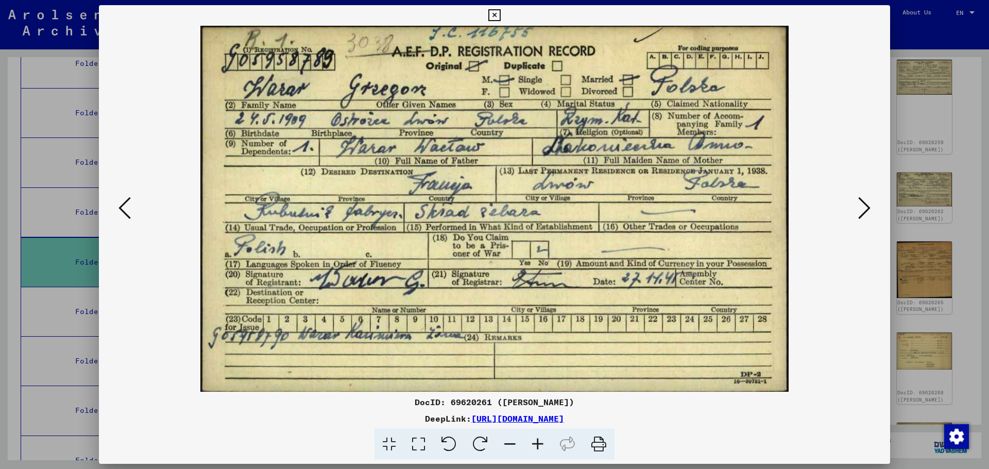
click at [127, 216] on icon at bounding box center [124, 208] width 12 height 25
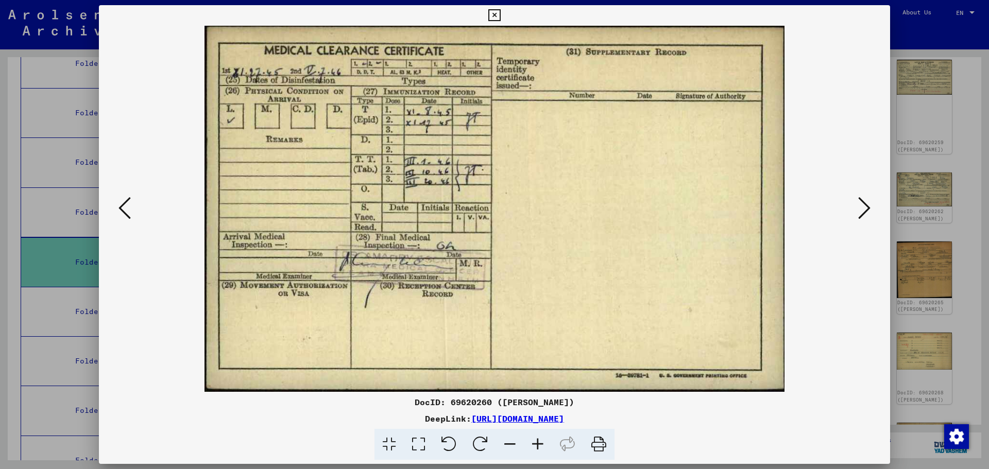
click at [127, 216] on icon at bounding box center [124, 208] width 12 height 25
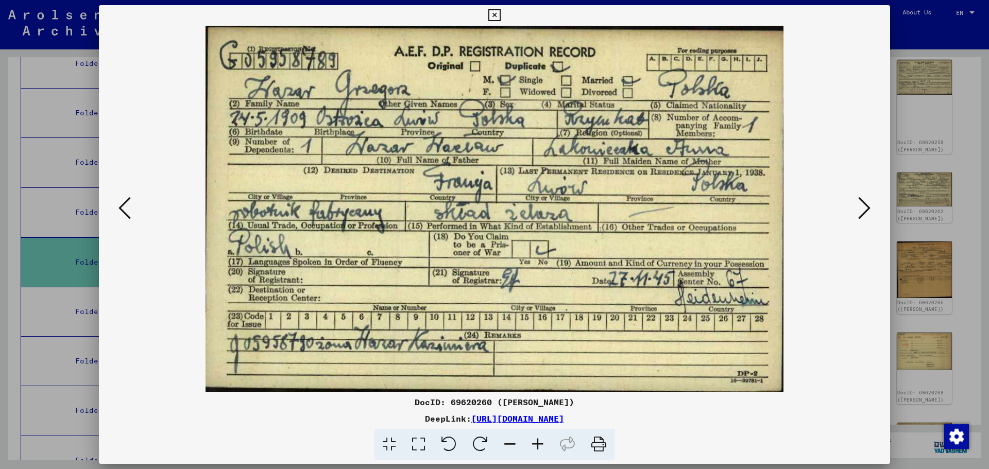
click at [856, 209] on button at bounding box center [864, 208] width 19 height 29
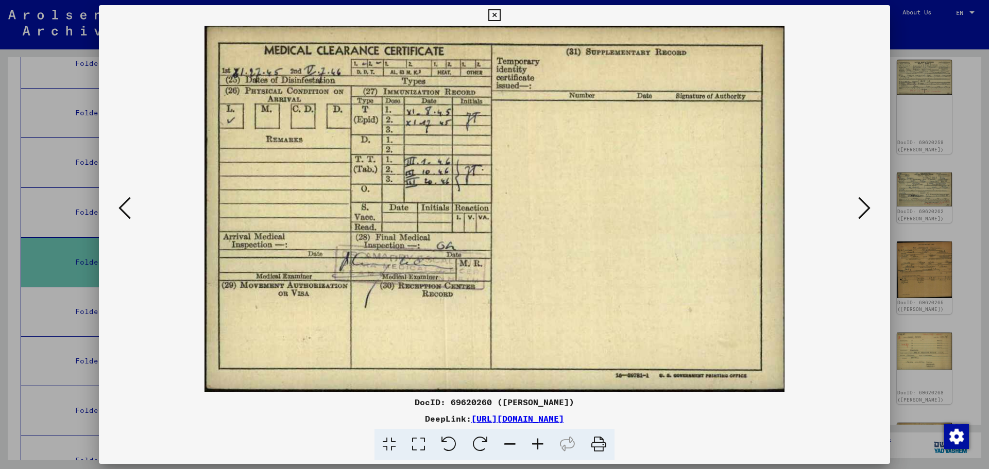
click at [856, 209] on button at bounding box center [864, 208] width 19 height 29
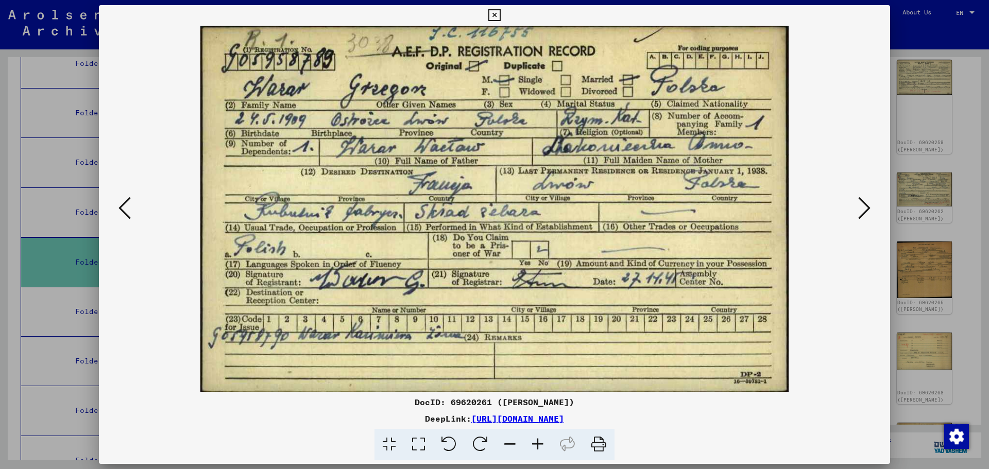
click at [856, 209] on button at bounding box center [864, 208] width 19 height 29
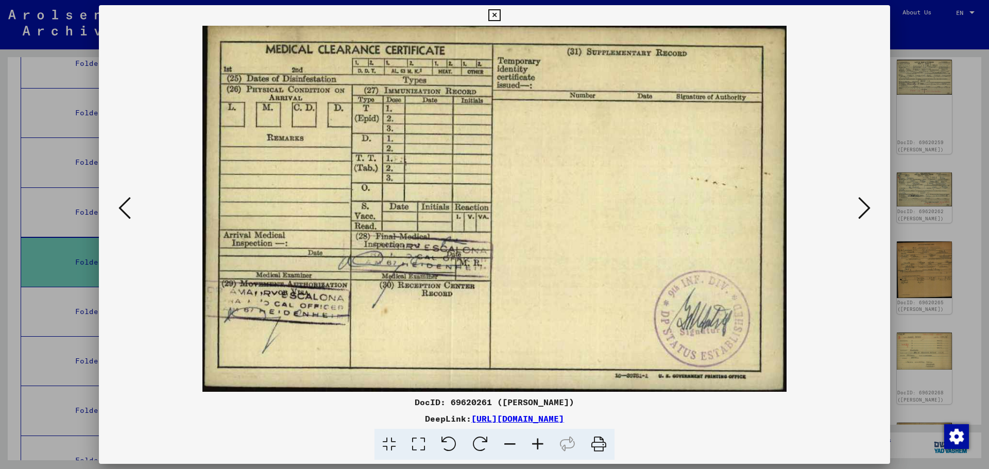
click at [126, 211] on icon at bounding box center [124, 208] width 12 height 25
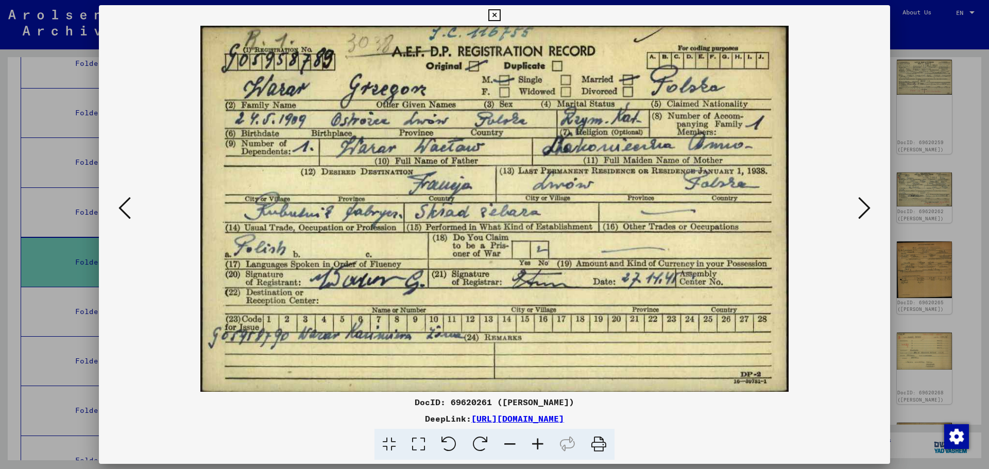
click at [125, 210] on icon at bounding box center [124, 208] width 12 height 25
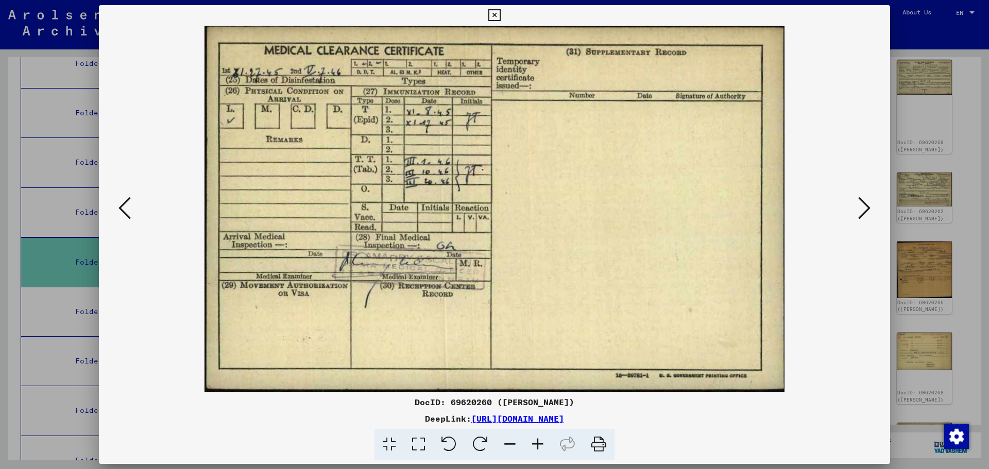
click at [125, 210] on icon at bounding box center [124, 208] width 12 height 25
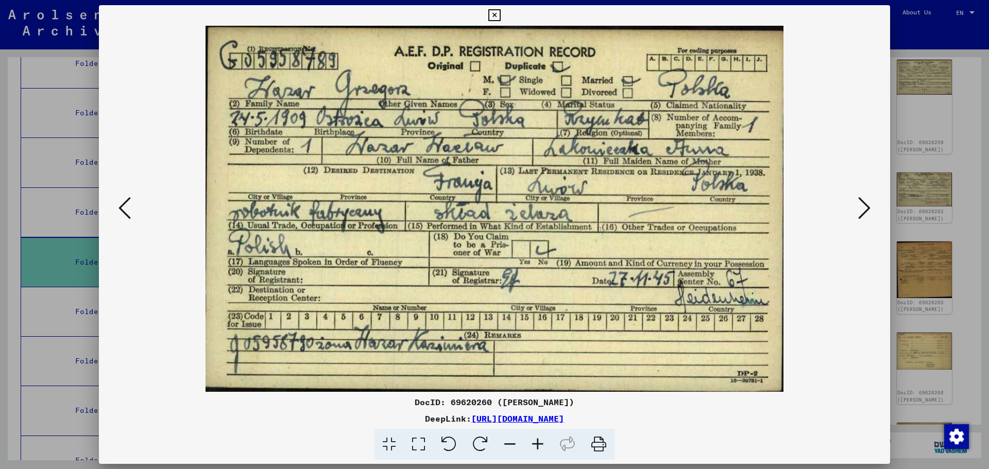
click at [125, 210] on icon at bounding box center [124, 208] width 12 height 25
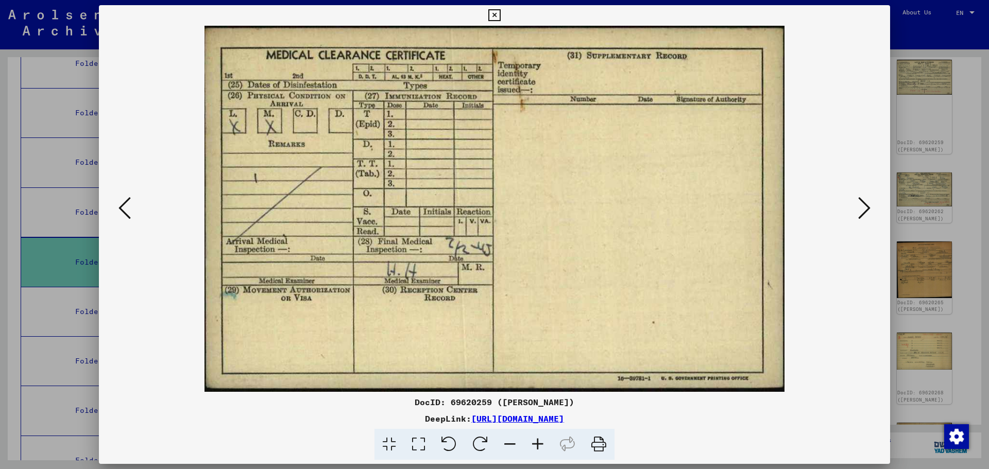
click at [125, 210] on icon at bounding box center [124, 208] width 12 height 25
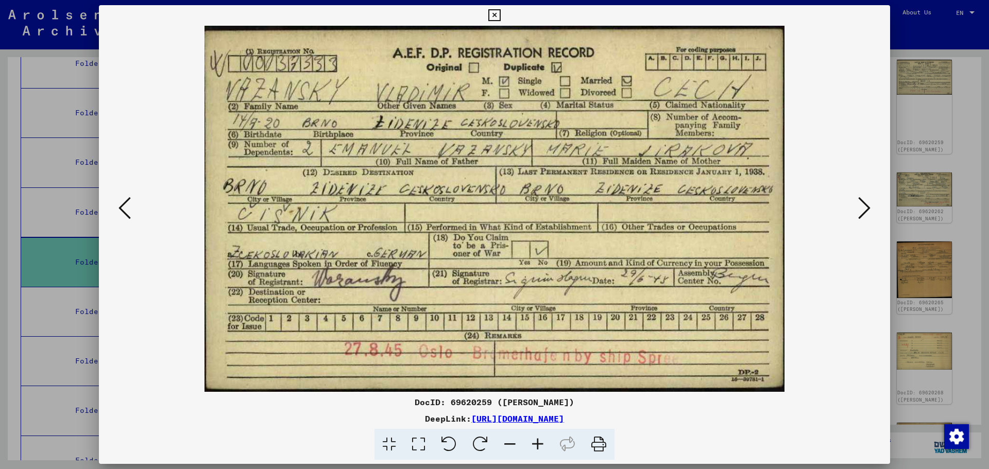
click at [859, 208] on icon at bounding box center [864, 208] width 12 height 25
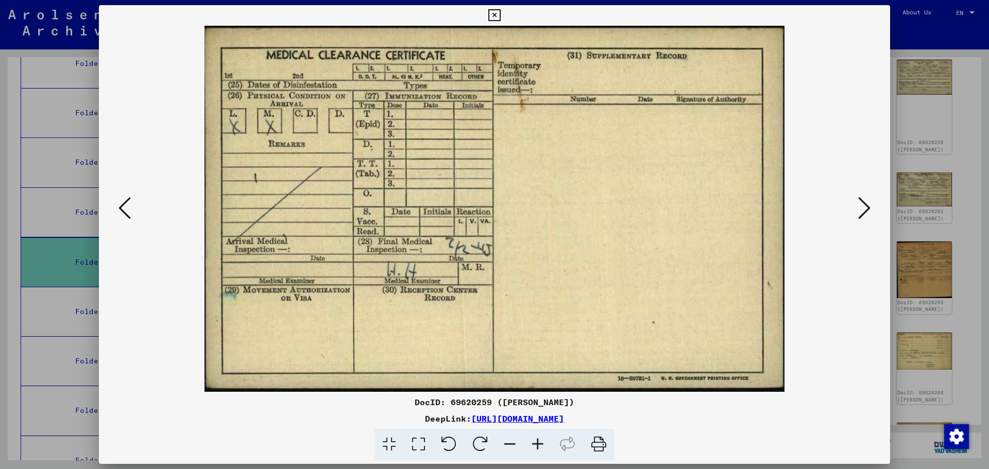
click at [859, 209] on icon at bounding box center [864, 208] width 12 height 25
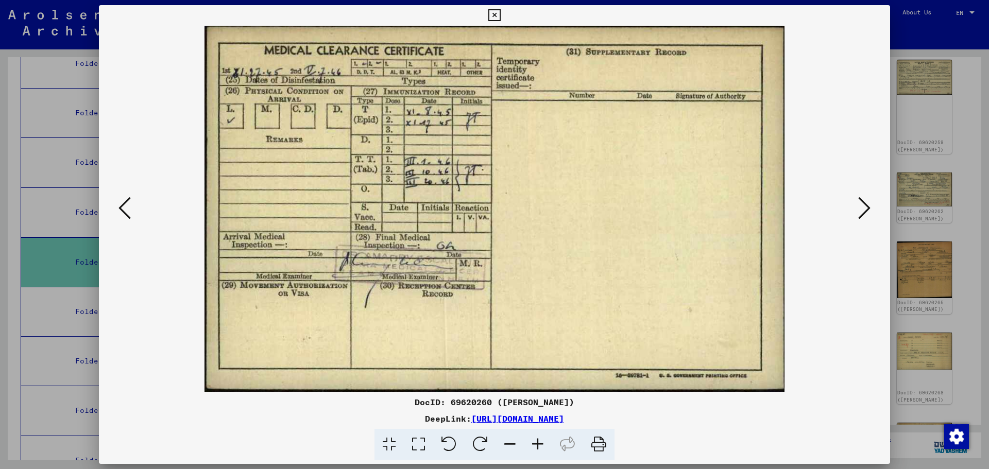
click at [859, 209] on icon at bounding box center [864, 208] width 12 height 25
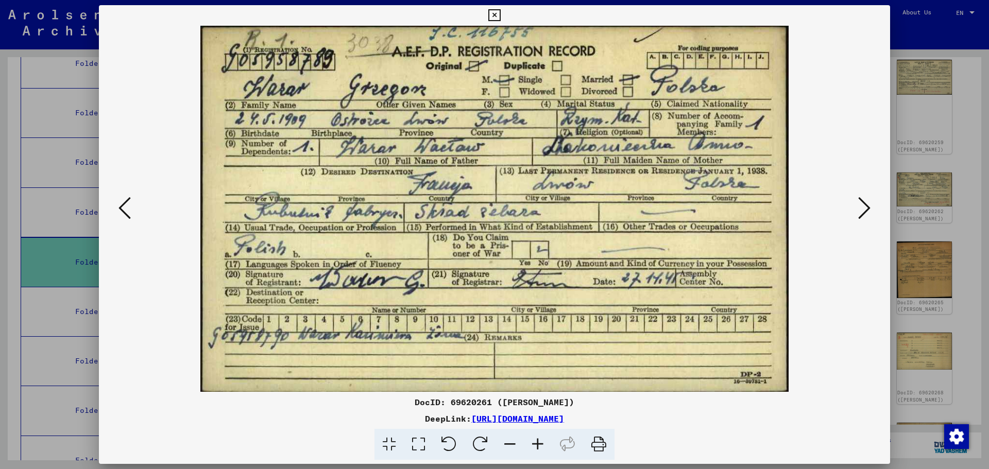
click at [859, 209] on icon at bounding box center [864, 208] width 12 height 25
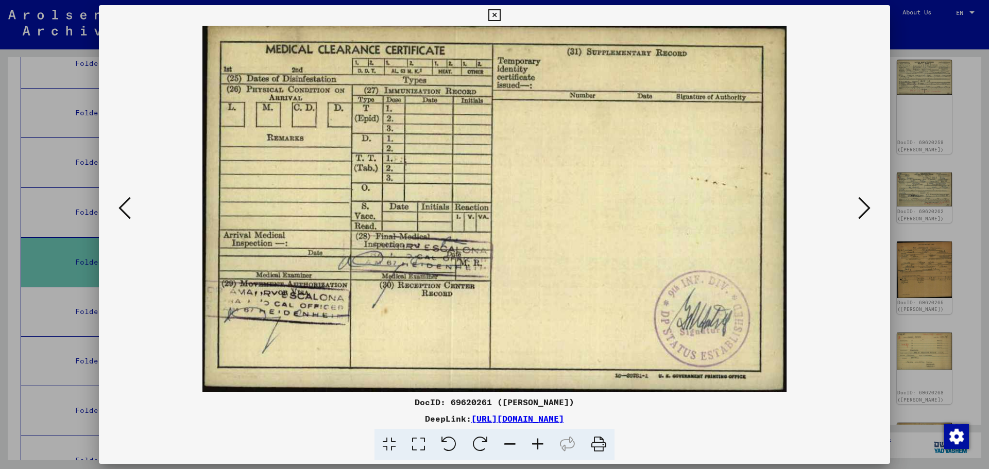
drag, startPoint x: 680, startPoint y: 419, endPoint x: 370, endPoint y: 389, distance: 311.1
click at [363, 418] on div "DeepLink: [URL][DOMAIN_NAME]" at bounding box center [494, 419] width 791 height 12
copy link "[URL][DOMAIN_NAME]"
click at [110, 219] on div at bounding box center [494, 209] width 791 height 366
click at [118, 211] on button at bounding box center [124, 208] width 19 height 29
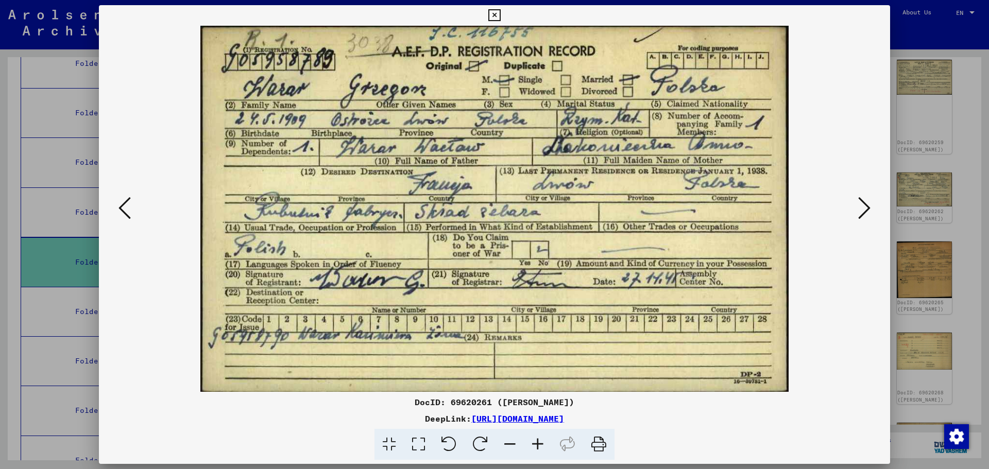
click at [118, 211] on button at bounding box center [124, 208] width 19 height 29
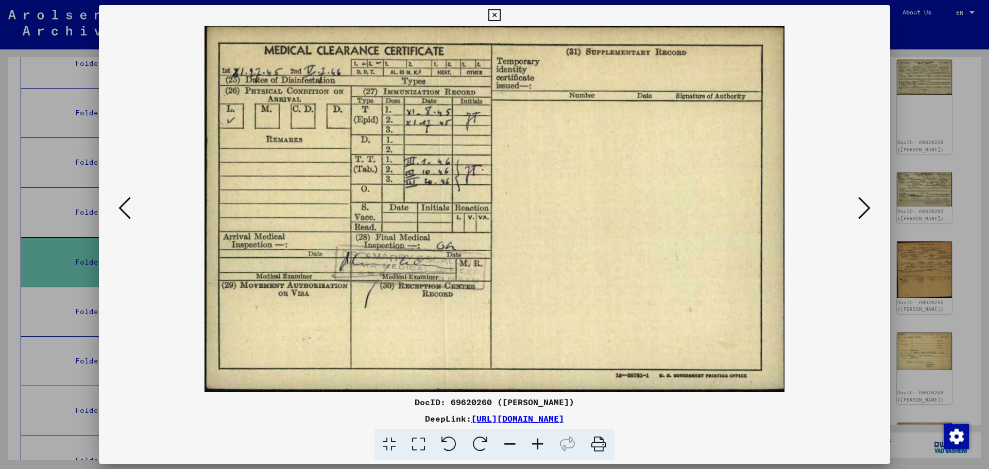
click at [118, 211] on button at bounding box center [124, 208] width 19 height 29
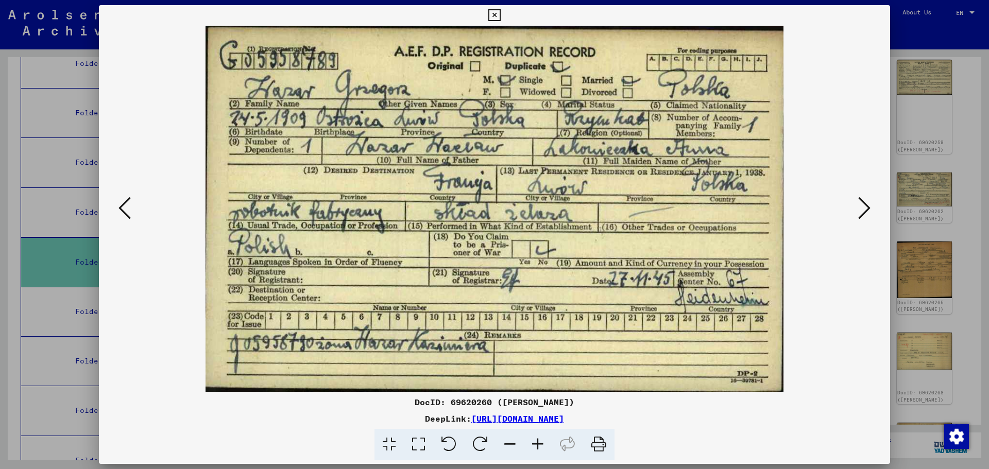
click at [118, 211] on button at bounding box center [124, 208] width 19 height 29
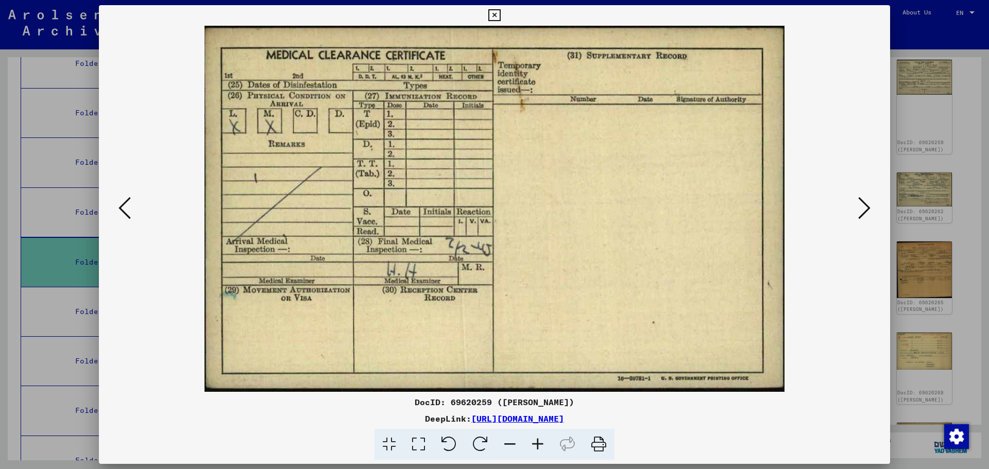
click at [118, 211] on button at bounding box center [124, 208] width 19 height 29
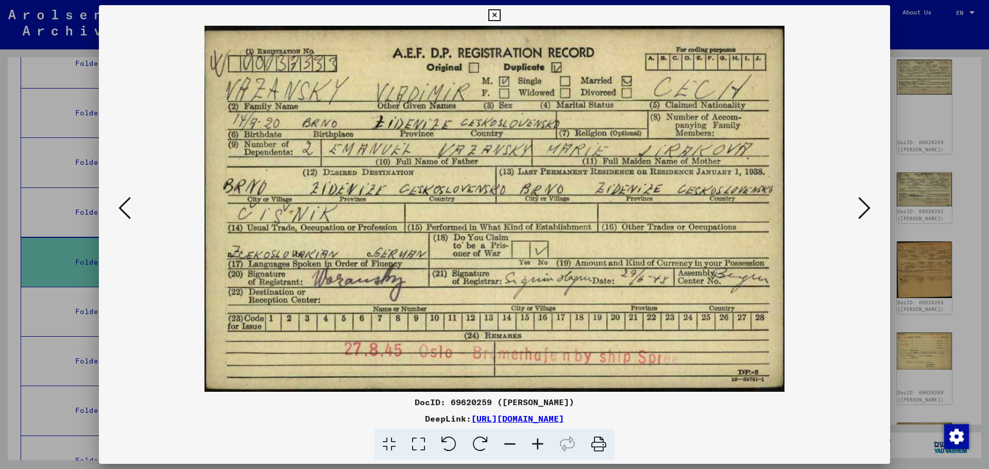
click at [863, 206] on icon at bounding box center [864, 208] width 12 height 25
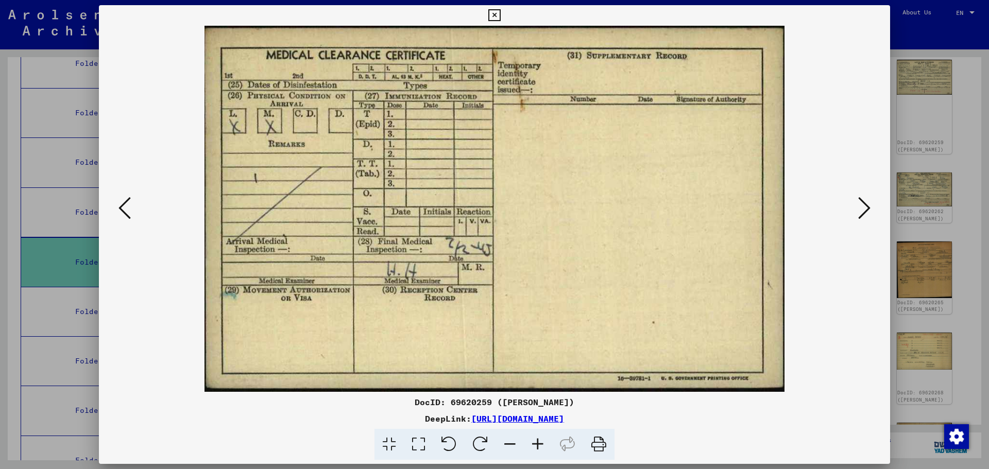
click at [863, 206] on icon at bounding box center [864, 208] width 12 height 25
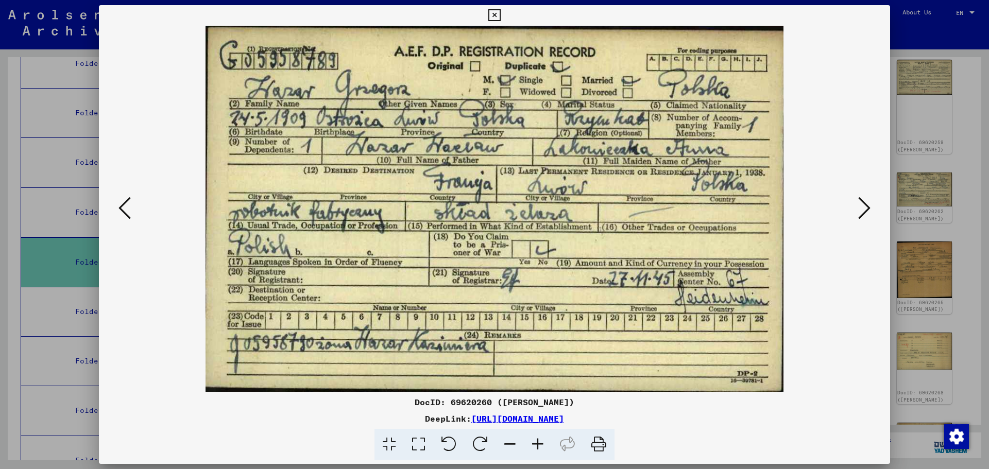
click at [863, 206] on icon at bounding box center [864, 208] width 12 height 25
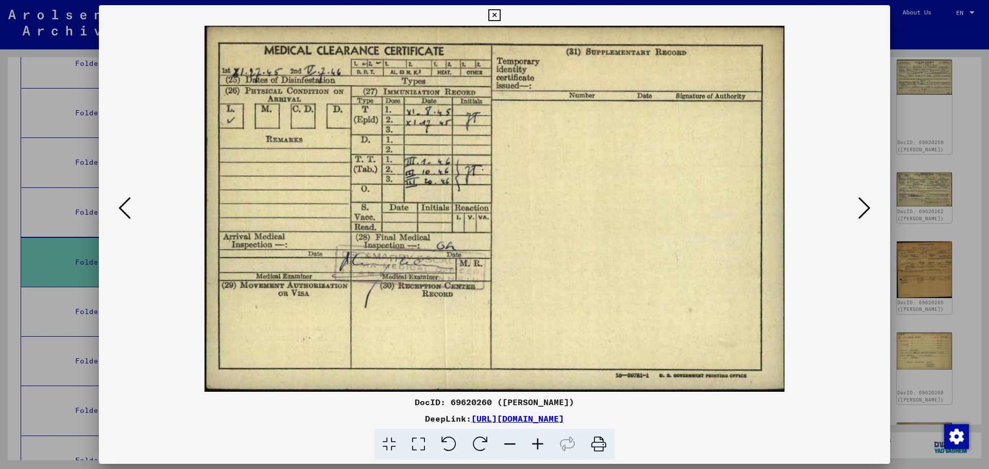
click at [863, 206] on icon at bounding box center [864, 208] width 12 height 25
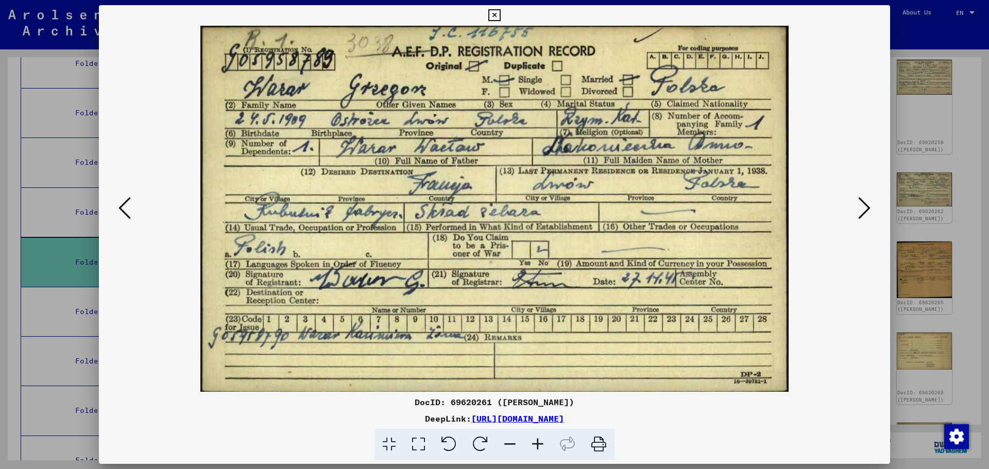
click at [124, 211] on icon at bounding box center [124, 208] width 12 height 25
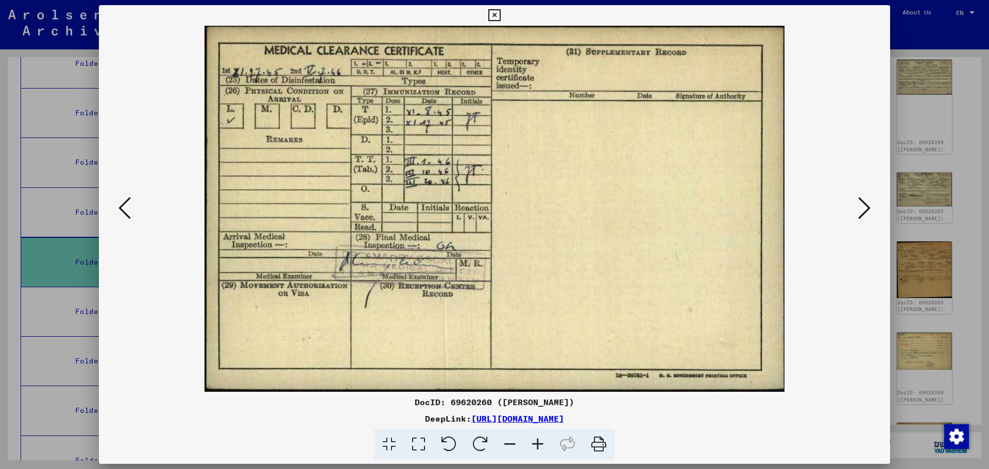
click at [124, 211] on icon at bounding box center [124, 208] width 12 height 25
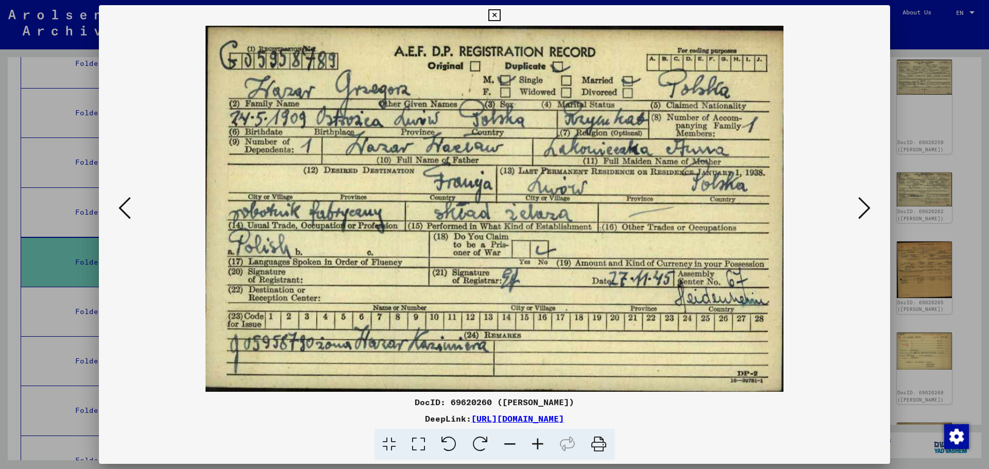
click at [864, 213] on icon at bounding box center [864, 208] width 12 height 25
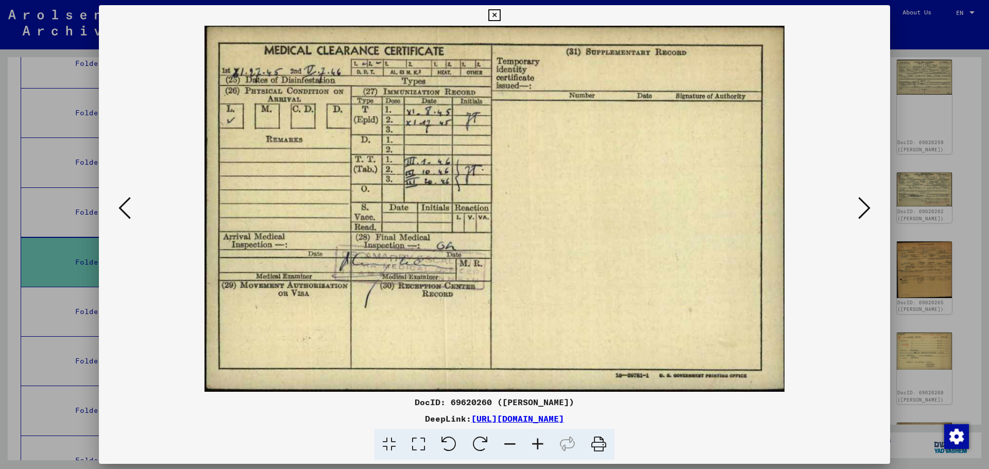
click at [864, 213] on icon at bounding box center [864, 208] width 12 height 25
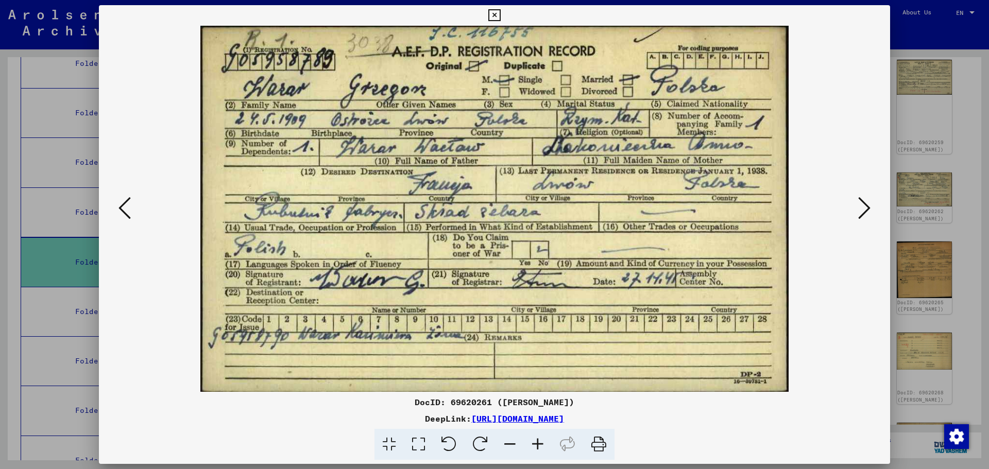
click at [130, 208] on icon at bounding box center [124, 208] width 12 height 25
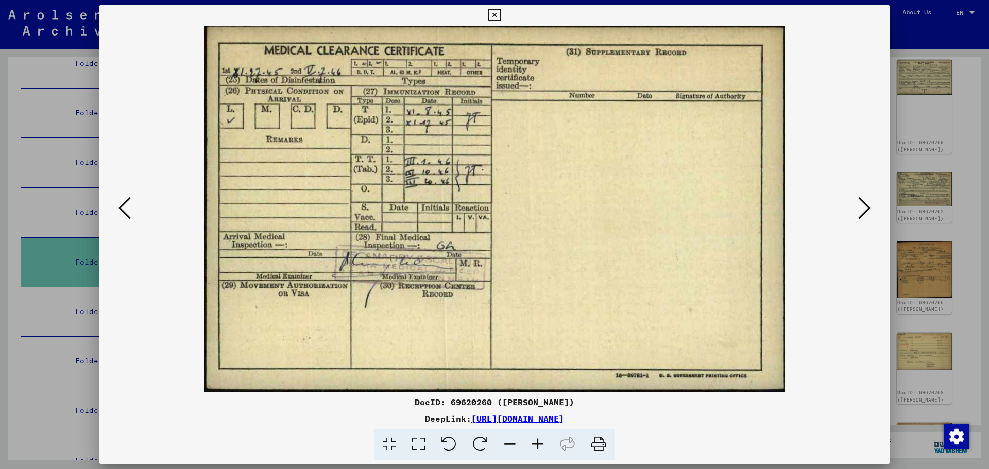
click at [130, 208] on icon at bounding box center [124, 208] width 12 height 25
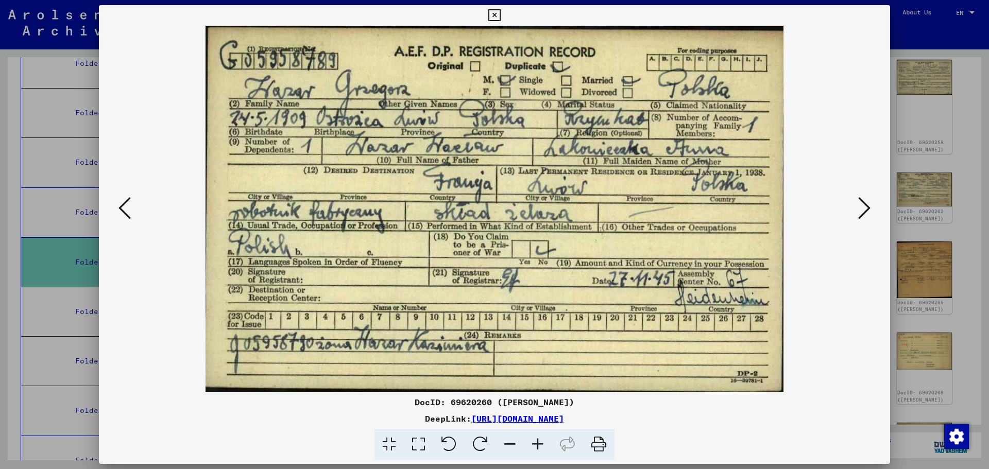
click at [130, 208] on icon at bounding box center [124, 208] width 12 height 25
click at [128, 208] on icon at bounding box center [124, 208] width 12 height 25
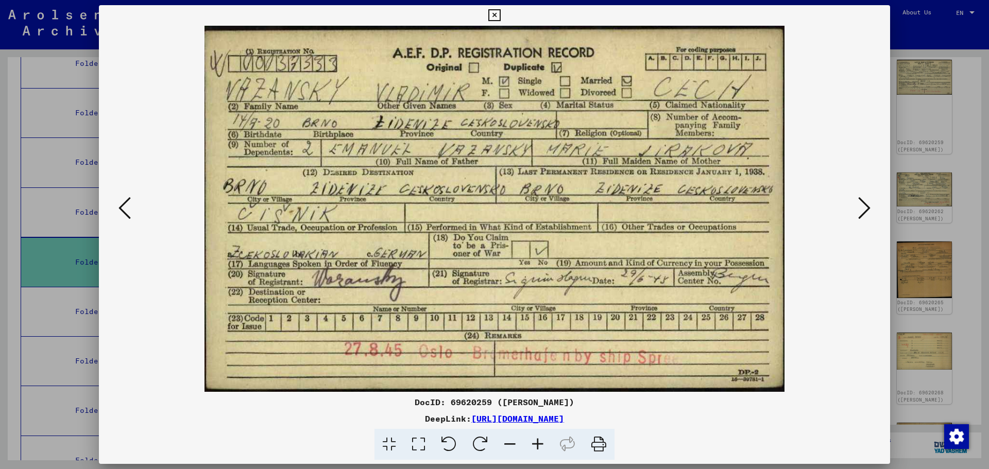
click at [864, 212] on icon at bounding box center [864, 208] width 12 height 25
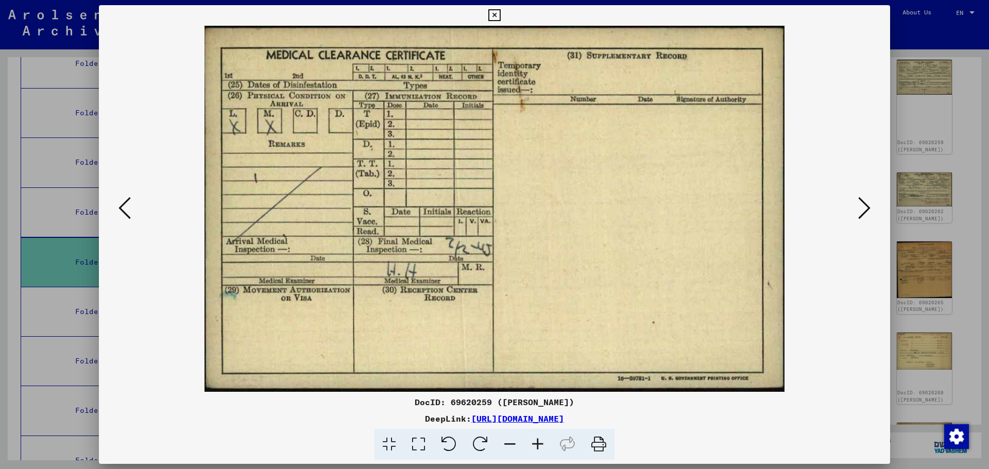
click at [864, 212] on icon at bounding box center [864, 208] width 12 height 25
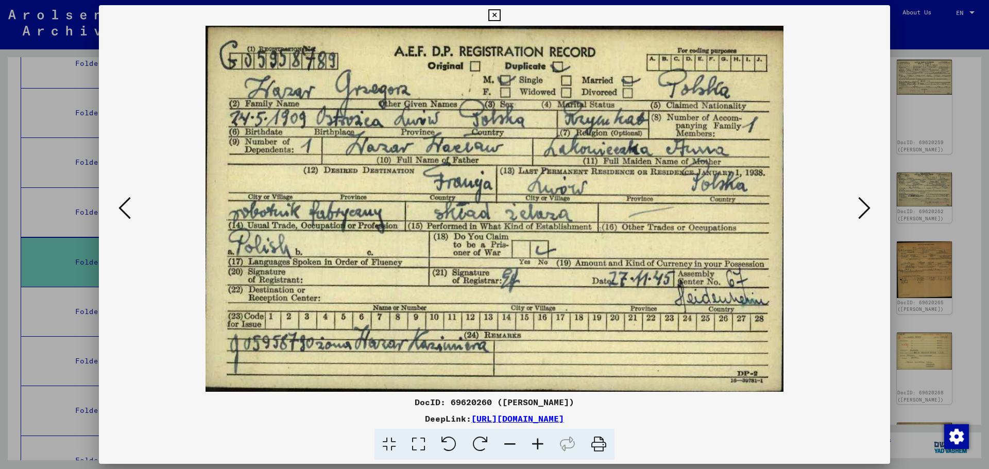
click at [864, 212] on icon at bounding box center [864, 208] width 12 height 25
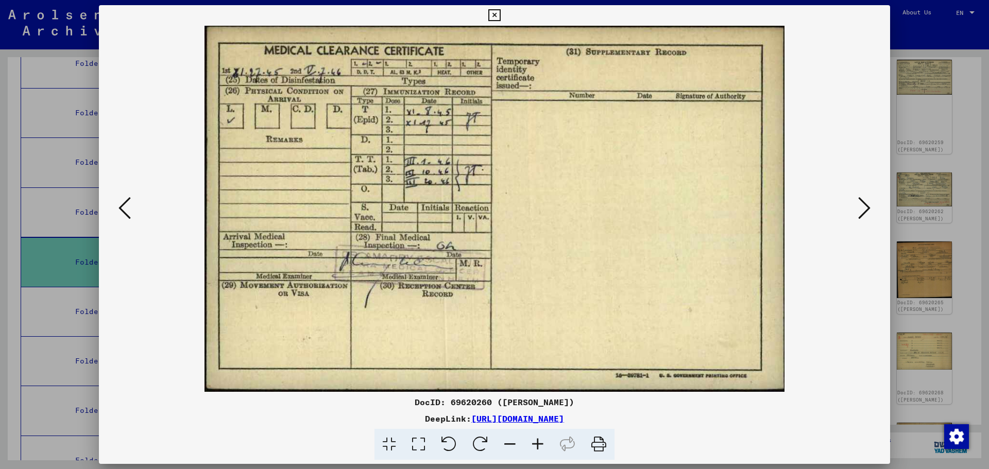
click at [864, 212] on icon at bounding box center [864, 208] width 12 height 25
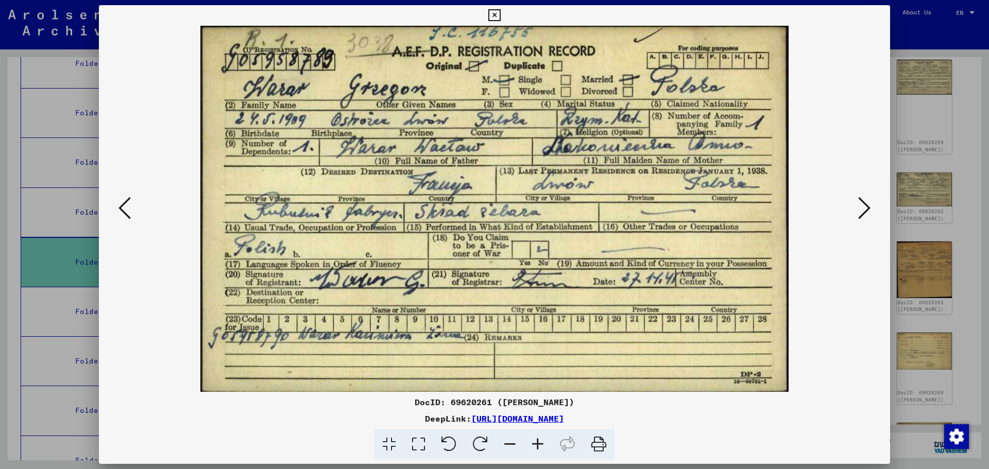
click at [864, 212] on icon at bounding box center [864, 208] width 12 height 25
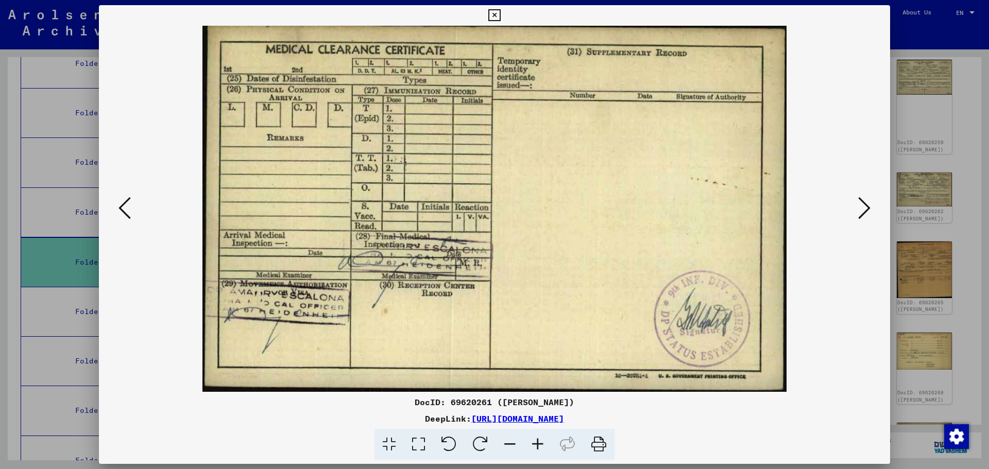
click at [864, 212] on icon at bounding box center [864, 208] width 12 height 25
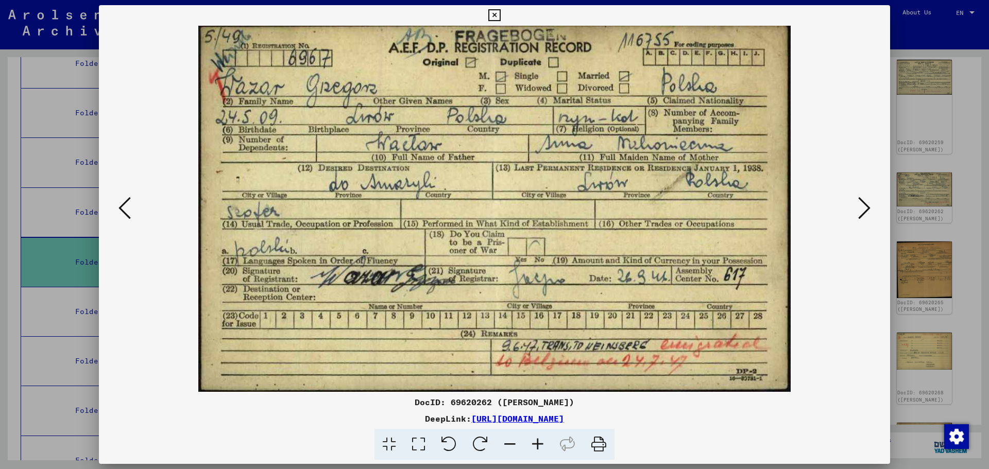
click at [130, 205] on icon at bounding box center [124, 208] width 12 height 25
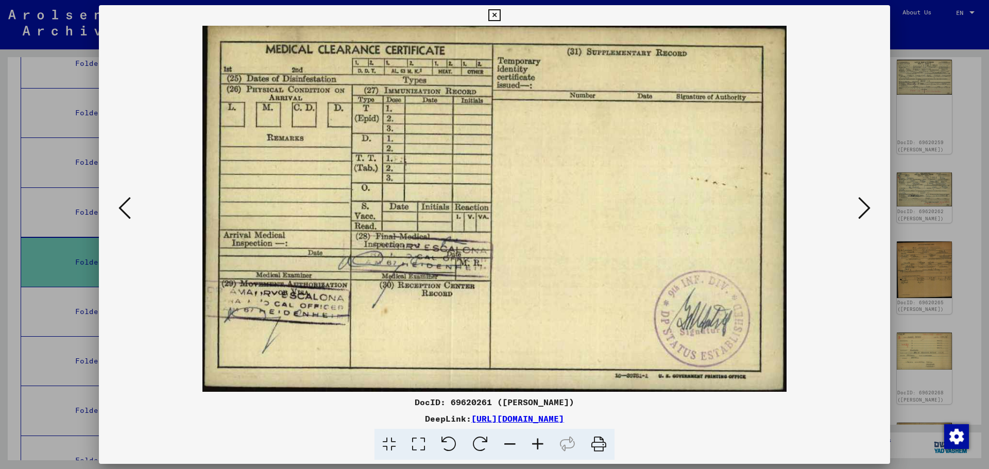
click at [130, 205] on icon at bounding box center [124, 208] width 12 height 25
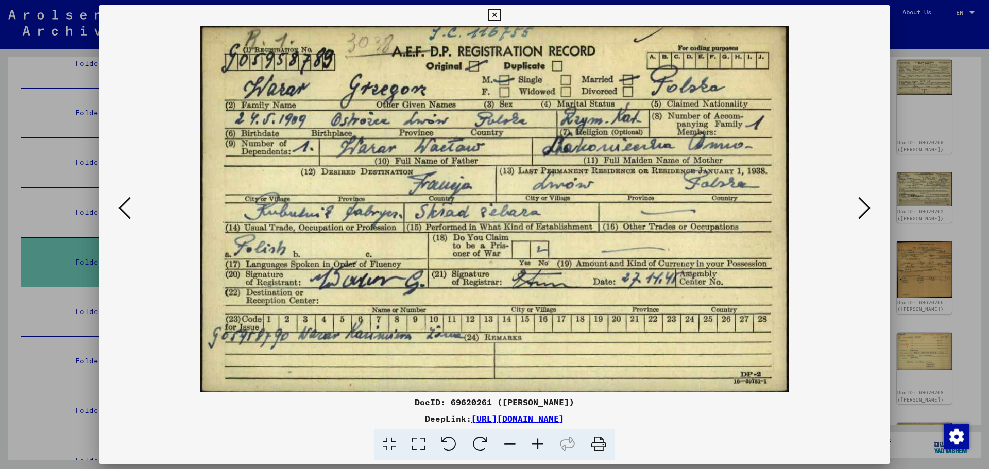
click at [859, 209] on icon at bounding box center [864, 208] width 12 height 25
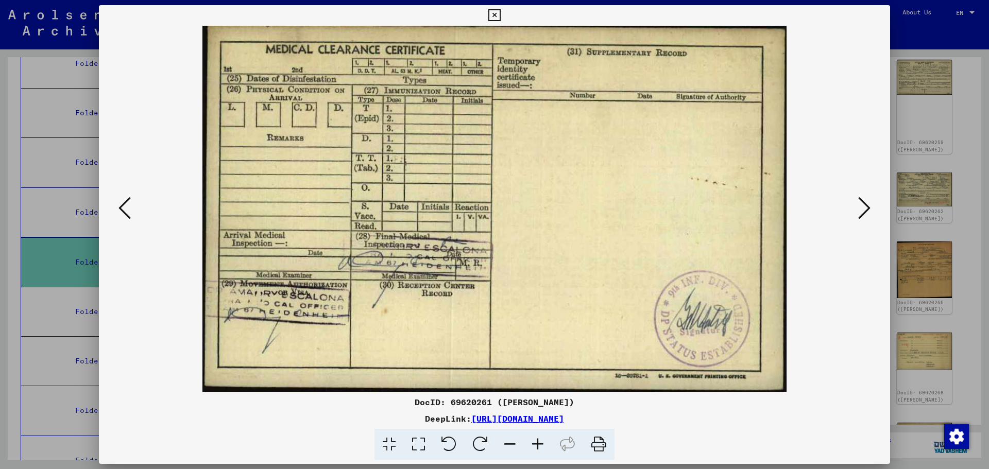
click at [859, 209] on icon at bounding box center [864, 208] width 12 height 25
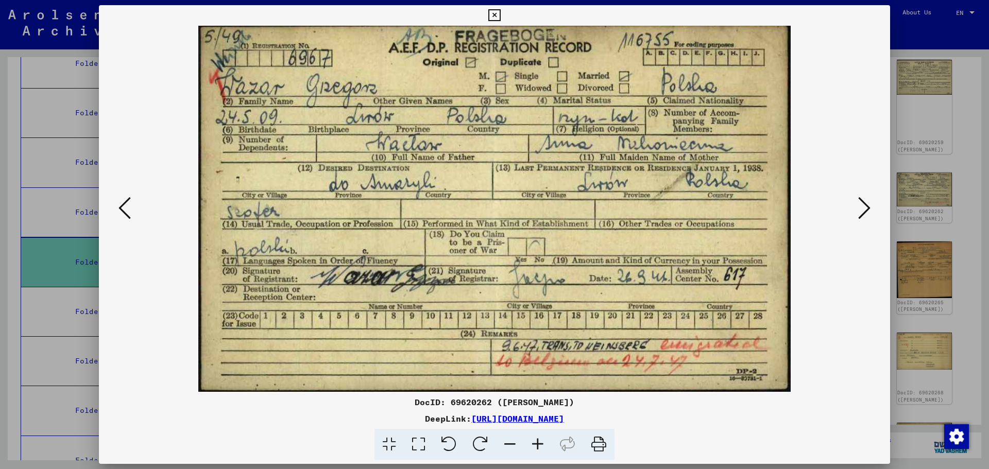
click at [122, 201] on icon at bounding box center [124, 208] width 12 height 25
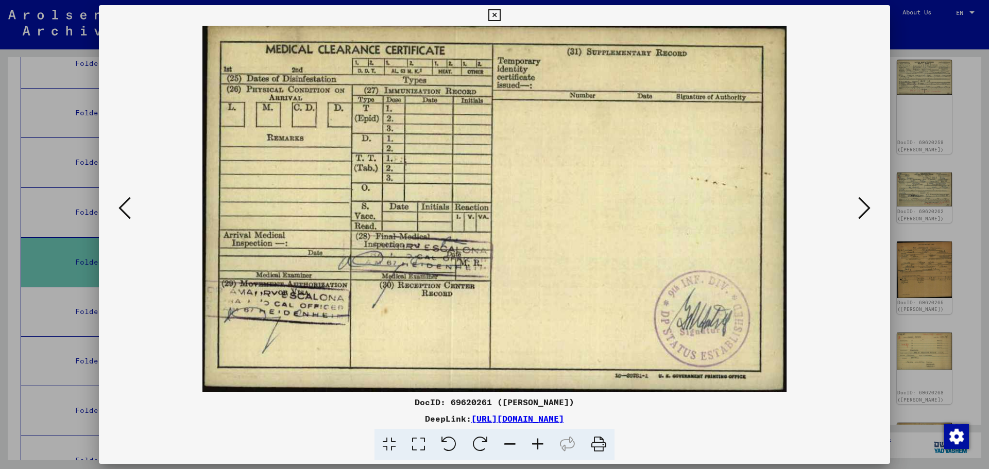
click at [122, 201] on icon at bounding box center [124, 208] width 12 height 25
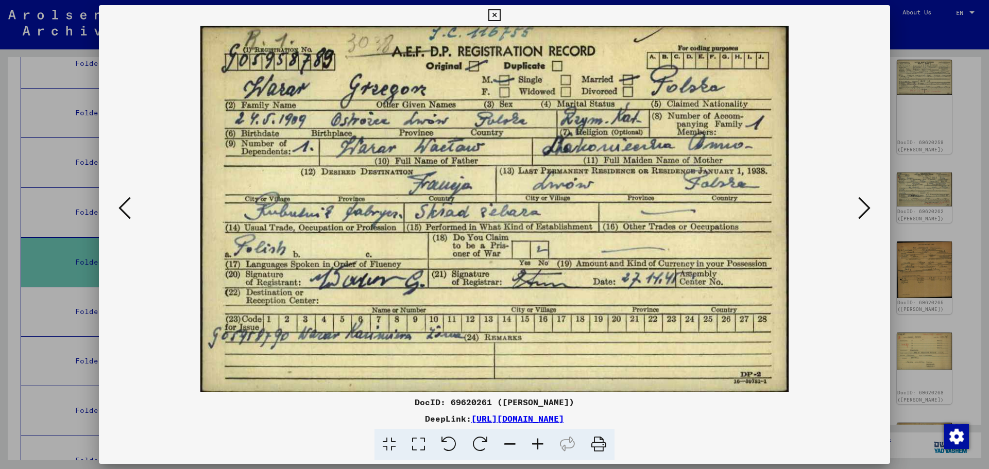
click at [122, 201] on icon at bounding box center [124, 208] width 12 height 25
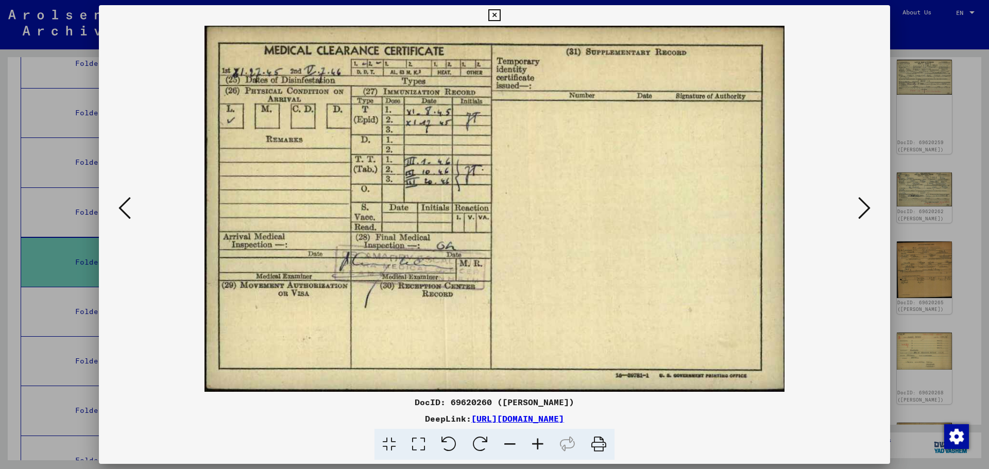
click at [122, 201] on icon at bounding box center [124, 208] width 12 height 25
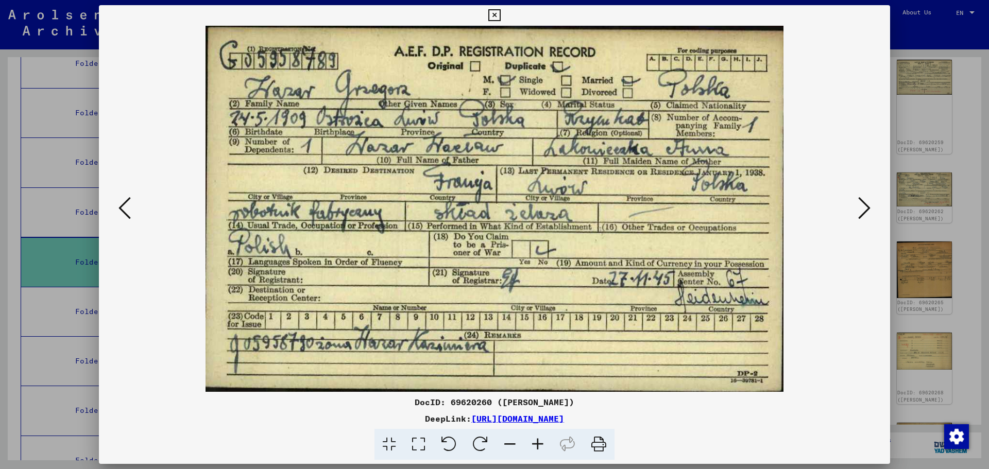
click at [869, 209] on icon at bounding box center [864, 208] width 12 height 25
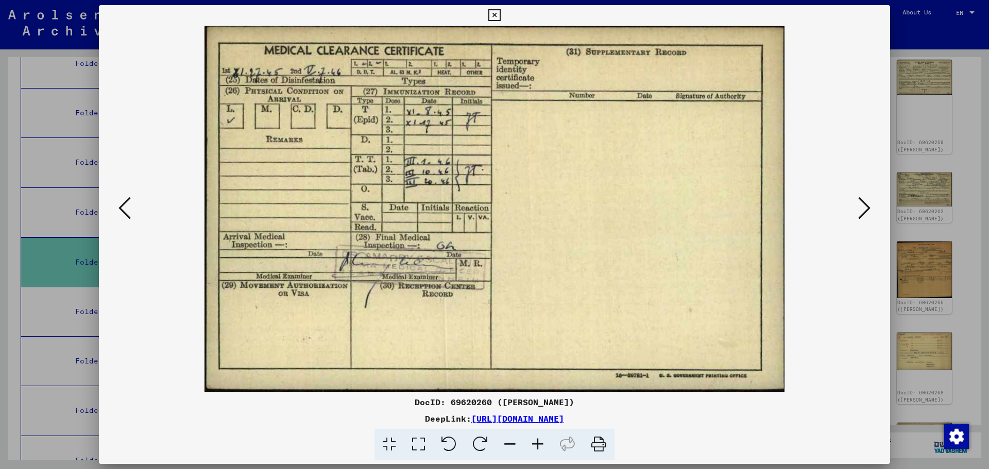
click at [105, 207] on div at bounding box center [494, 209] width 791 height 366
click at [115, 199] on button at bounding box center [124, 208] width 19 height 29
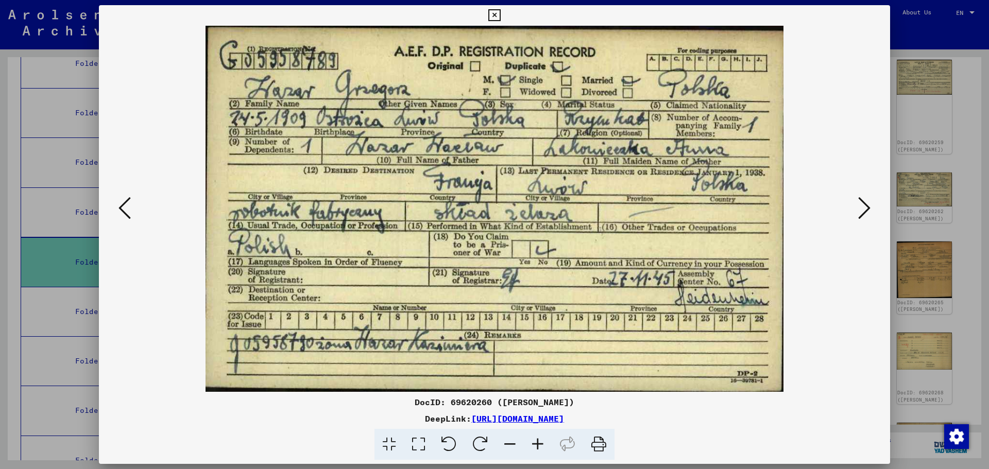
click at [115, 199] on button at bounding box center [124, 208] width 19 height 29
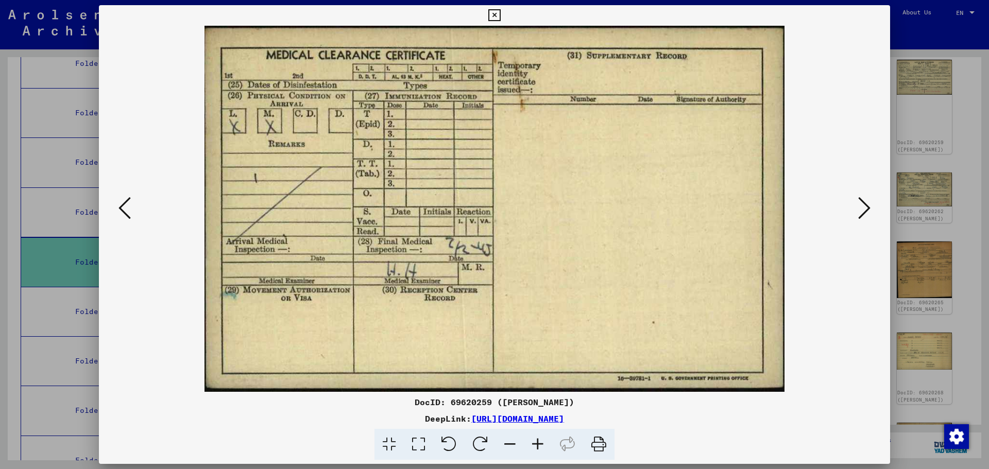
click at [132, 203] on button at bounding box center [124, 208] width 19 height 29
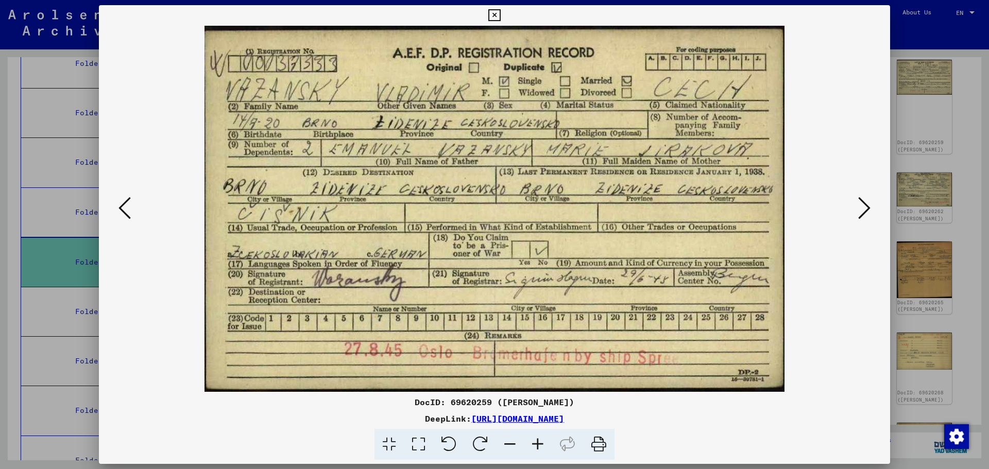
click at [868, 206] on icon at bounding box center [864, 208] width 12 height 25
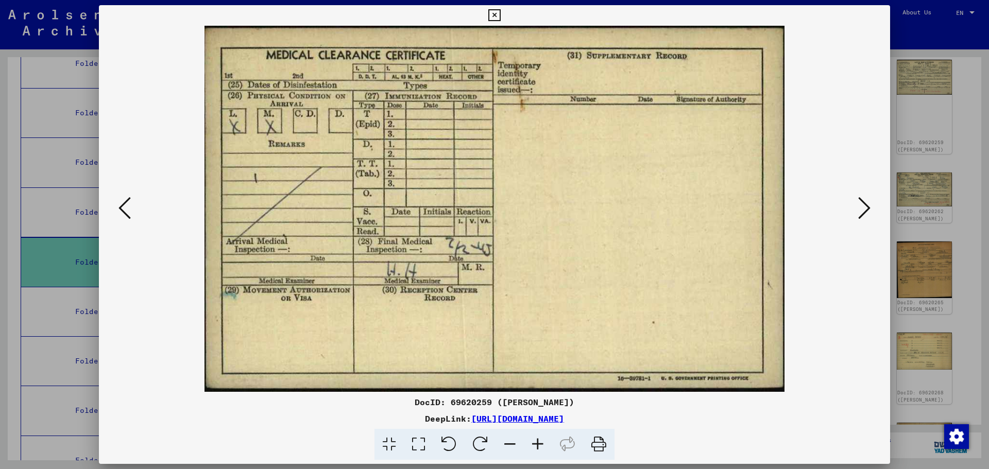
click at [868, 206] on icon at bounding box center [864, 208] width 12 height 25
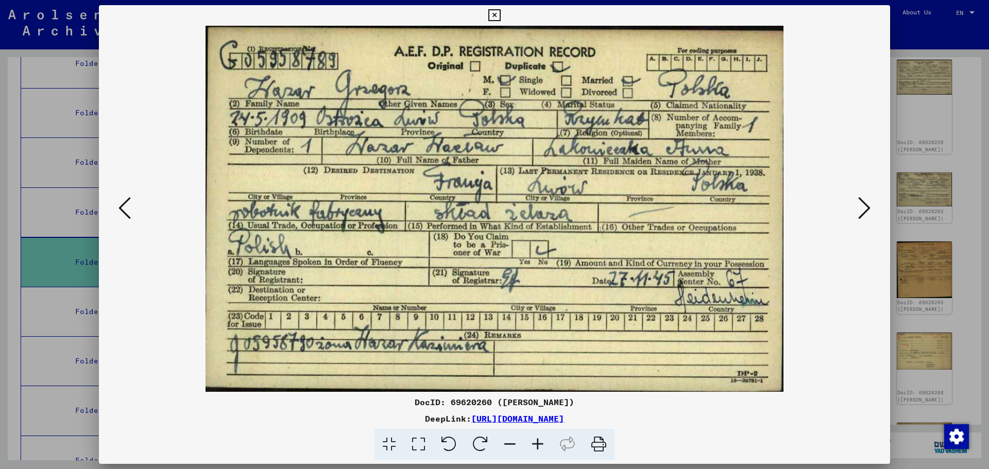
click at [868, 206] on icon at bounding box center [864, 208] width 12 height 25
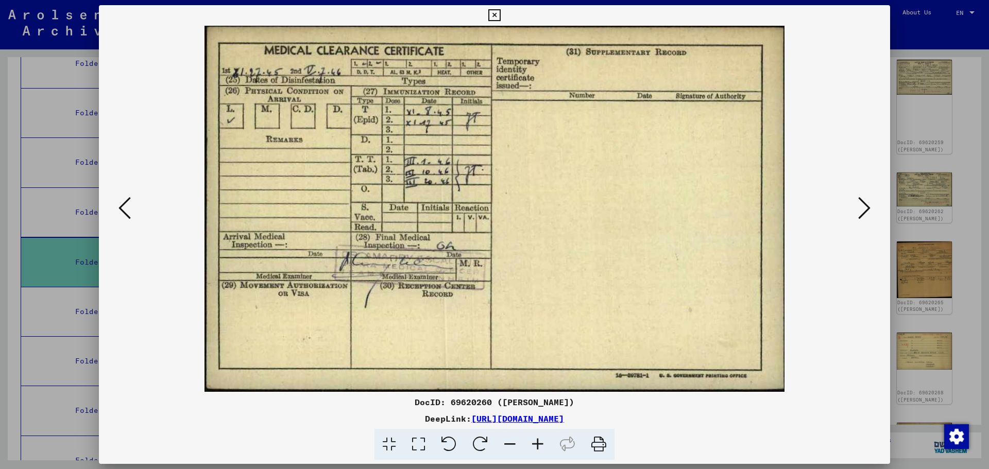
click at [868, 206] on icon at bounding box center [864, 208] width 12 height 25
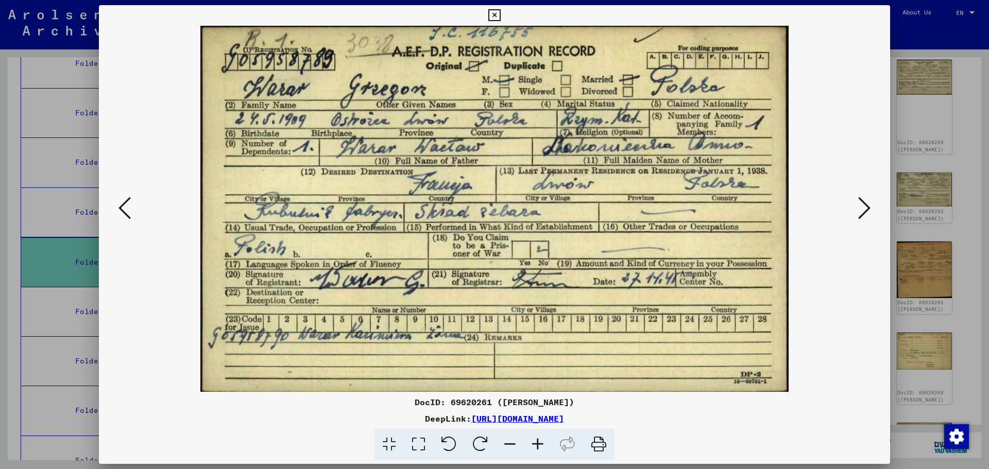
click at [131, 210] on button at bounding box center [124, 208] width 19 height 29
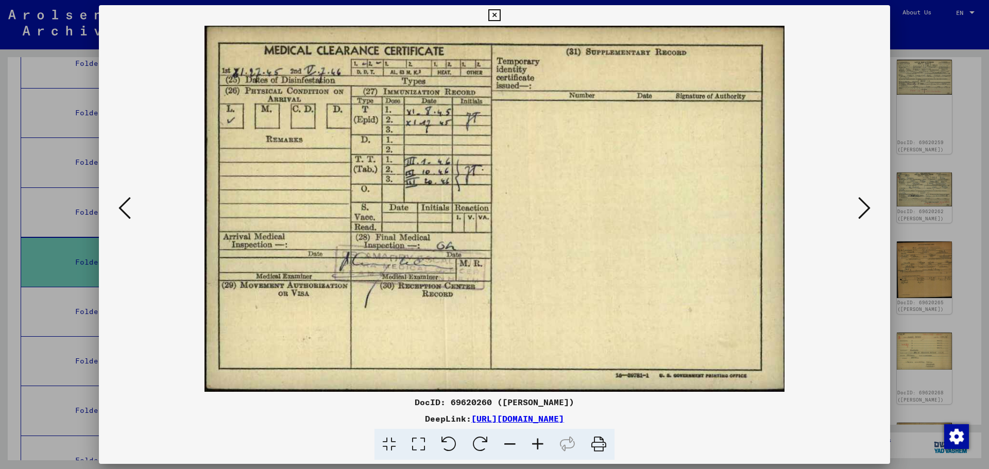
click at [865, 208] on icon at bounding box center [864, 208] width 12 height 25
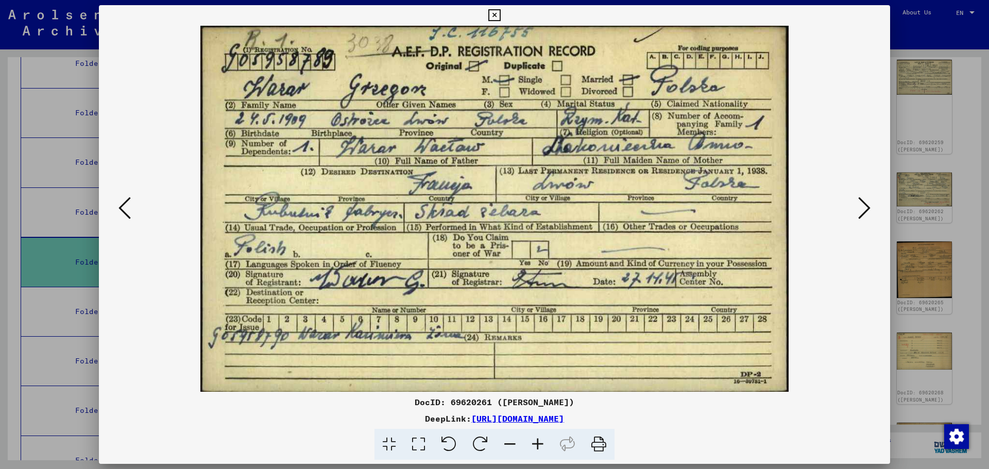
click at [865, 208] on icon at bounding box center [864, 208] width 12 height 25
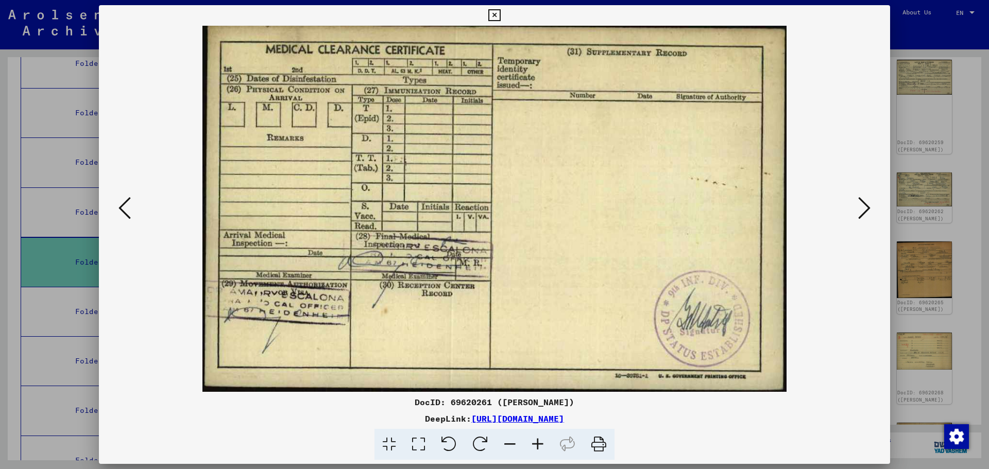
click at [129, 204] on icon at bounding box center [124, 208] width 12 height 25
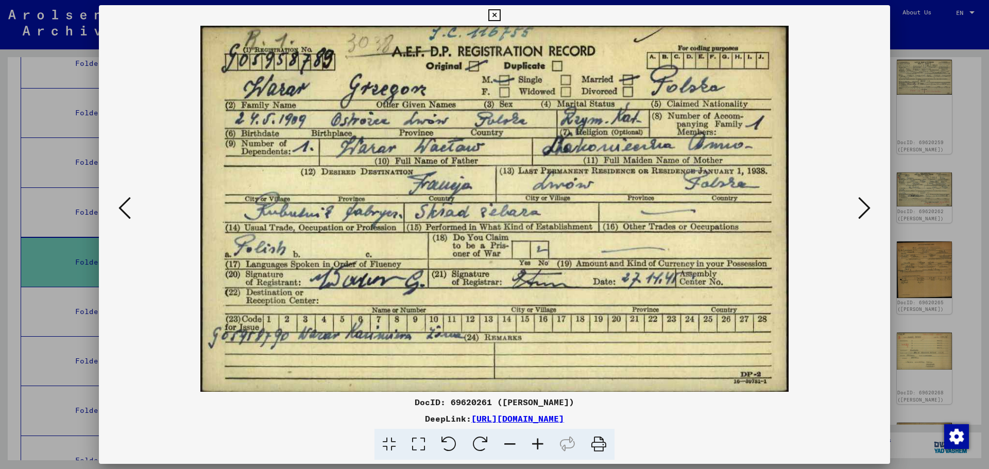
click at [129, 204] on icon at bounding box center [124, 208] width 12 height 25
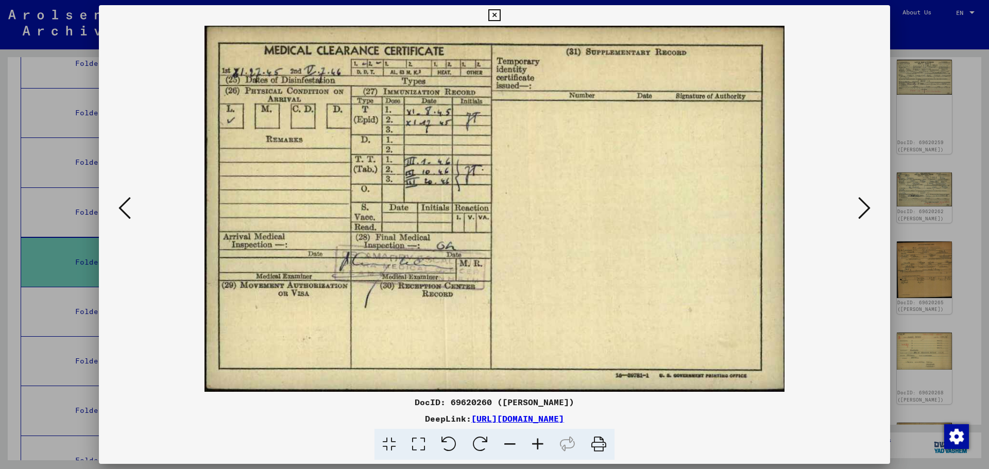
click at [129, 204] on icon at bounding box center [124, 208] width 12 height 25
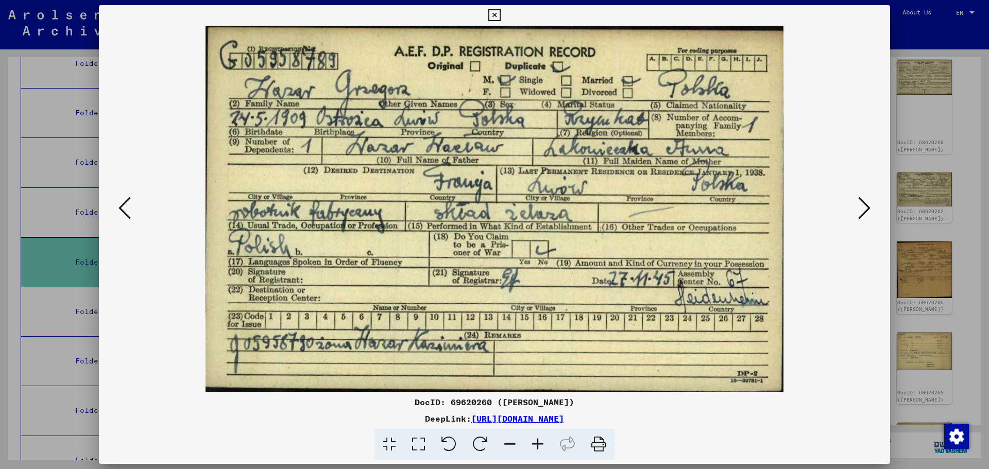
click at [861, 207] on icon at bounding box center [864, 208] width 12 height 25
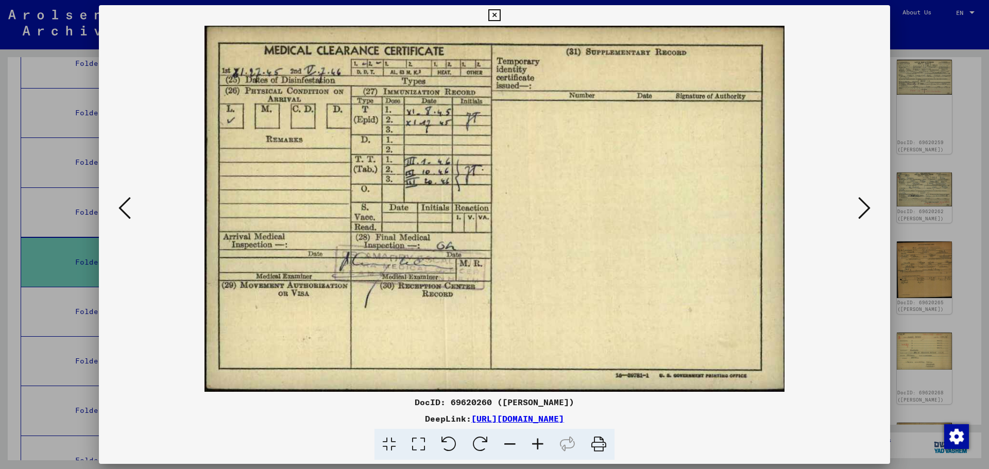
click at [861, 207] on icon at bounding box center [864, 208] width 12 height 25
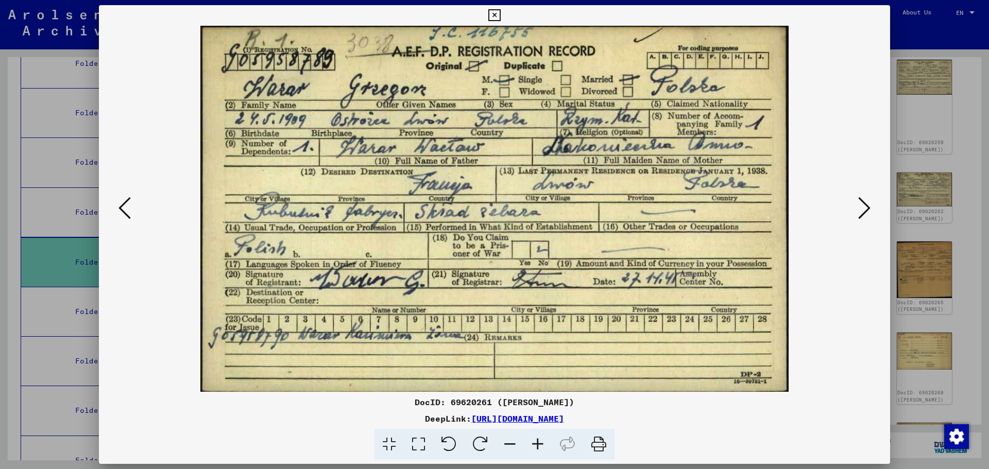
click at [128, 217] on icon at bounding box center [124, 208] width 12 height 25
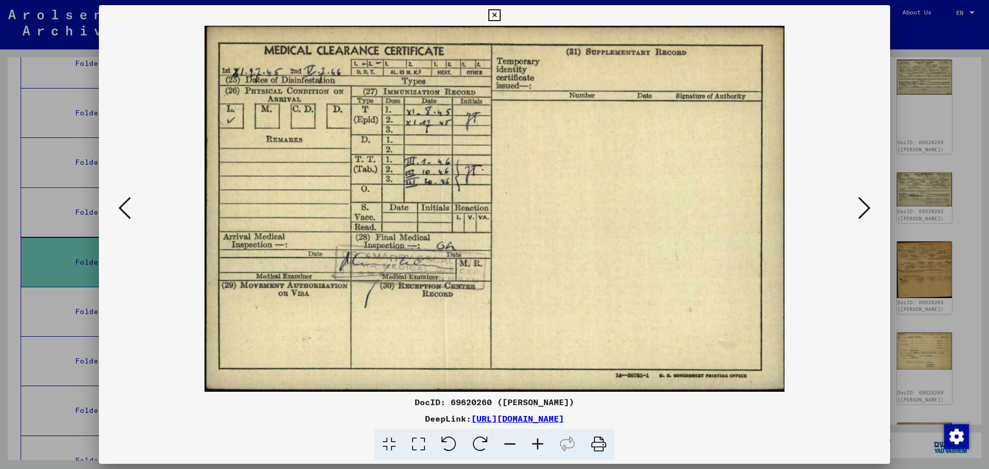
click at [128, 217] on icon at bounding box center [124, 208] width 12 height 25
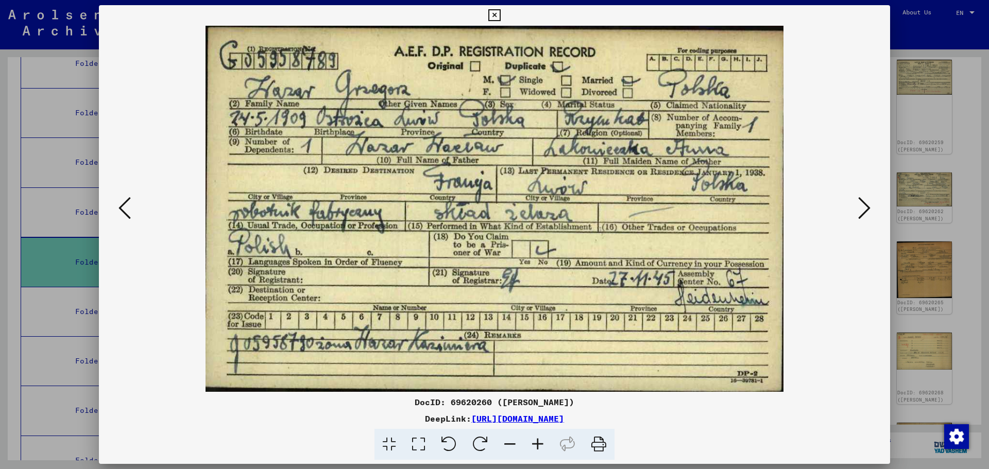
click at [863, 213] on icon at bounding box center [864, 208] width 12 height 25
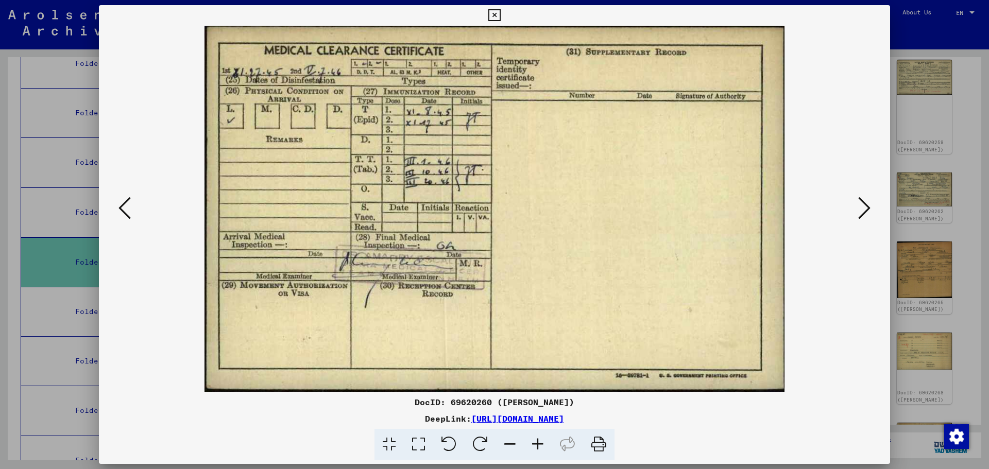
click at [863, 213] on icon at bounding box center [864, 208] width 12 height 25
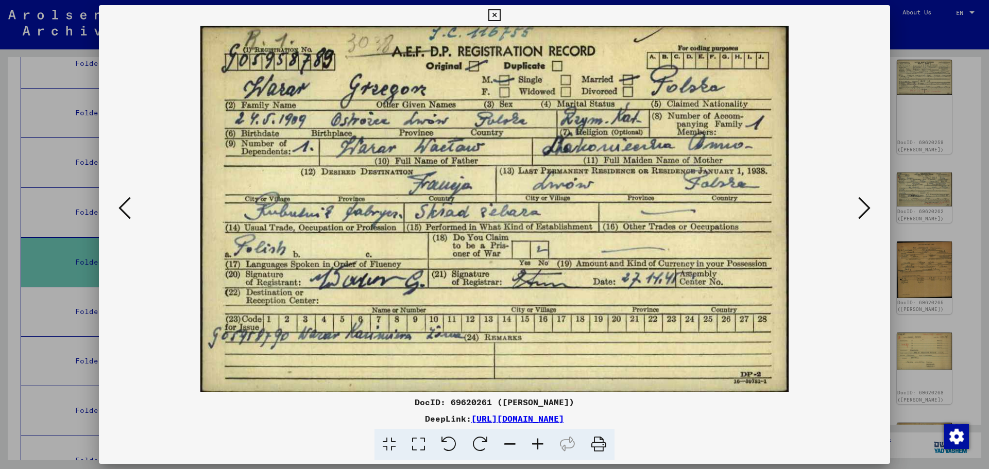
click at [863, 213] on icon at bounding box center [864, 208] width 12 height 25
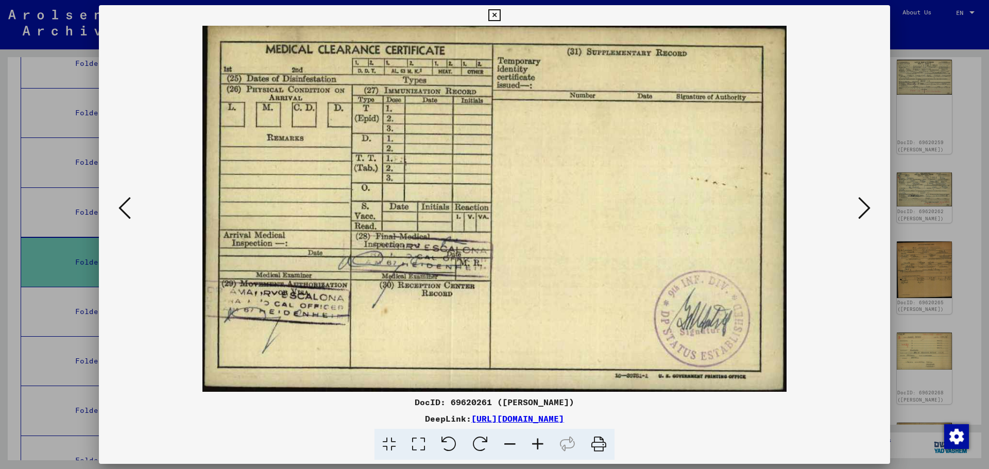
click at [863, 213] on icon at bounding box center [864, 208] width 12 height 25
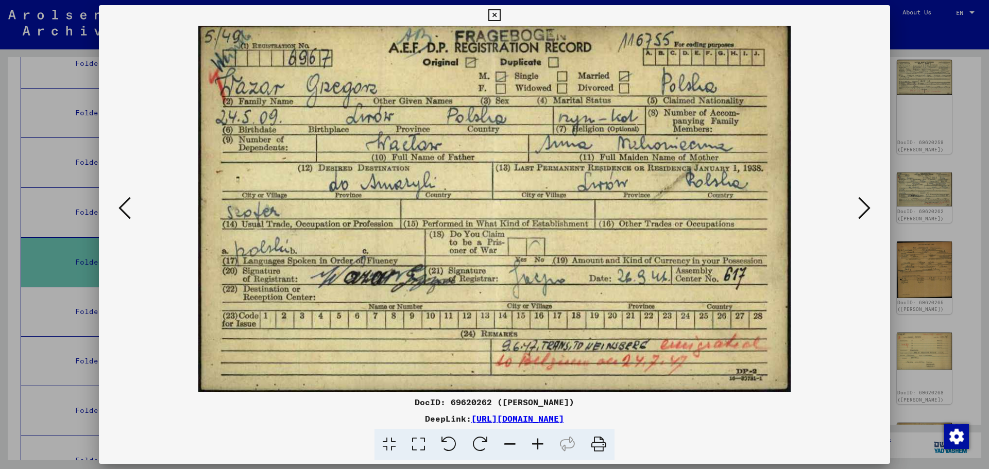
click at [863, 213] on icon at bounding box center [864, 208] width 12 height 25
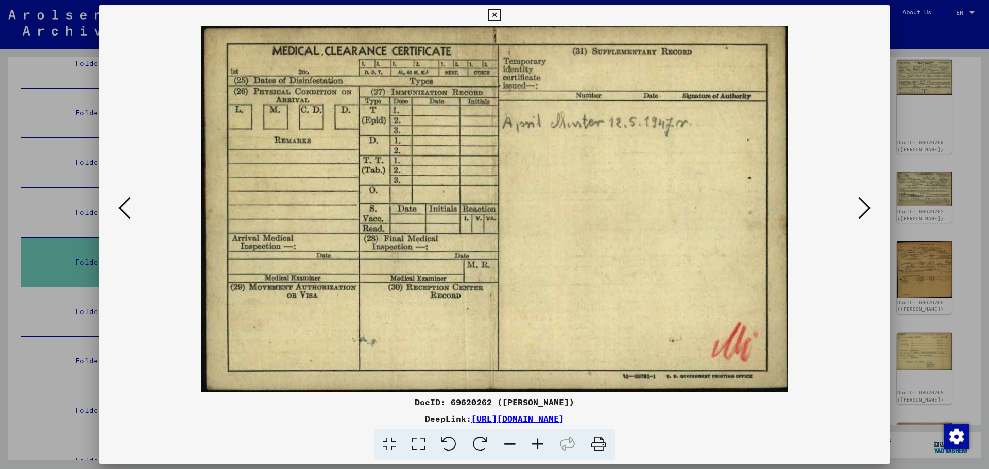
click at [860, 209] on icon at bounding box center [864, 208] width 12 height 25
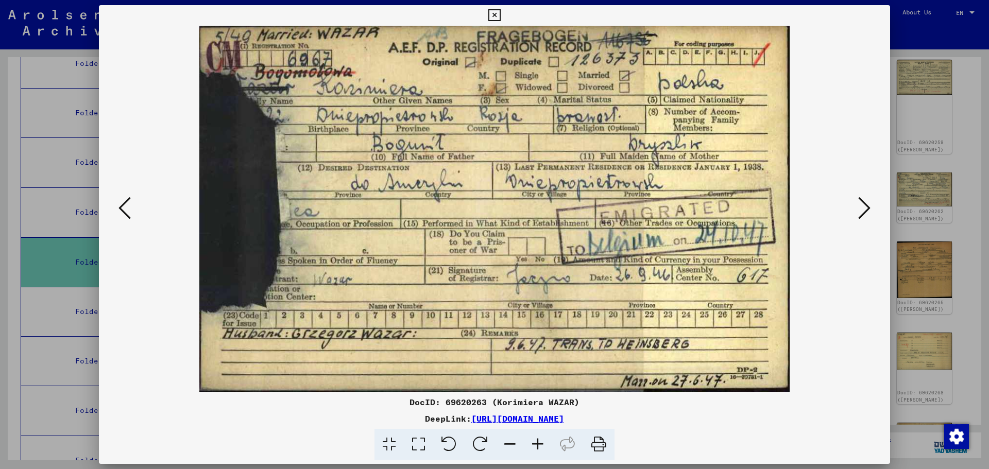
click at [123, 204] on icon at bounding box center [124, 208] width 12 height 25
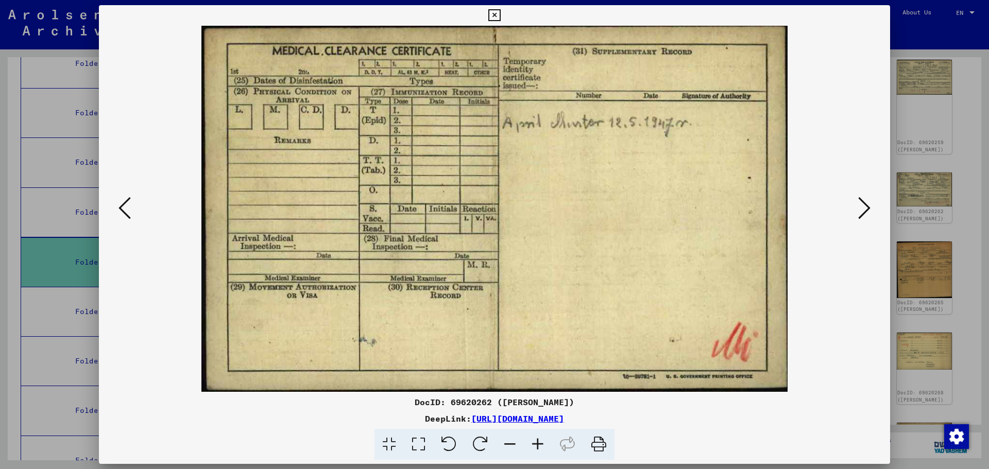
click at [123, 204] on icon at bounding box center [124, 208] width 12 height 25
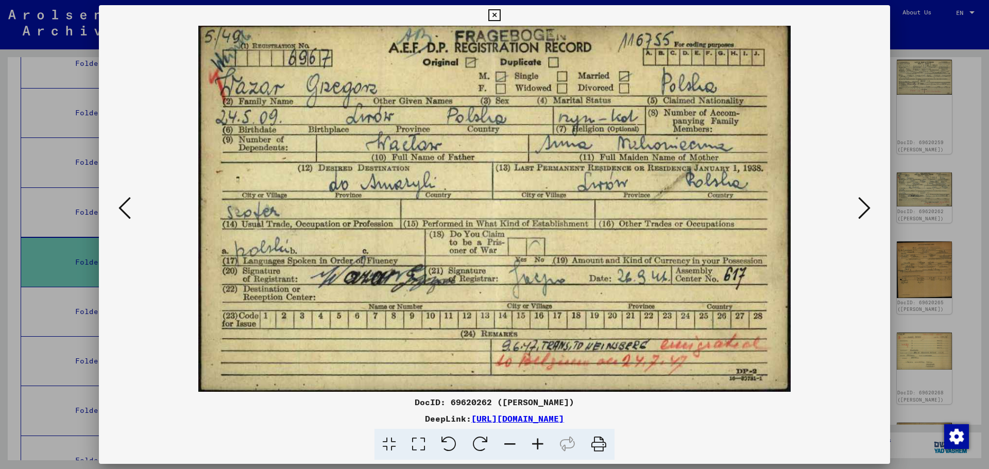
click at [866, 208] on icon at bounding box center [864, 208] width 12 height 25
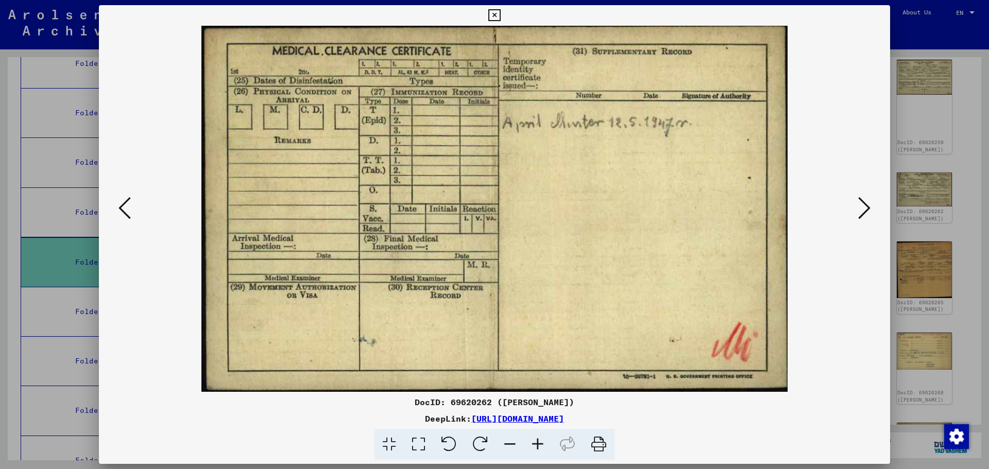
click at [866, 208] on icon at bounding box center [864, 208] width 12 height 25
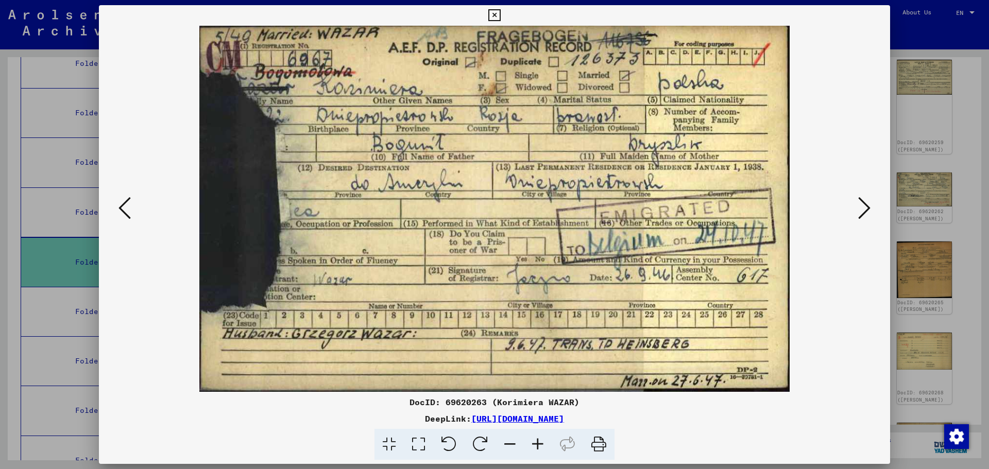
click at [123, 213] on icon at bounding box center [124, 208] width 12 height 25
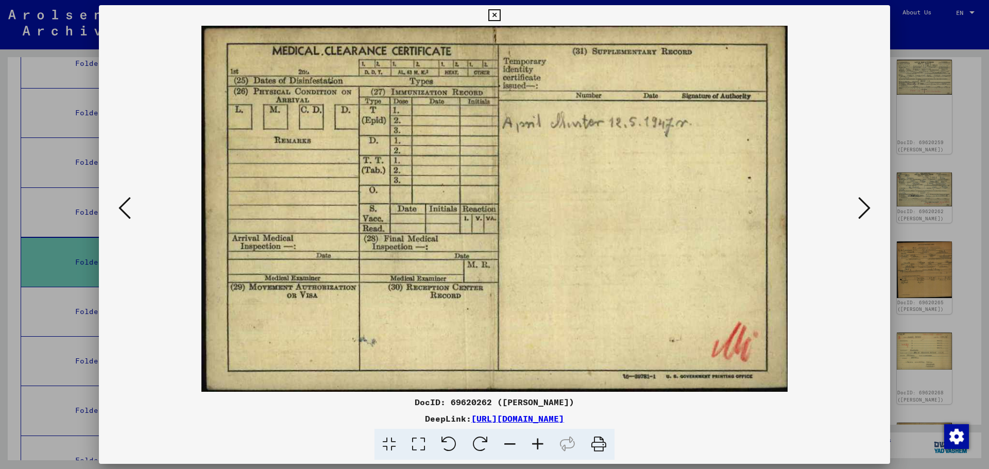
click at [123, 213] on icon at bounding box center [124, 208] width 12 height 25
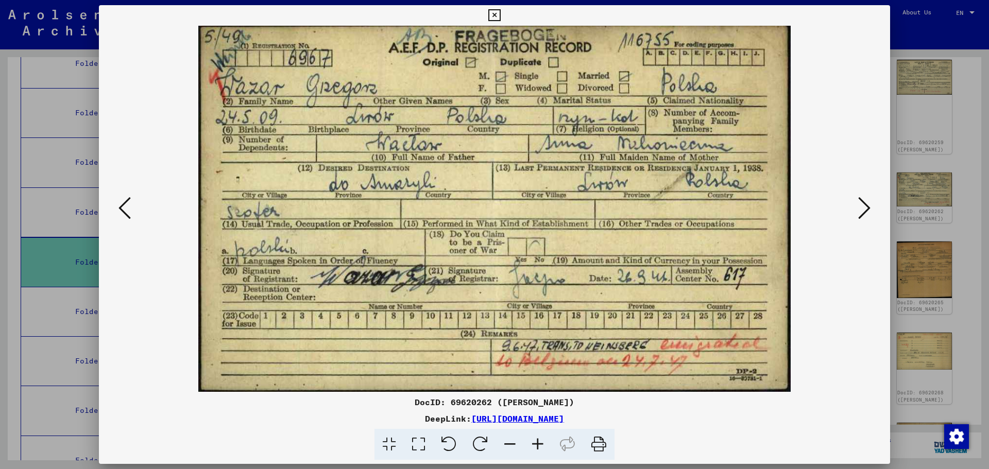
click at [859, 213] on icon at bounding box center [864, 208] width 12 height 25
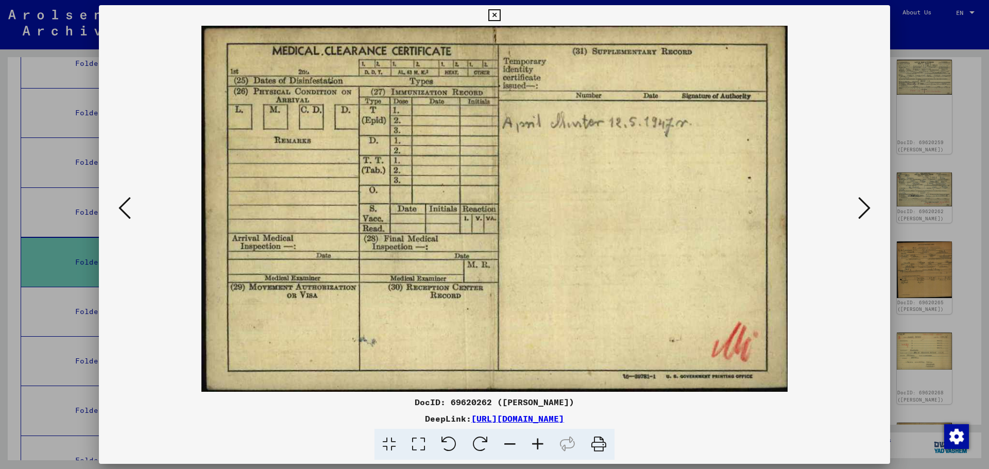
click at [859, 213] on icon at bounding box center [864, 208] width 12 height 25
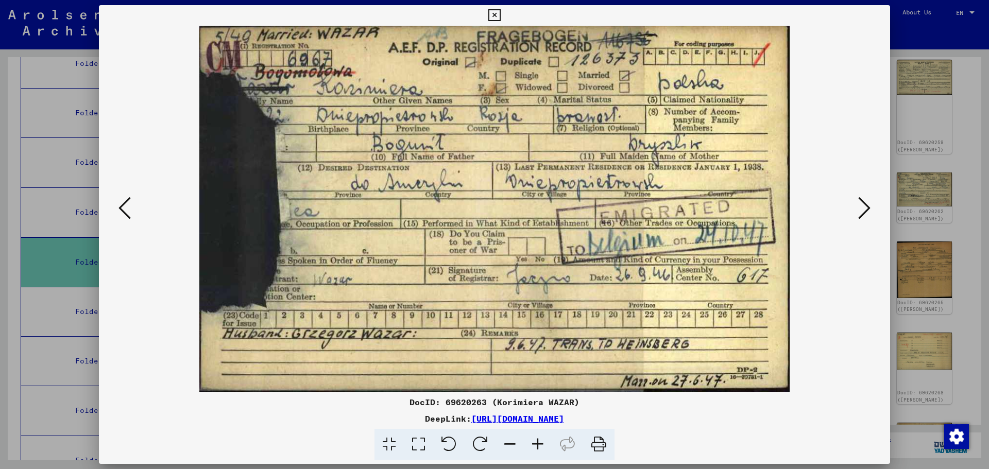
click at [859, 213] on icon at bounding box center [864, 208] width 12 height 25
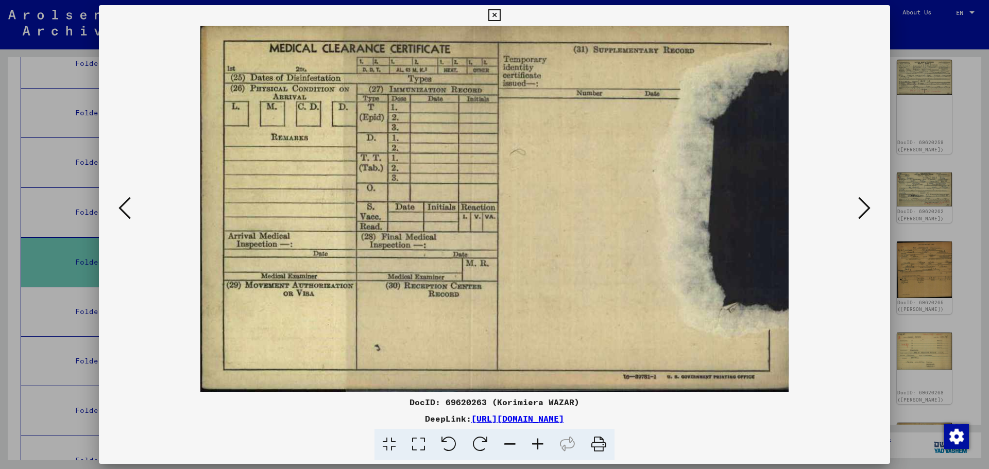
click at [123, 208] on icon at bounding box center [124, 208] width 12 height 25
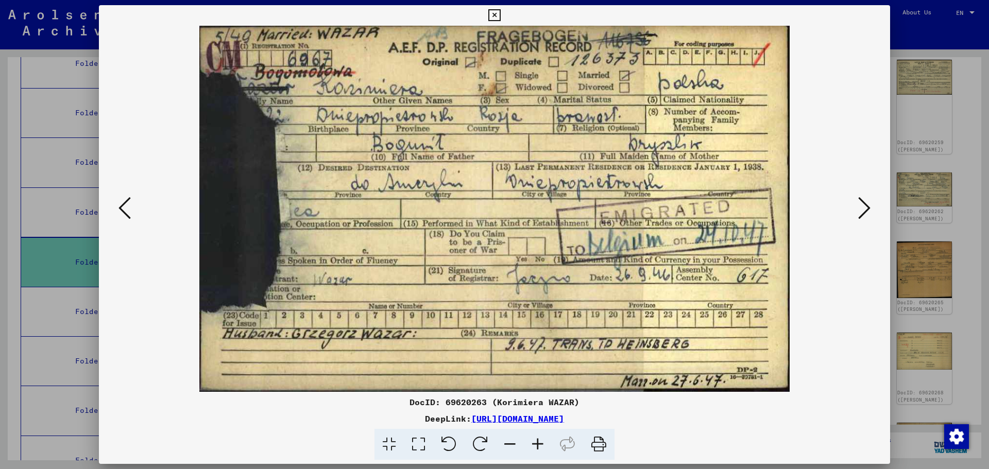
click at [122, 208] on icon at bounding box center [124, 208] width 12 height 25
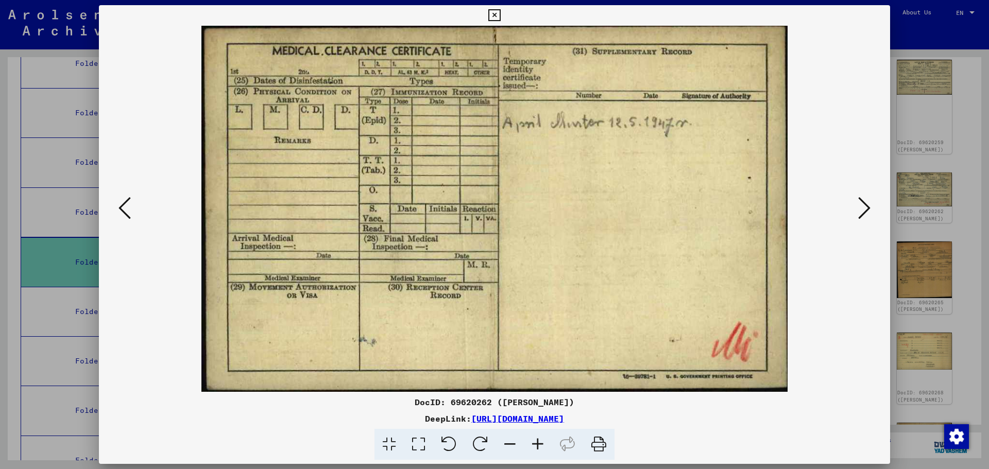
click at [122, 208] on icon at bounding box center [124, 208] width 12 height 25
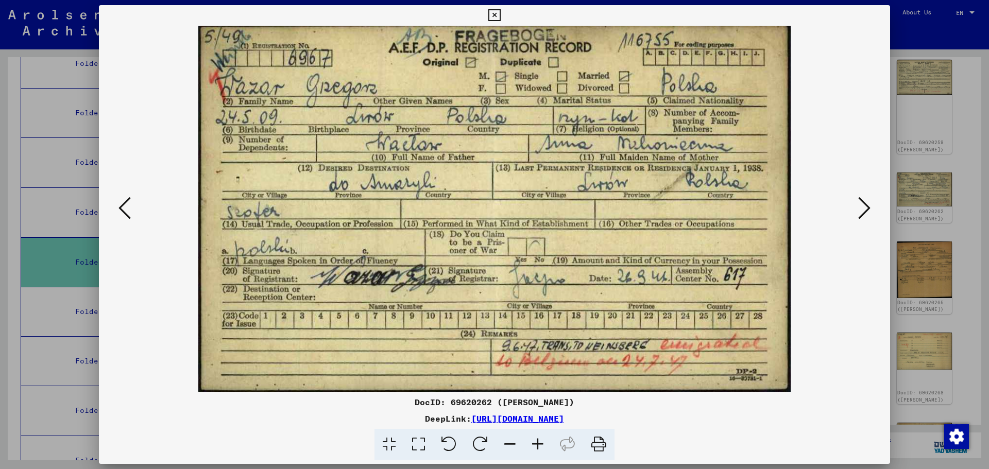
click at [859, 209] on icon at bounding box center [864, 208] width 12 height 25
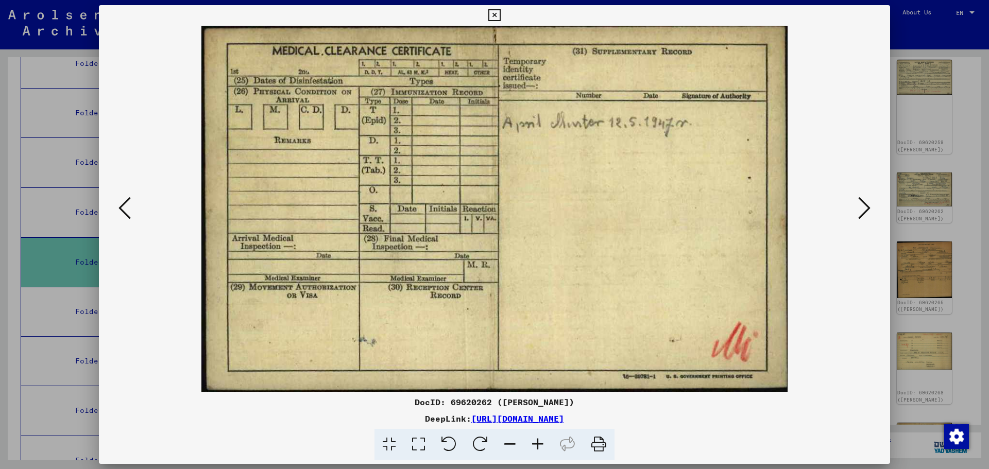
click at [859, 209] on icon at bounding box center [864, 208] width 12 height 25
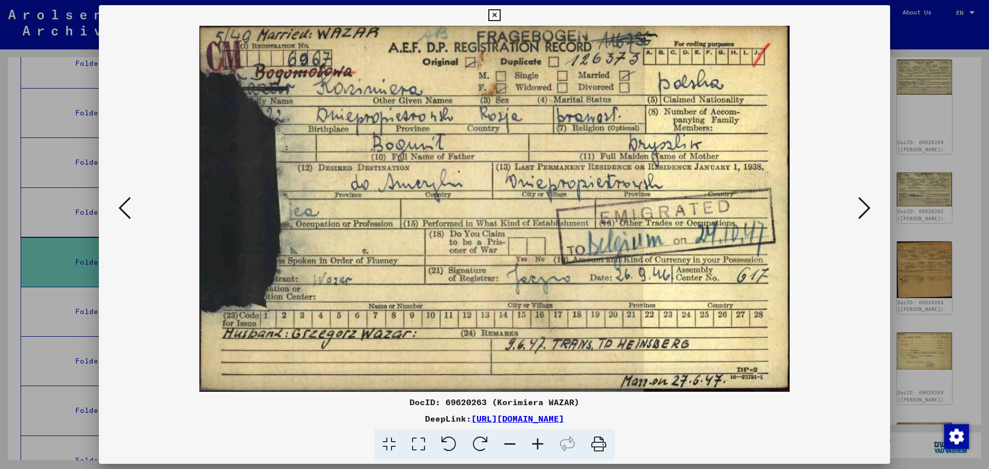
click at [859, 209] on icon at bounding box center [864, 208] width 12 height 25
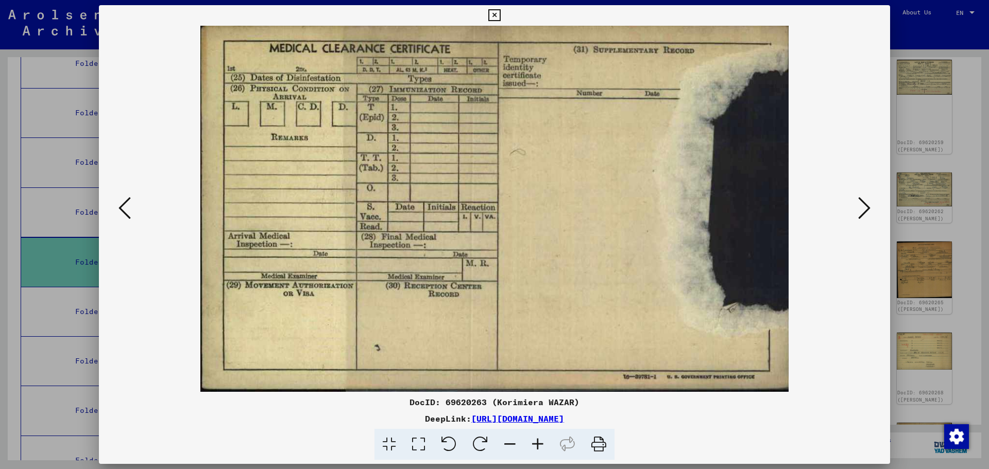
click at [859, 209] on icon at bounding box center [864, 208] width 12 height 25
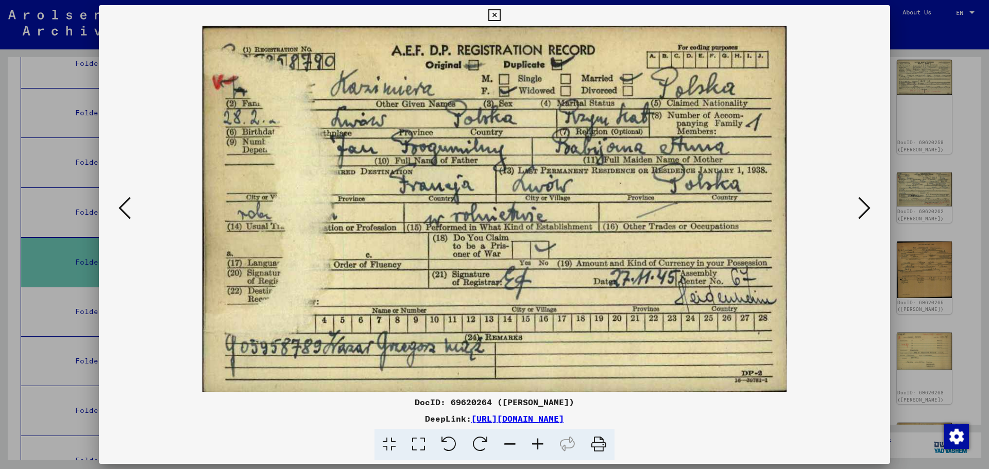
click at [128, 203] on icon at bounding box center [124, 208] width 12 height 25
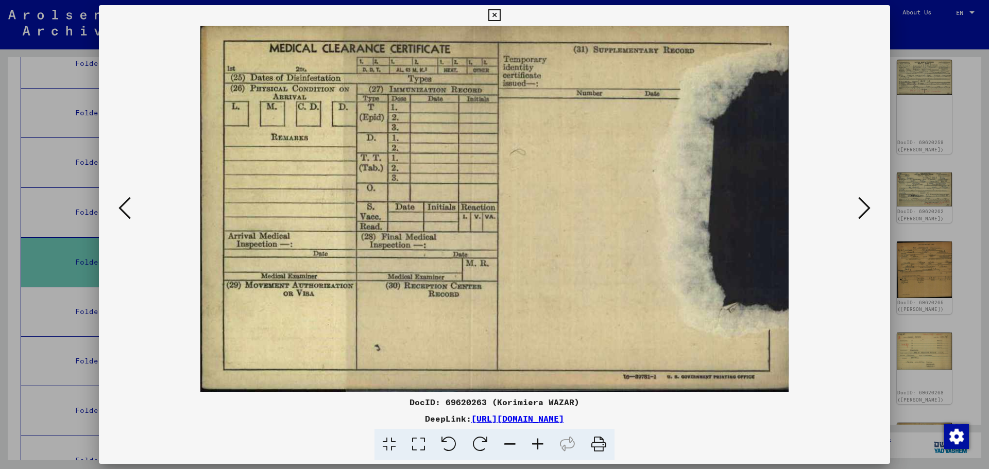
click at [128, 203] on icon at bounding box center [124, 208] width 12 height 25
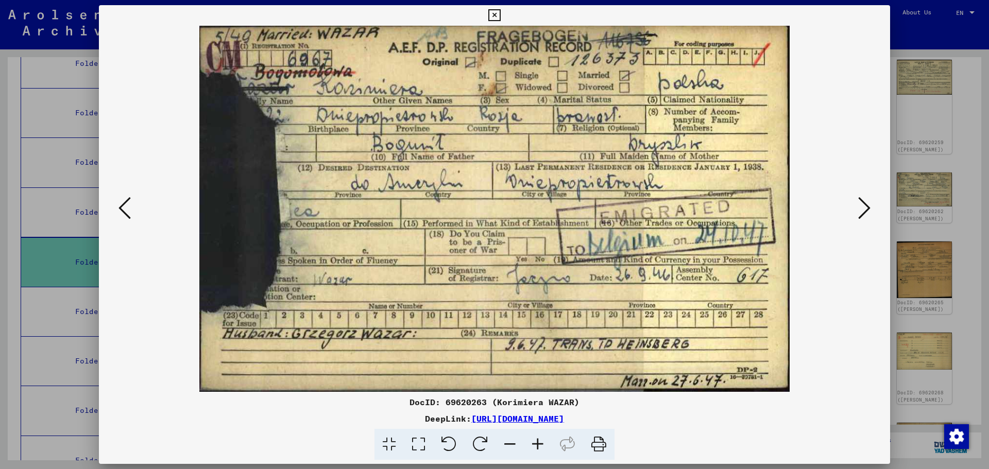
click at [864, 210] on icon at bounding box center [864, 208] width 12 height 25
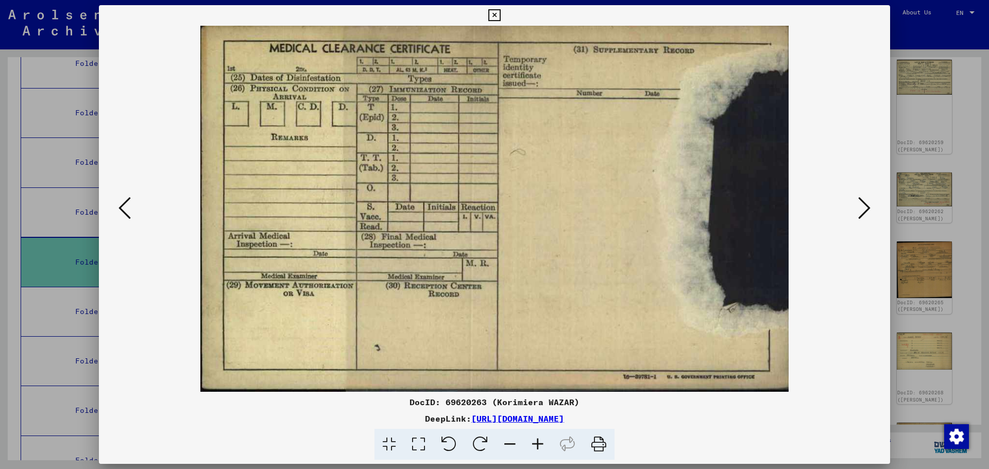
click at [864, 210] on icon at bounding box center [864, 208] width 12 height 25
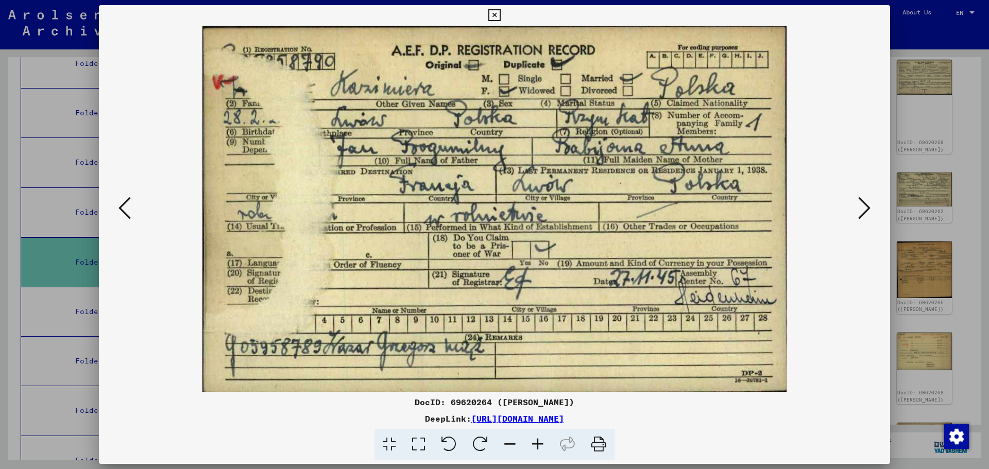
click at [864, 210] on icon at bounding box center [864, 208] width 12 height 25
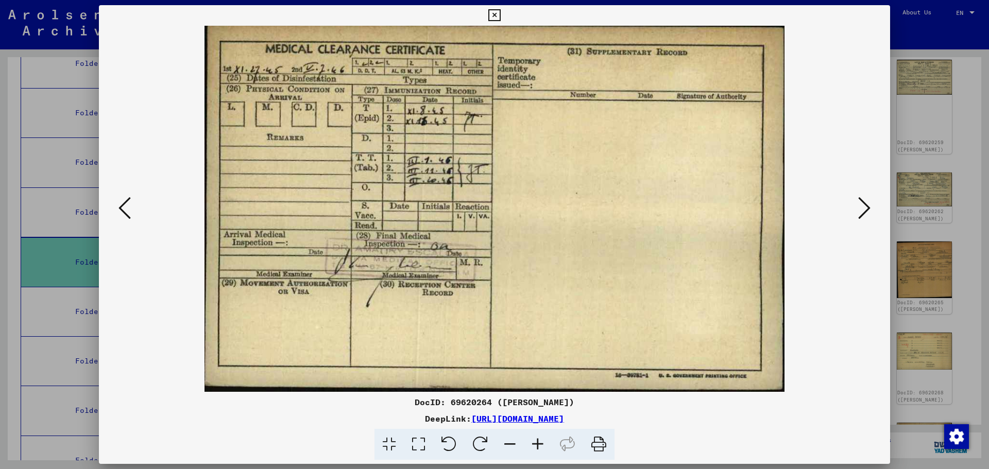
click at [869, 209] on icon at bounding box center [864, 208] width 12 height 25
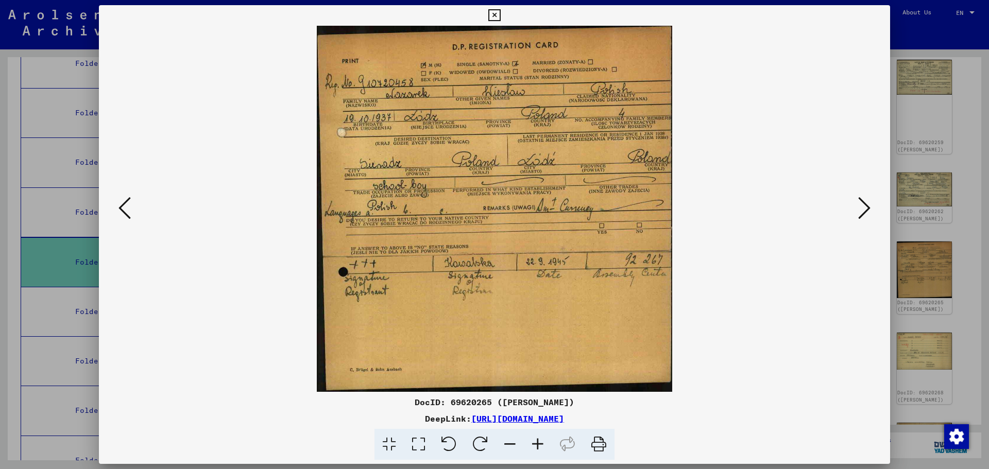
click at [120, 207] on icon at bounding box center [124, 208] width 12 height 25
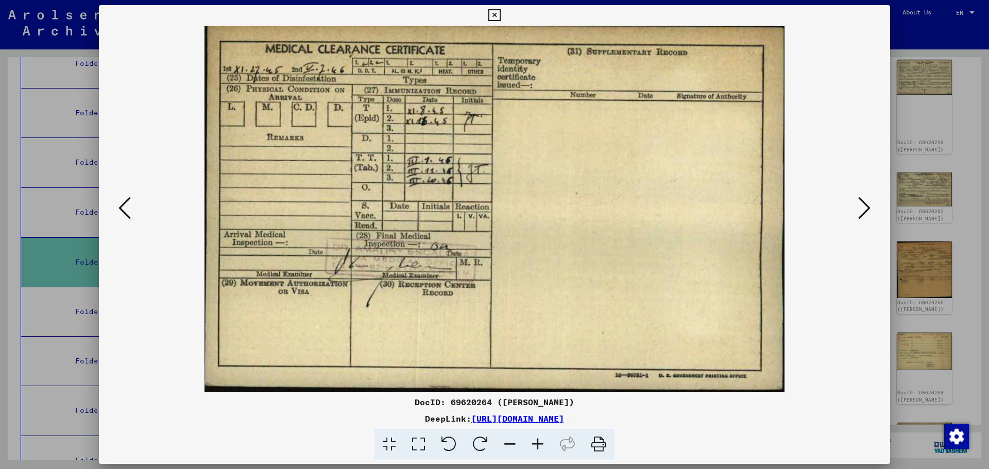
click at [120, 207] on icon at bounding box center [124, 208] width 12 height 25
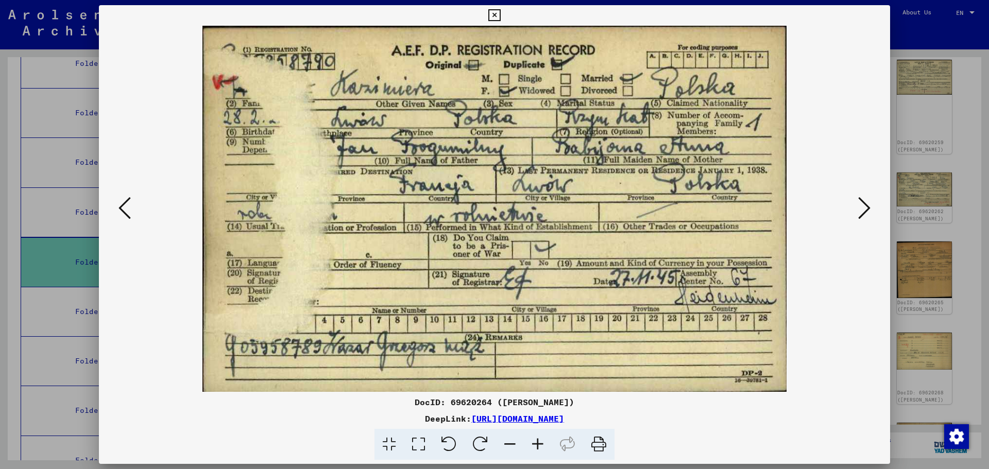
click at [120, 207] on icon at bounding box center [124, 208] width 12 height 25
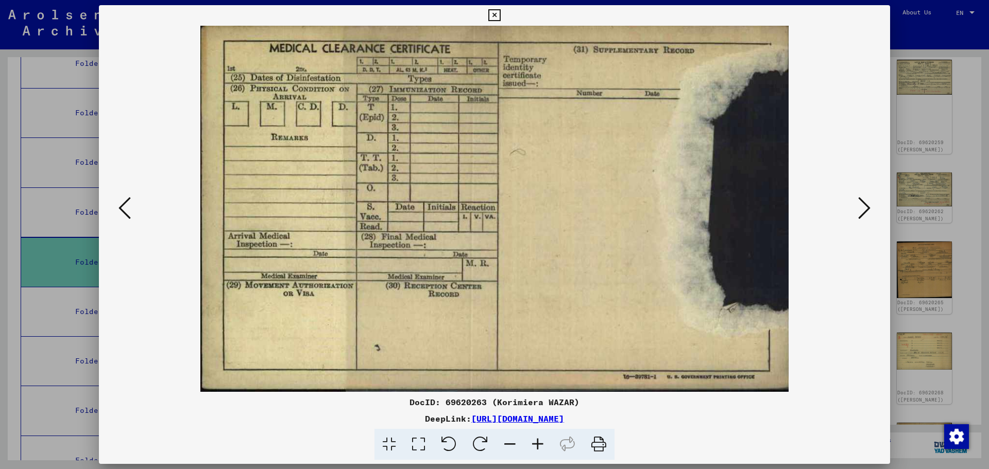
click at [120, 207] on icon at bounding box center [124, 208] width 12 height 25
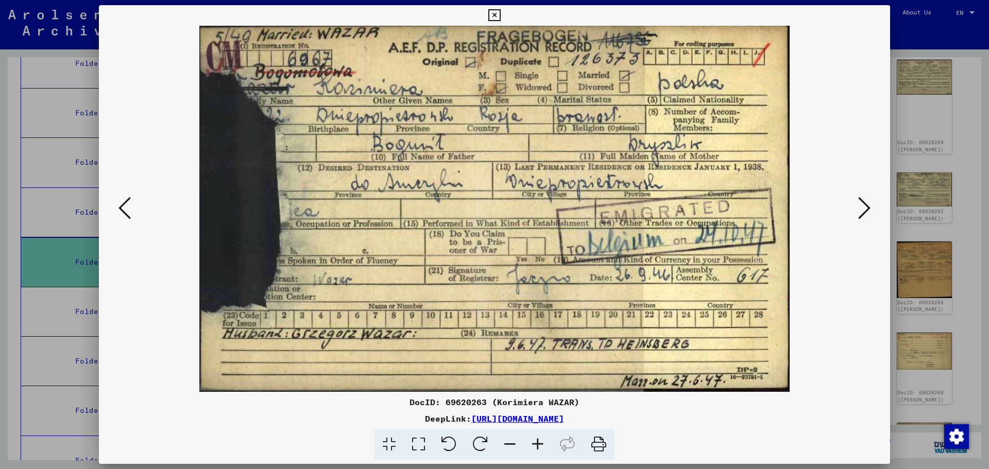
click at [120, 207] on icon at bounding box center [124, 208] width 12 height 25
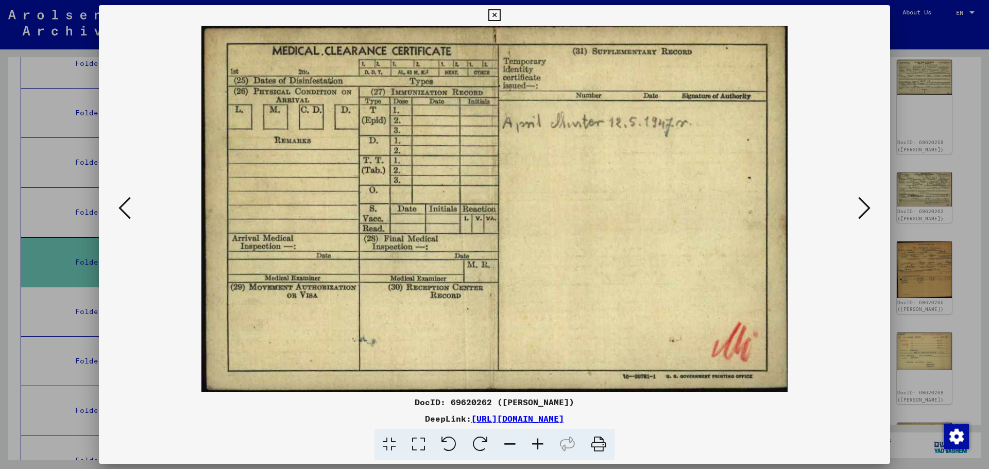
click at [120, 207] on icon at bounding box center [124, 208] width 12 height 25
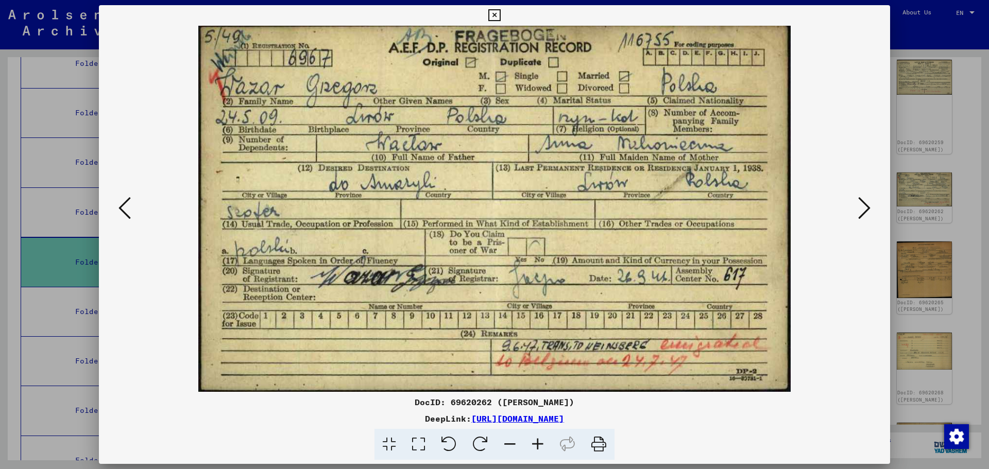
click at [120, 207] on icon at bounding box center [124, 208] width 12 height 25
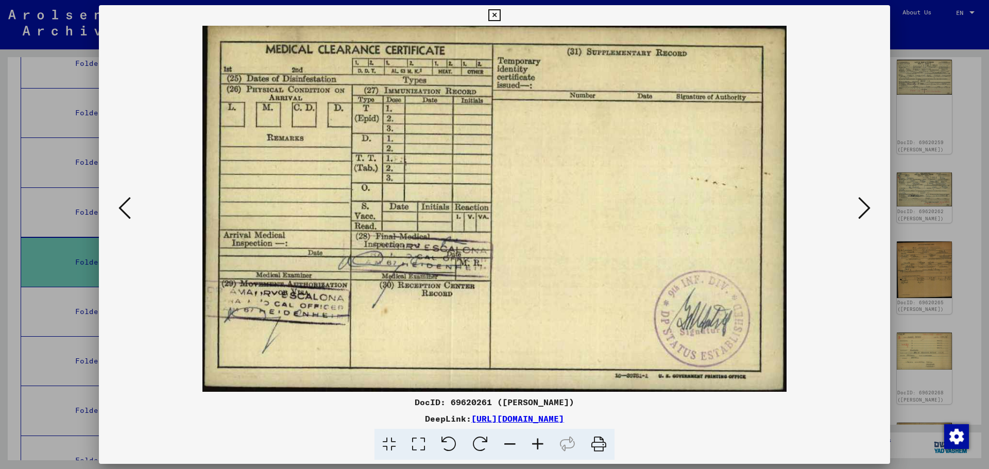
click at [120, 207] on icon at bounding box center [124, 208] width 12 height 25
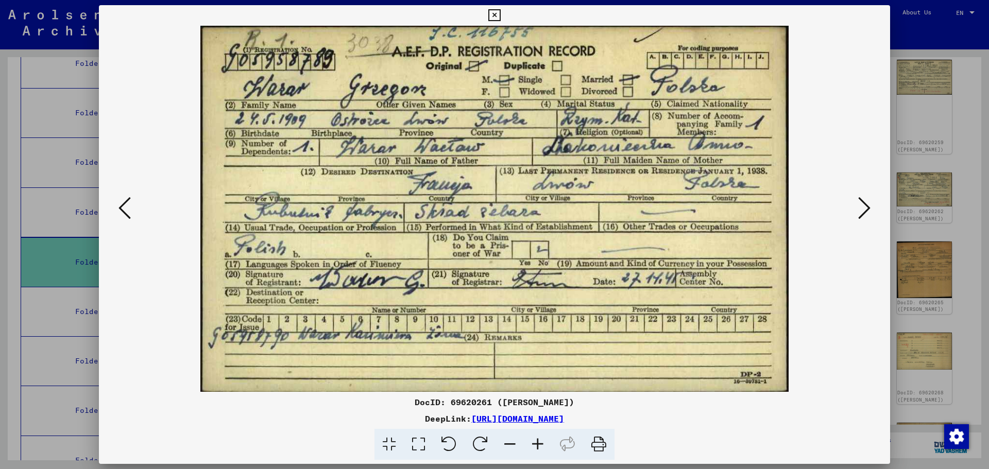
click at [120, 207] on icon at bounding box center [124, 208] width 12 height 25
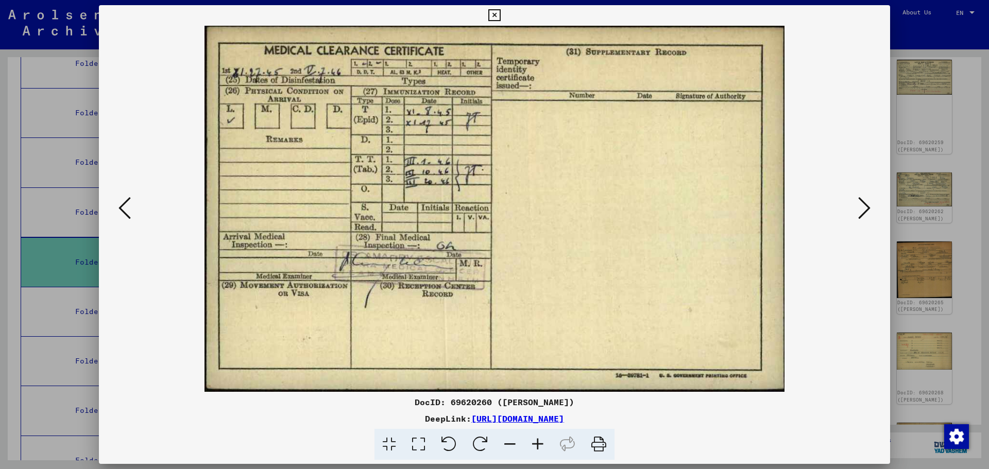
click at [120, 207] on icon at bounding box center [124, 208] width 12 height 25
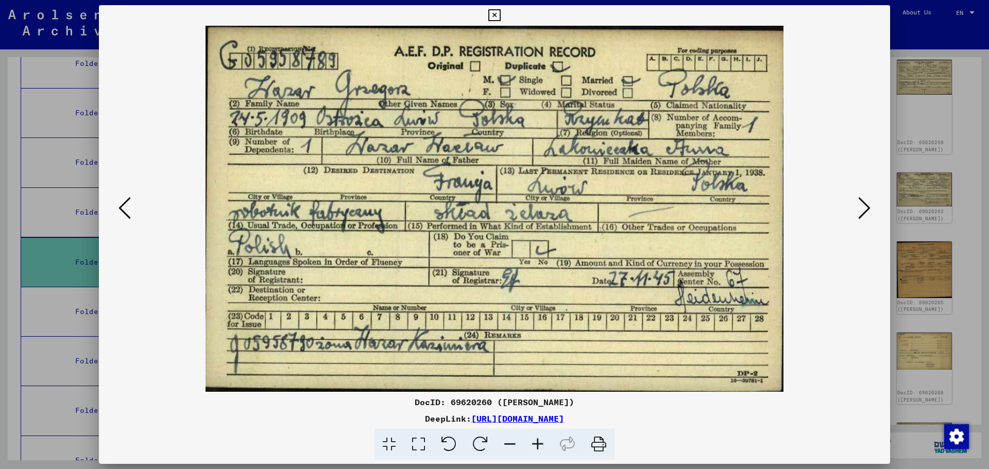
click at [120, 207] on icon at bounding box center [124, 208] width 12 height 25
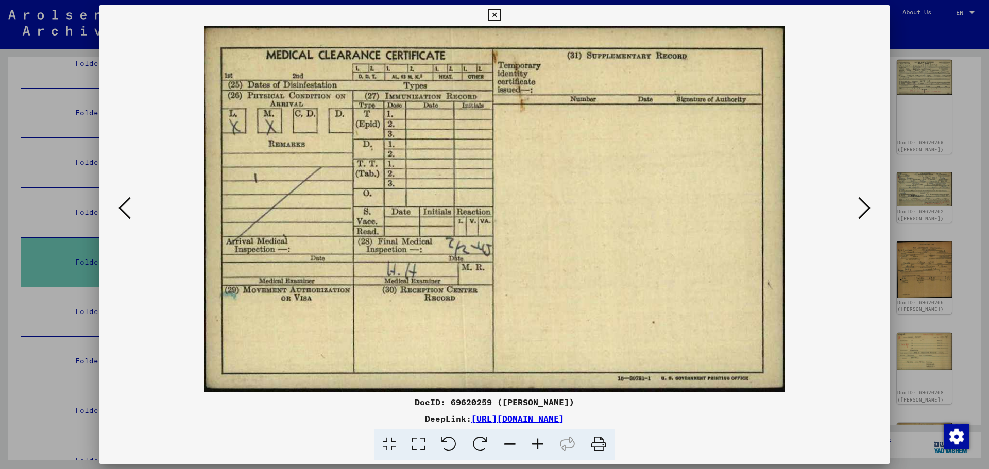
click at [120, 207] on icon at bounding box center [124, 208] width 12 height 25
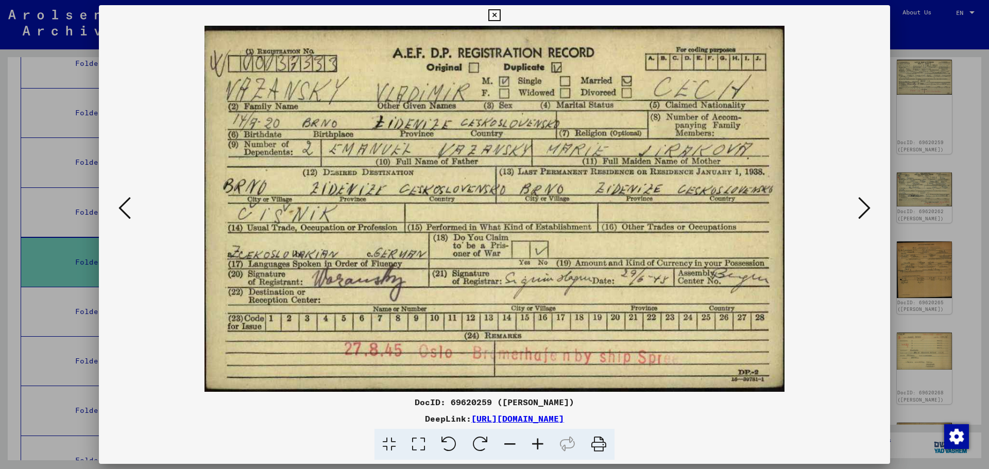
click at [120, 207] on icon at bounding box center [124, 208] width 12 height 25
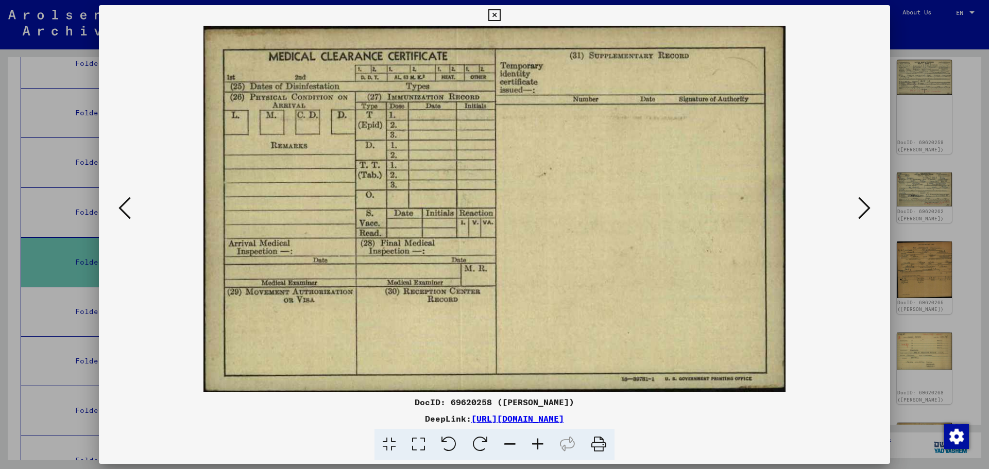
click at [120, 207] on icon at bounding box center [124, 208] width 12 height 25
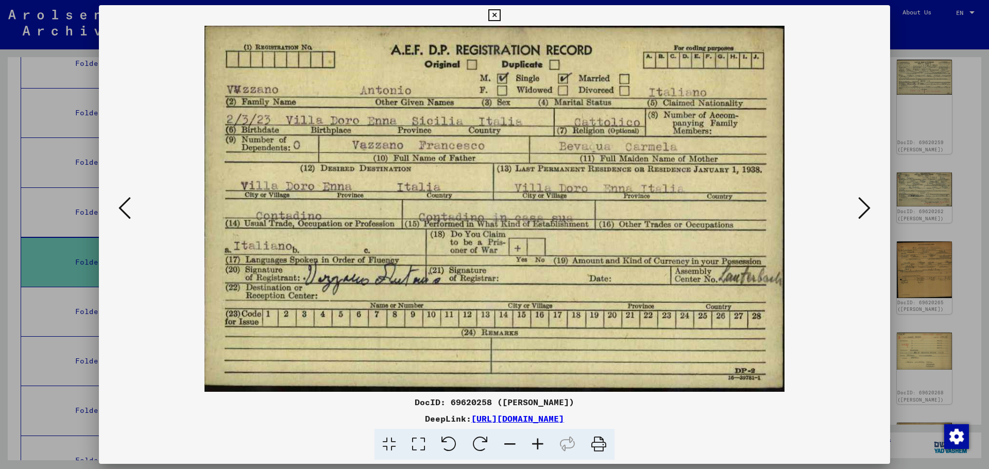
click at [120, 207] on icon at bounding box center [124, 208] width 12 height 25
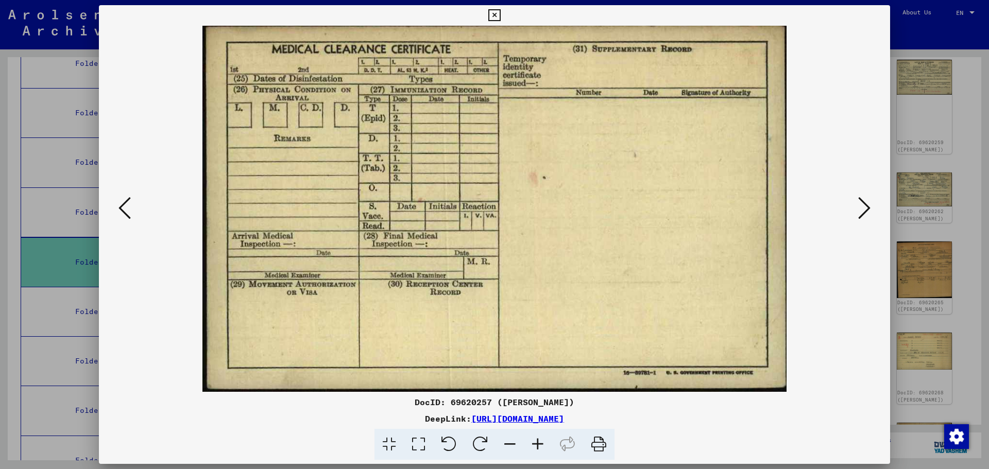
click at [120, 207] on icon at bounding box center [124, 208] width 12 height 25
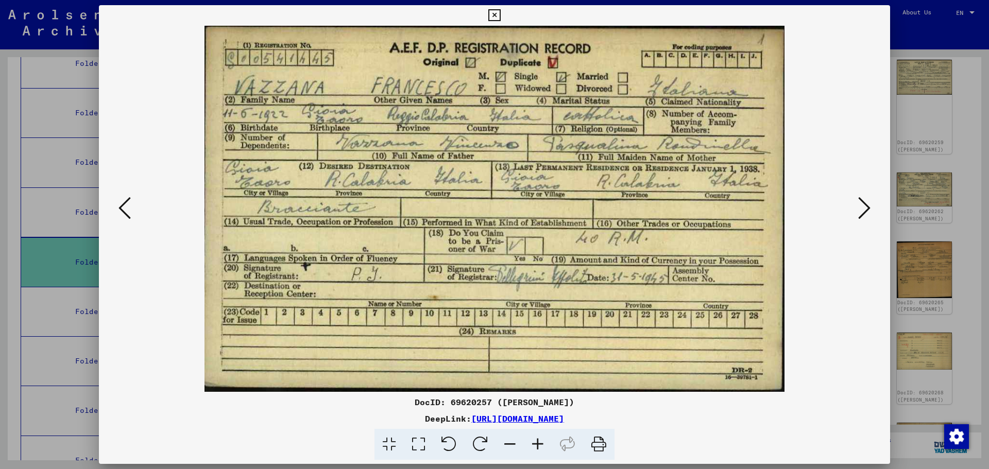
click at [120, 207] on icon at bounding box center [124, 208] width 12 height 25
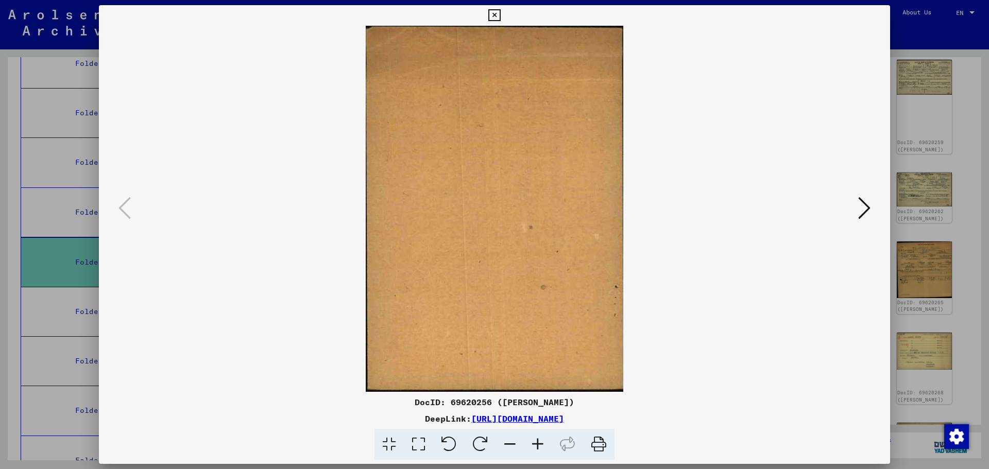
click at [12, 39] on div at bounding box center [494, 234] width 989 height 469
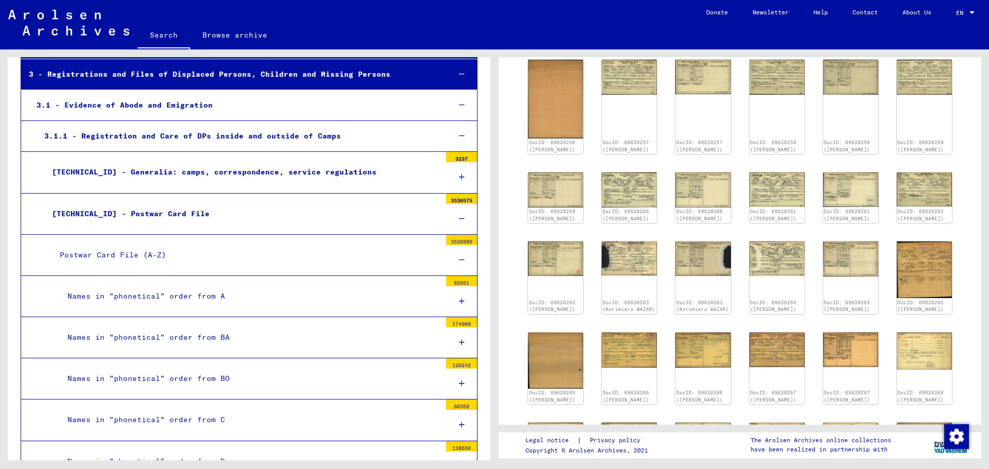
scroll to position [0, 0]
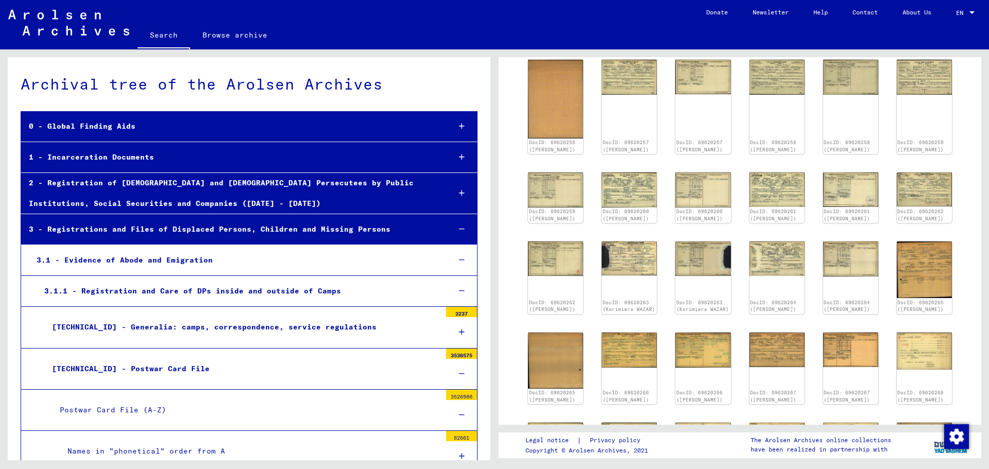
click at [100, 22] on img at bounding box center [68, 23] width 121 height 26
